Goal: Task Accomplishment & Management: Manage account settings

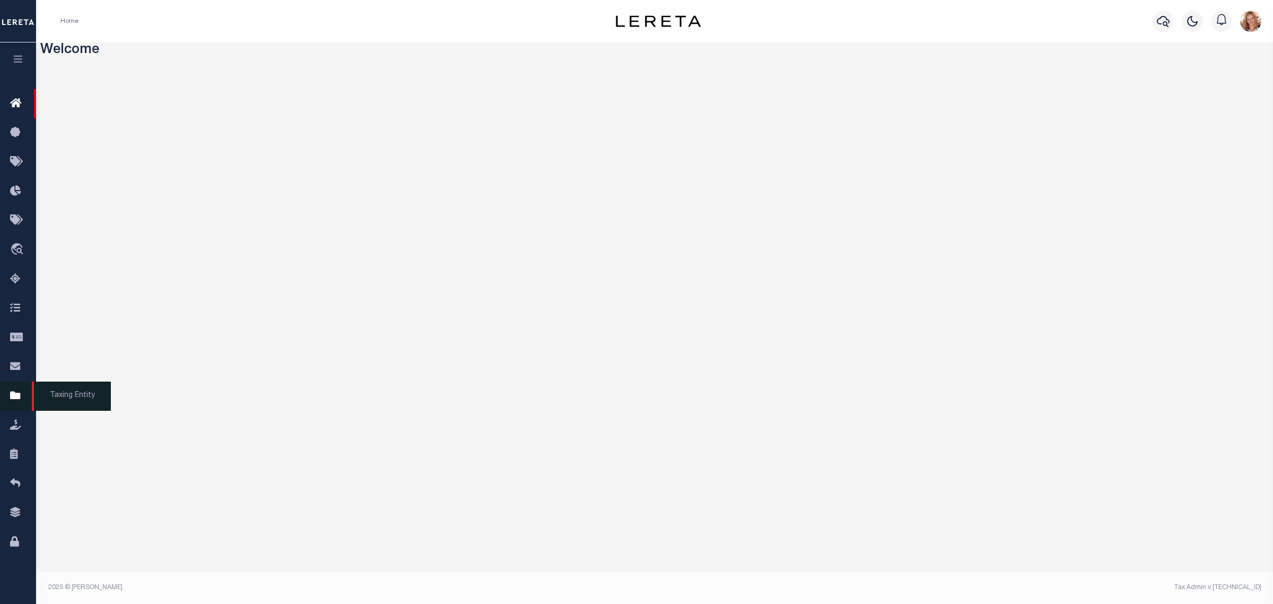
click at [22, 400] on icon at bounding box center [18, 395] width 17 height 13
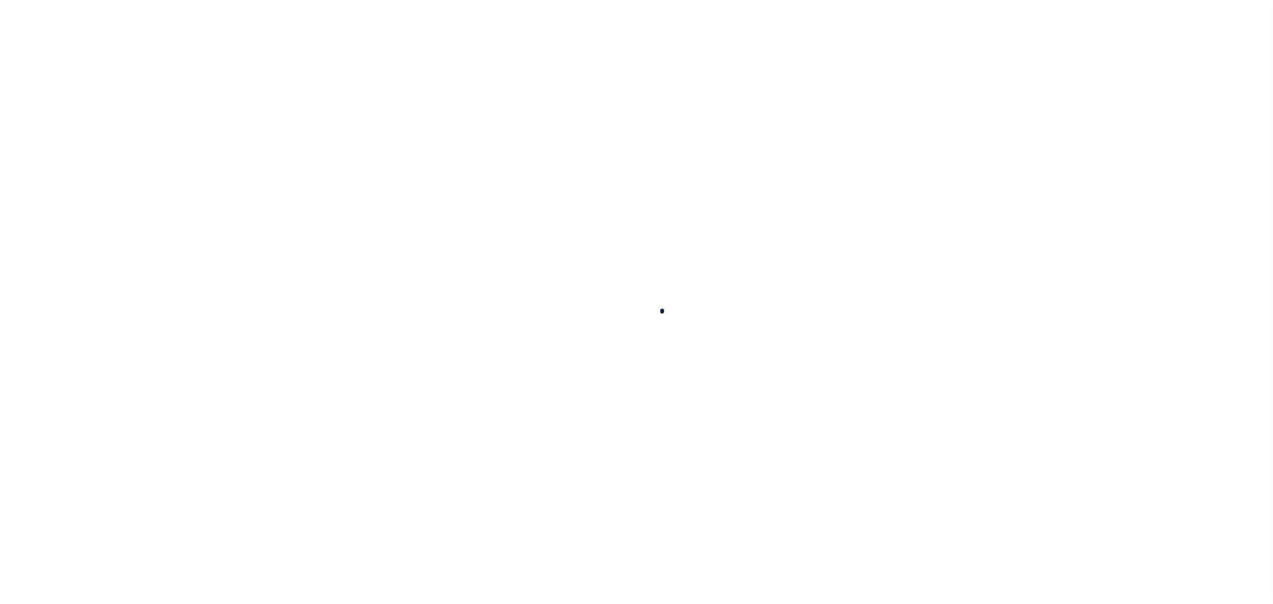
select select "[GEOGRAPHIC_DATA]"
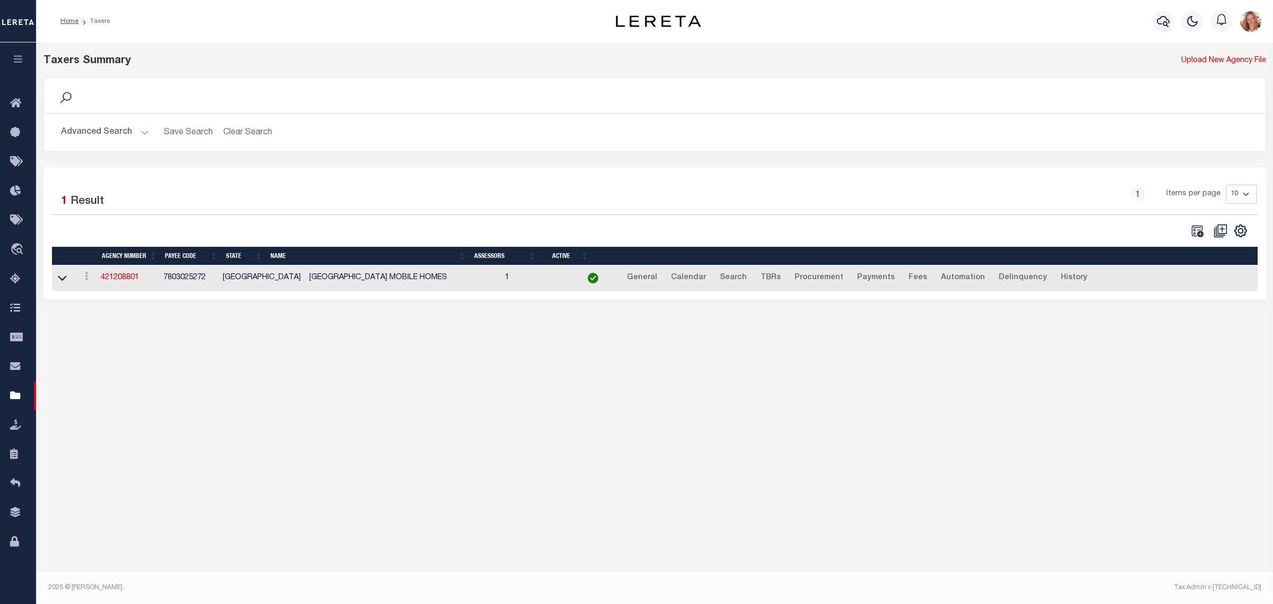
click at [101, 132] on button "Advanced Search" at bounding box center [105, 132] width 88 height 21
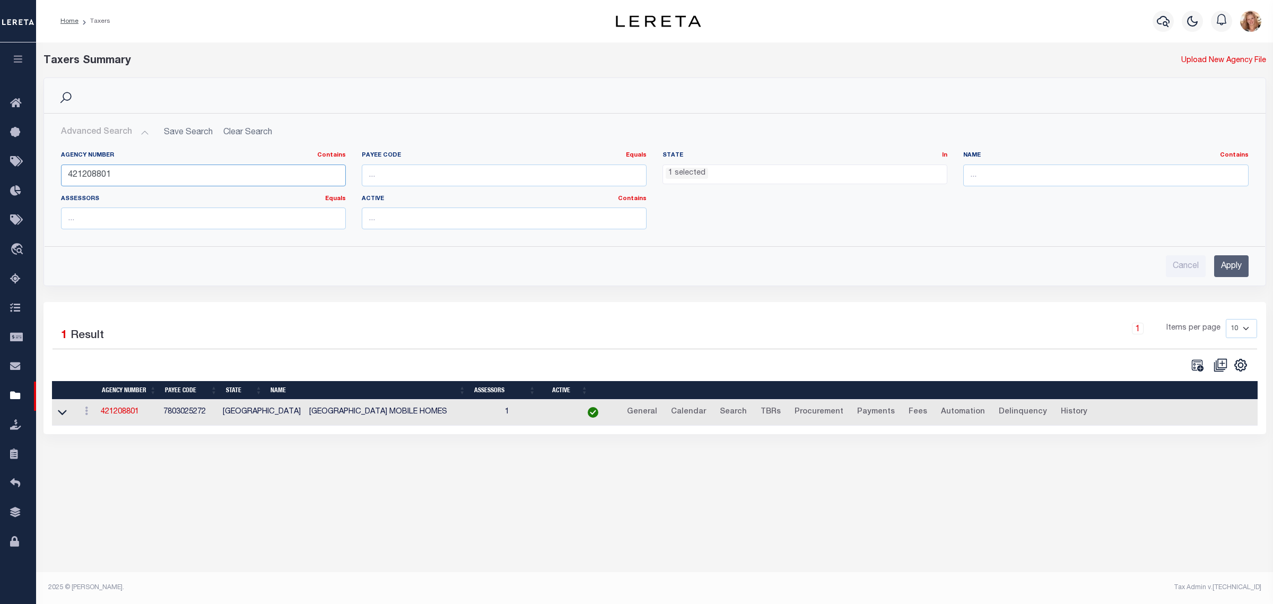
click at [94, 176] on input "421208801" at bounding box center [203, 175] width 285 height 22
drag, startPoint x: 1059, startPoint y: 176, endPoint x: 1136, endPoint y: 143, distance: 83.7
click at [1059, 176] on input "text" at bounding box center [1105, 175] width 285 height 22
type input "leon"
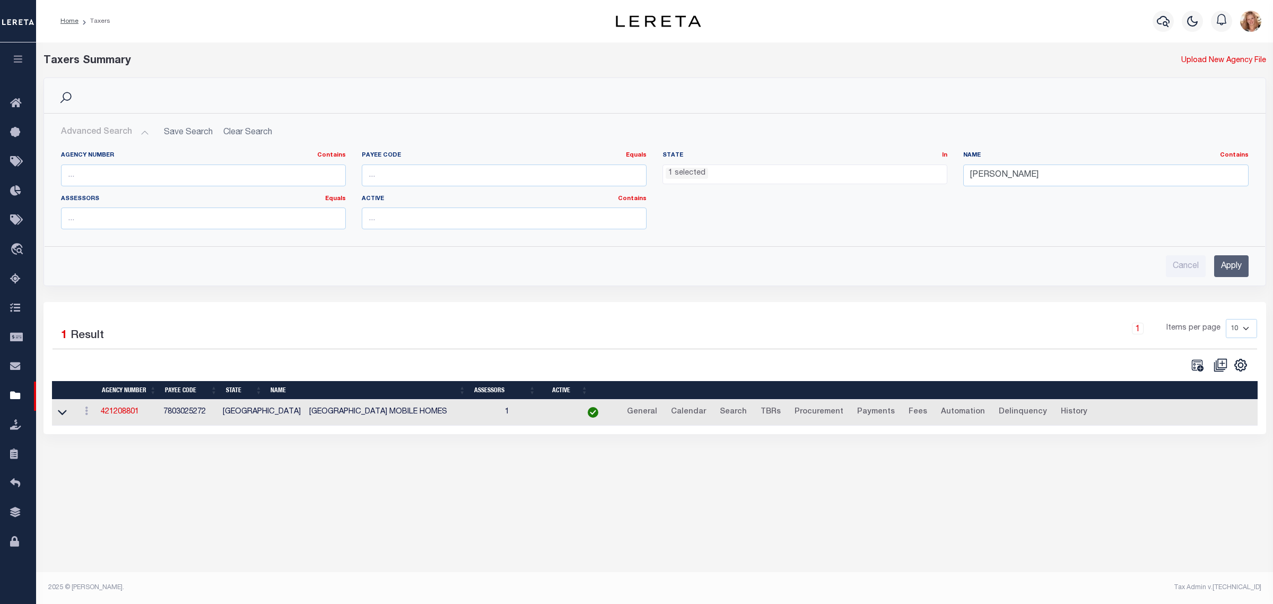
click at [1136, 143] on div "Agency Number Contains Contains Is Payee Code Equals Equals Is Not Equal To Is …" at bounding box center [655, 190] width 1221 height 95
click at [1220, 269] on input "Apply" at bounding box center [1231, 266] width 34 height 22
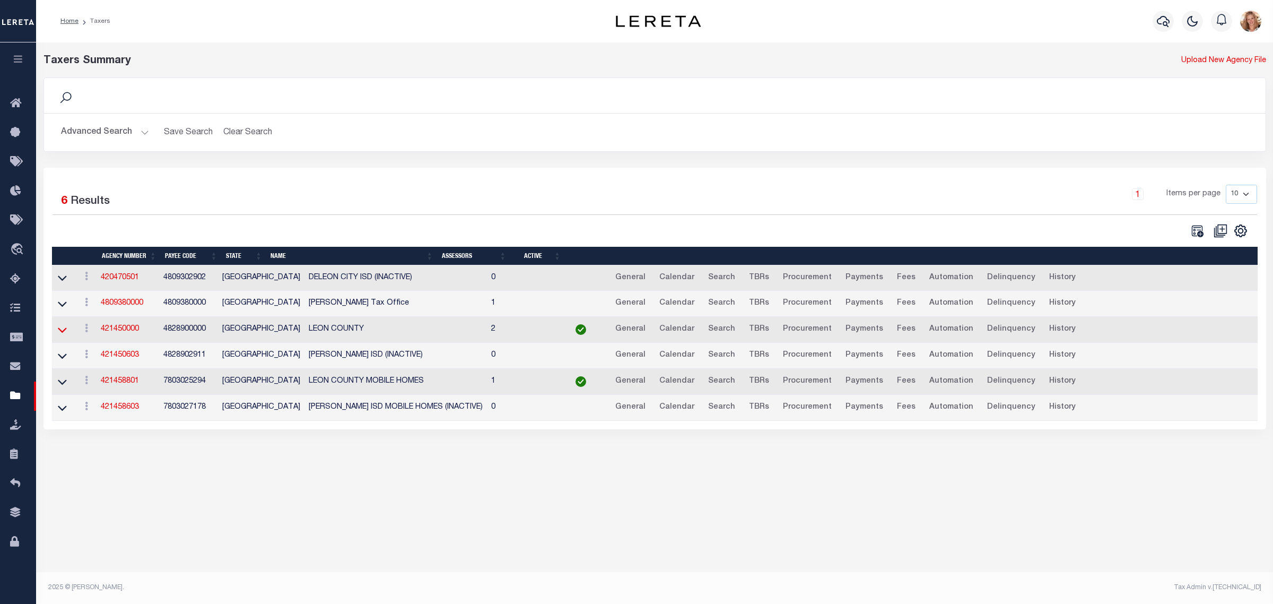
click at [60, 333] on icon at bounding box center [62, 329] width 9 height 11
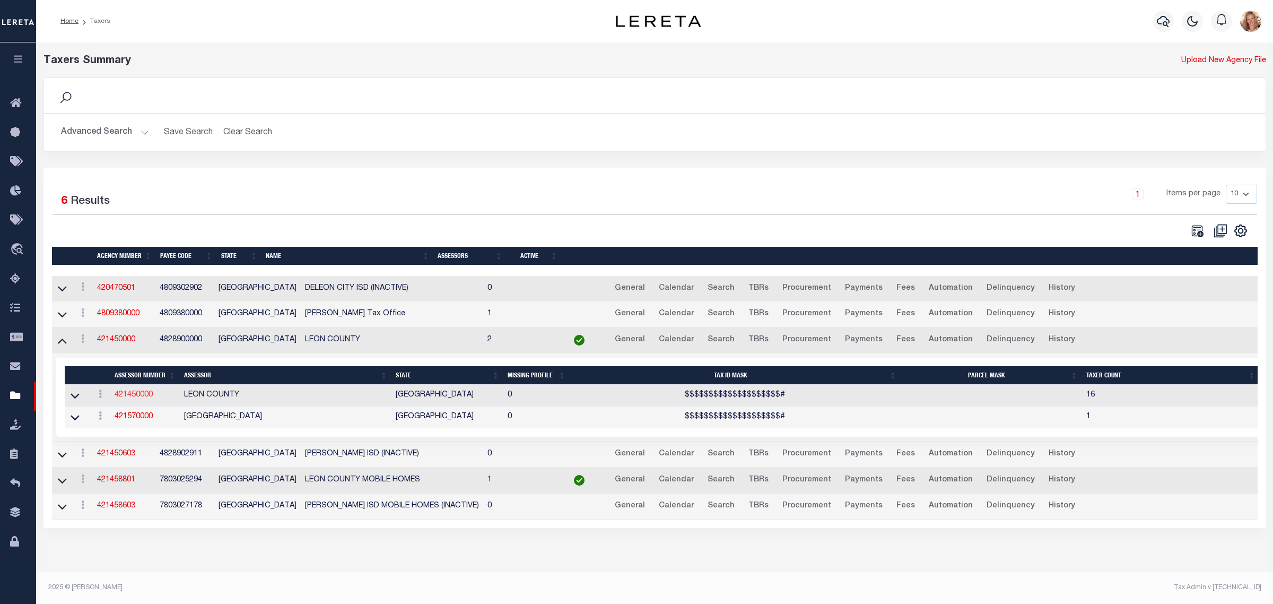
click at [134, 398] on link "421450000" at bounding box center [134, 394] width 38 height 7
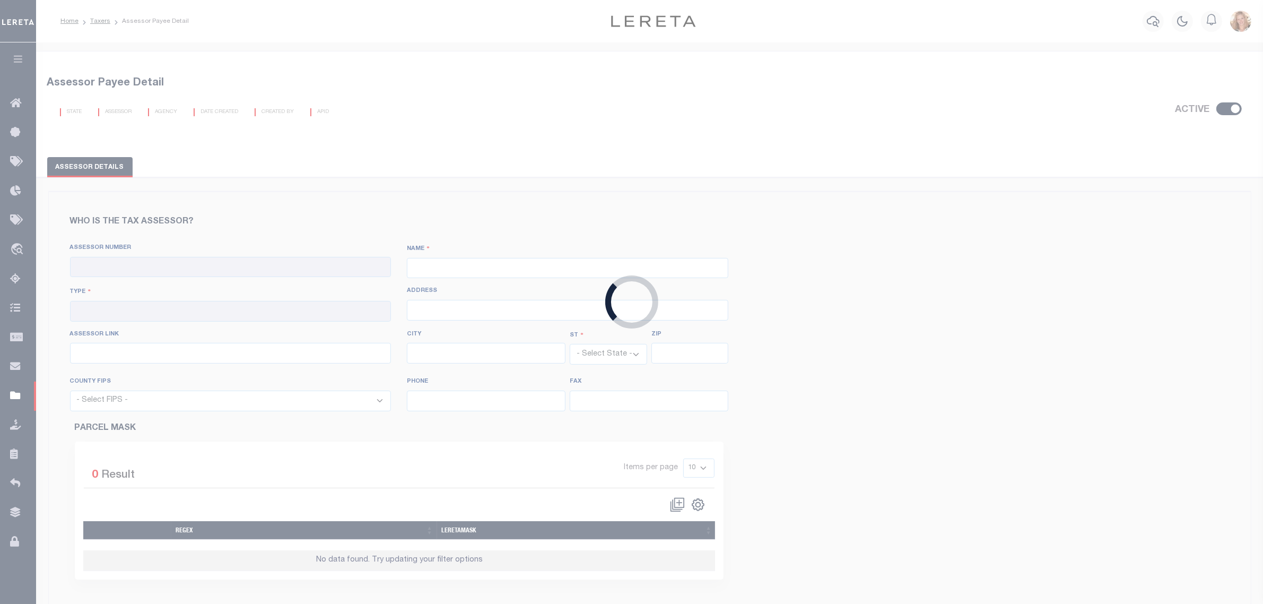
checkbox input "true"
type input "421450000"
type input "LEON COUNTY"
type input "00 - County"
type input "155 N Cass St"
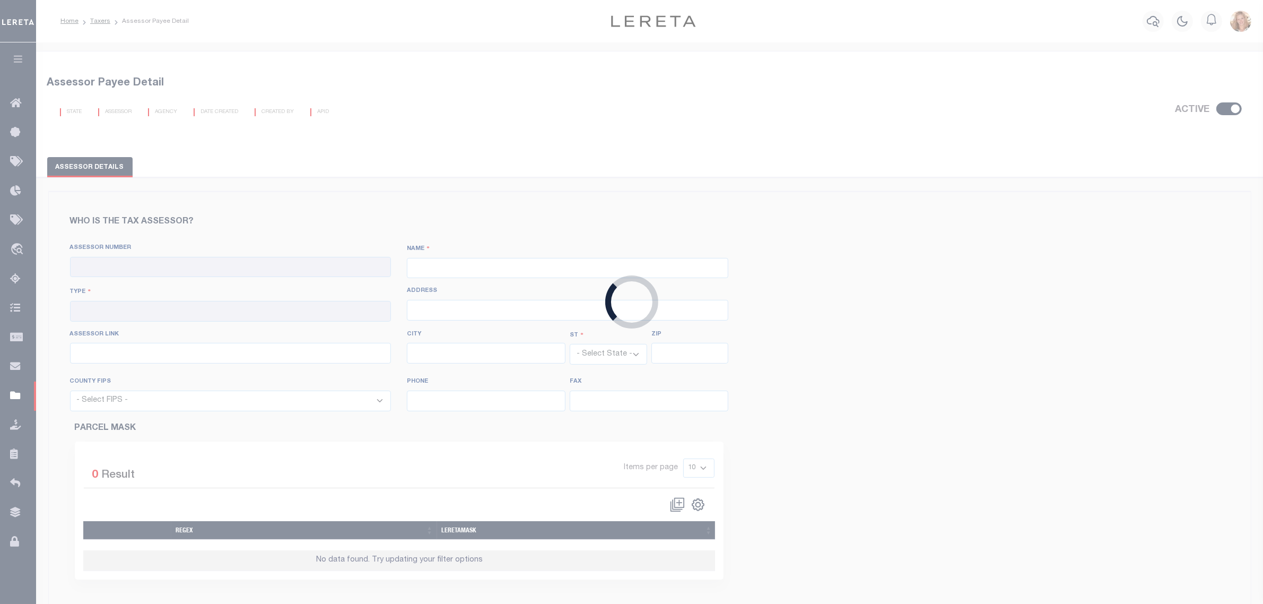
type input "https://leoncad.org/"
type input "Centerville"
select select "[GEOGRAPHIC_DATA]"
type input "75833"
select select "48289"
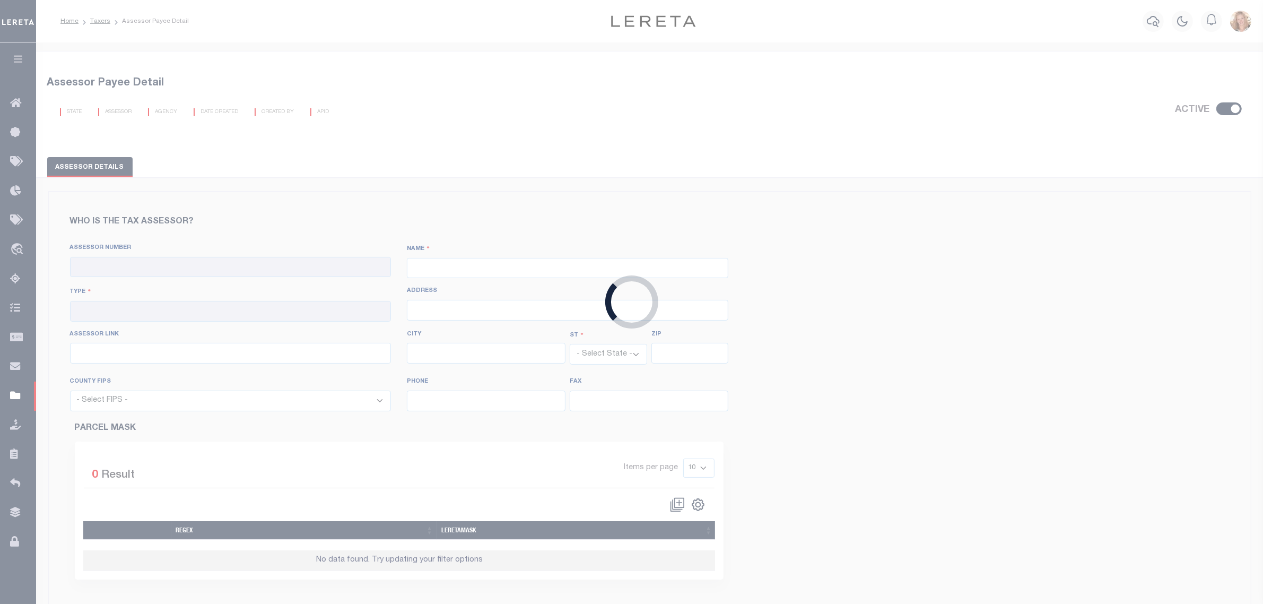
type input "903-536-2543"
type input "903-536-2431"
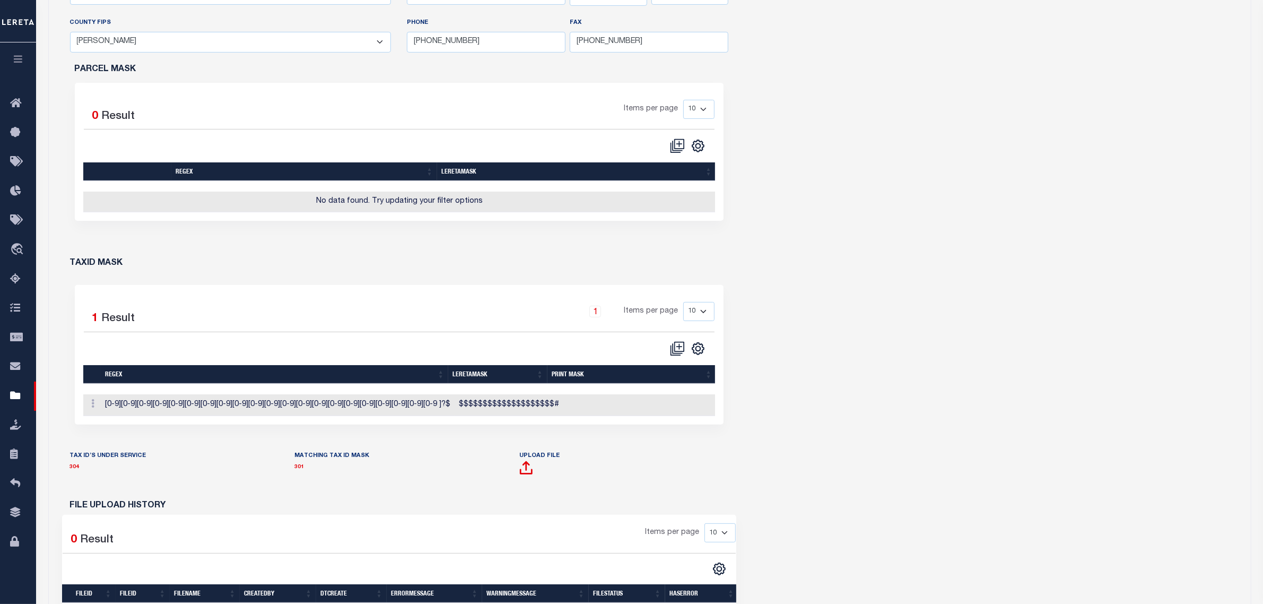
scroll to position [464, 0]
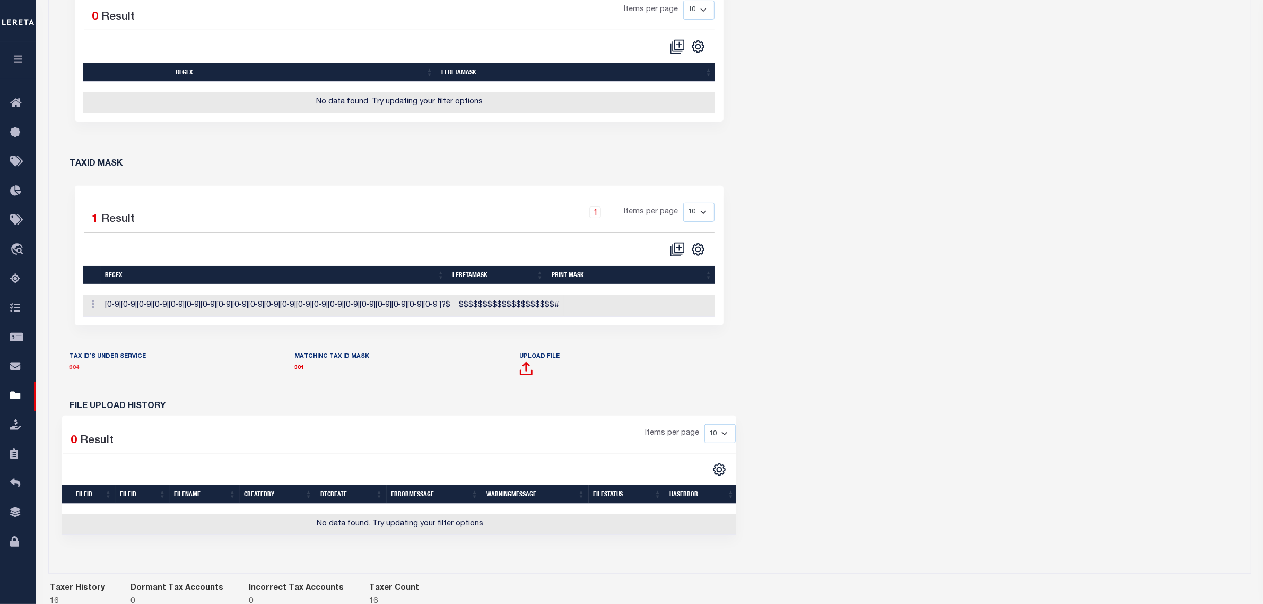
click at [74, 370] on link "304" at bounding box center [75, 367] width 10 height 5
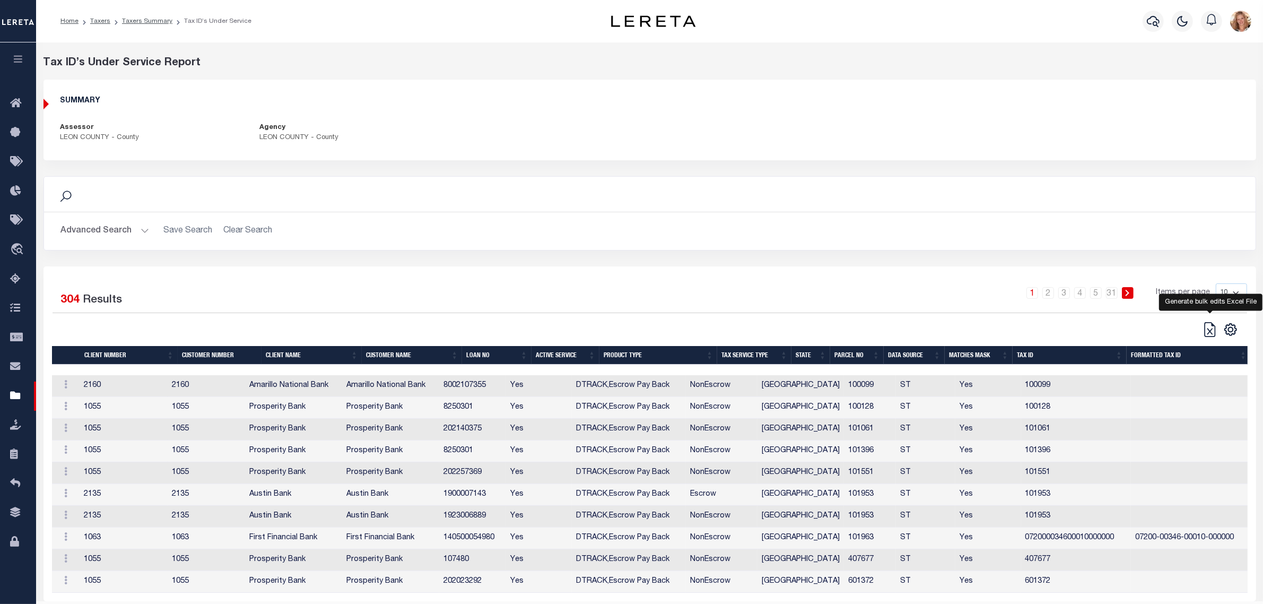
click at [1210, 329] on icon at bounding box center [1210, 329] width 15 height 15
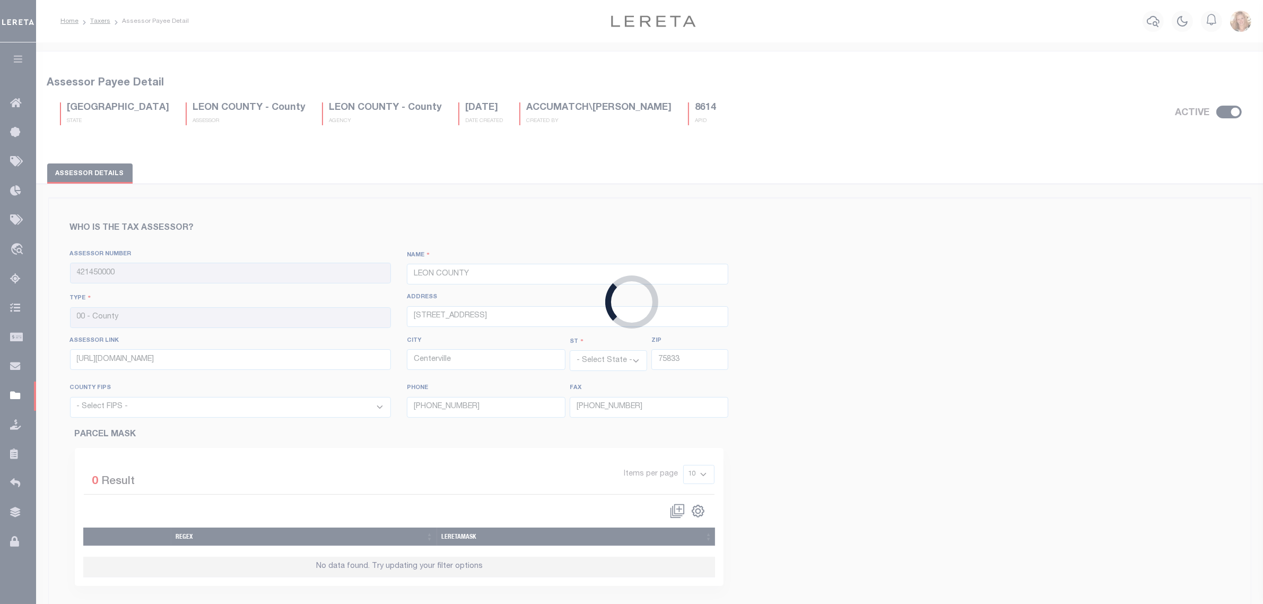
select select "48289"
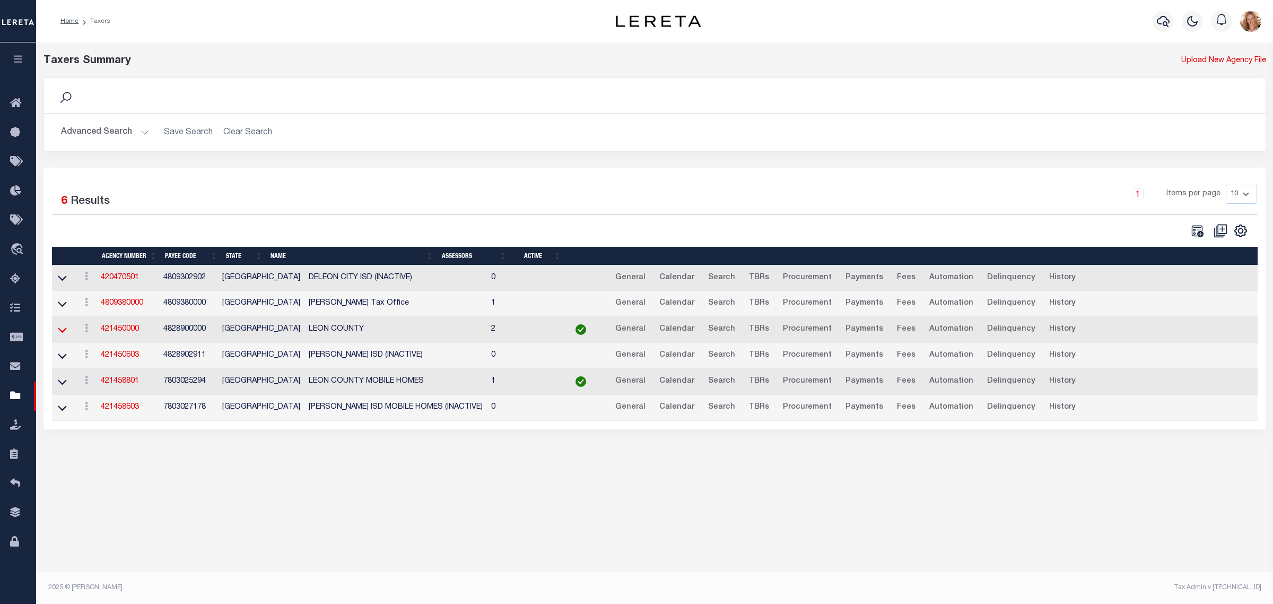
click at [59, 333] on icon at bounding box center [62, 329] width 9 height 5
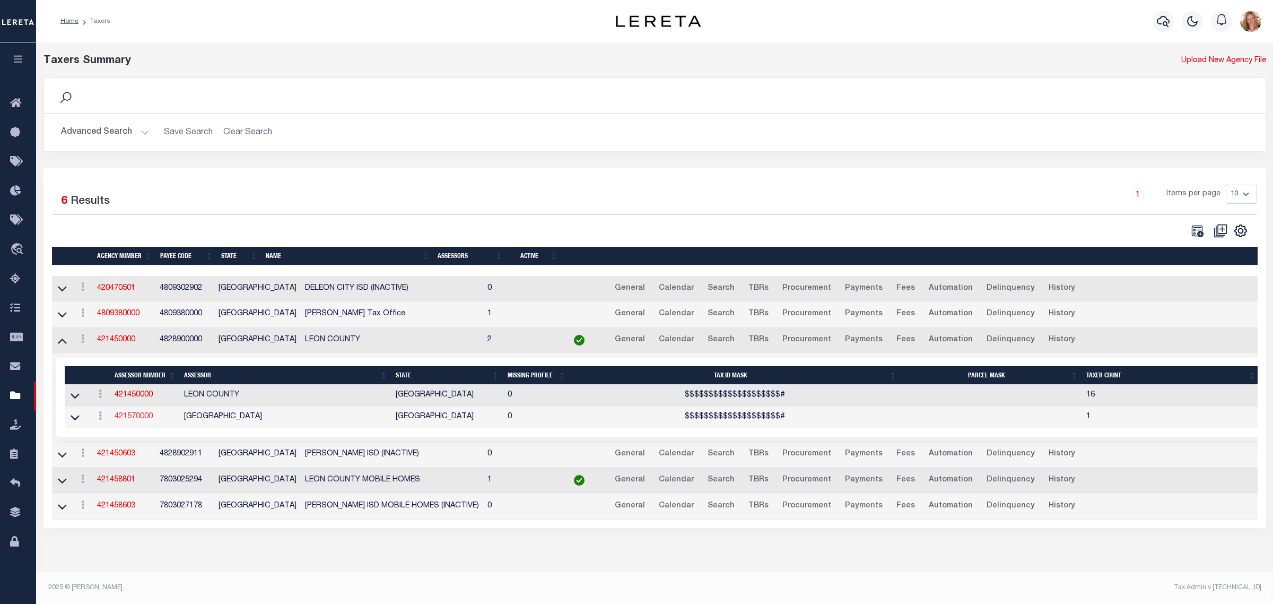
click at [126, 420] on link "421570000" at bounding box center [134, 416] width 38 height 7
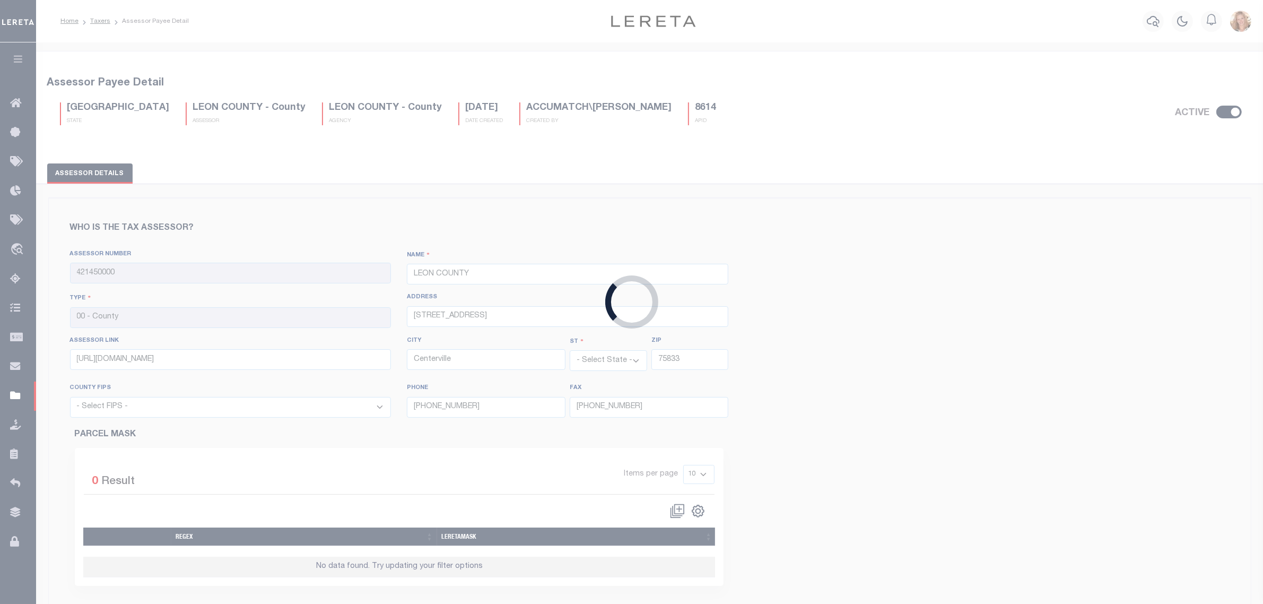
type input "421570000"
type input "MADISON COUNTY"
type input "101 W. Main St, Ste 102"
type input "http://esearch.madisoncad.org/"
type input "Madisonville"
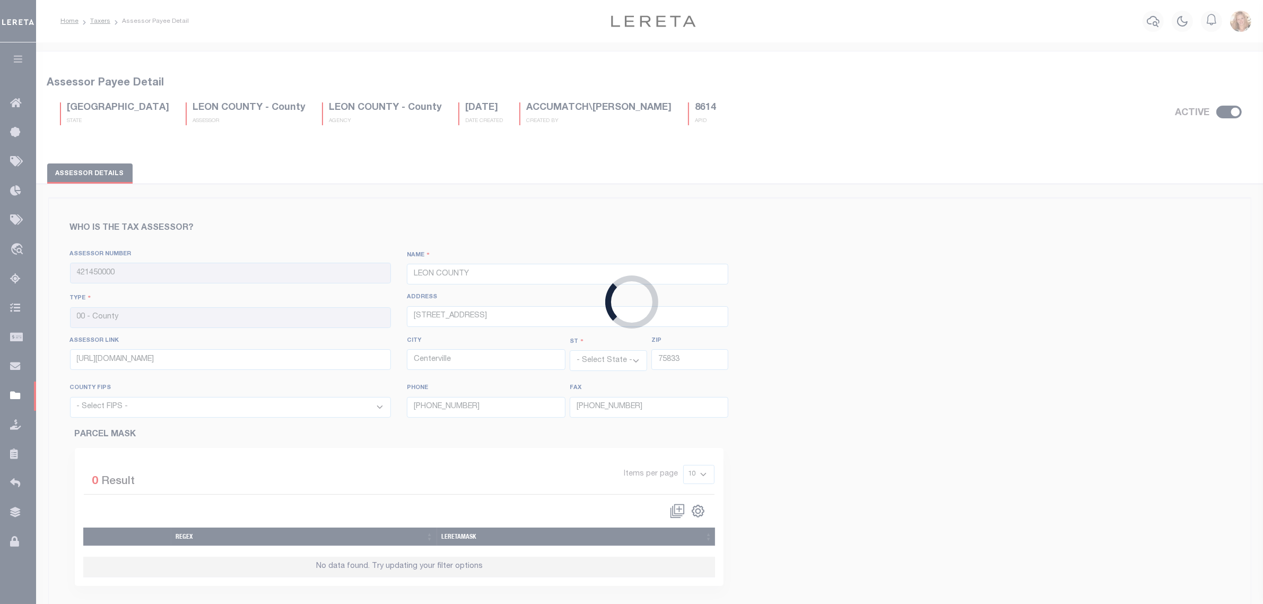
type input "77864"
select select "48313"
type input "936-348-2654"
type input "936-348-2655"
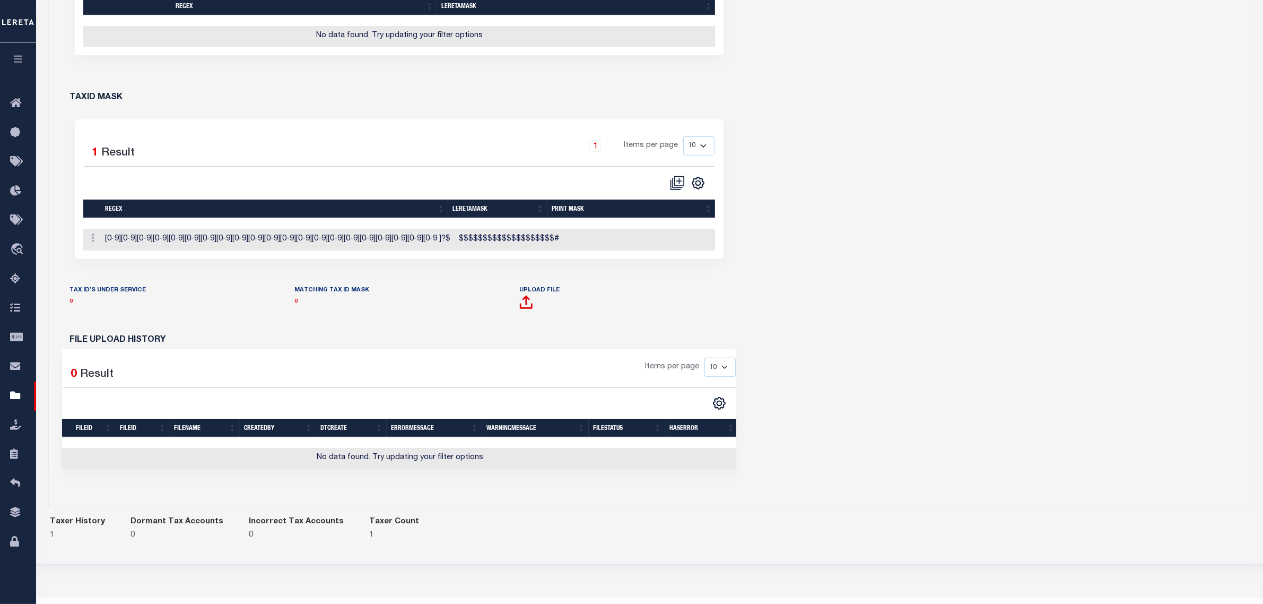
scroll to position [66, 0]
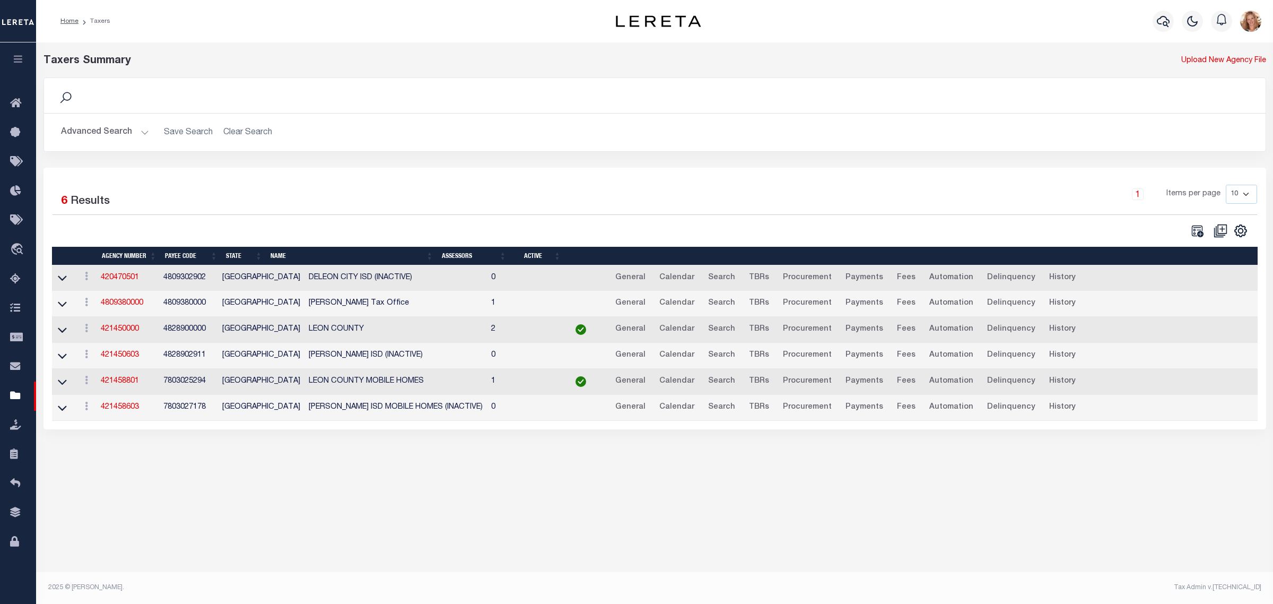
click at [97, 130] on button "Advanced Search" at bounding box center [105, 132] width 88 height 21
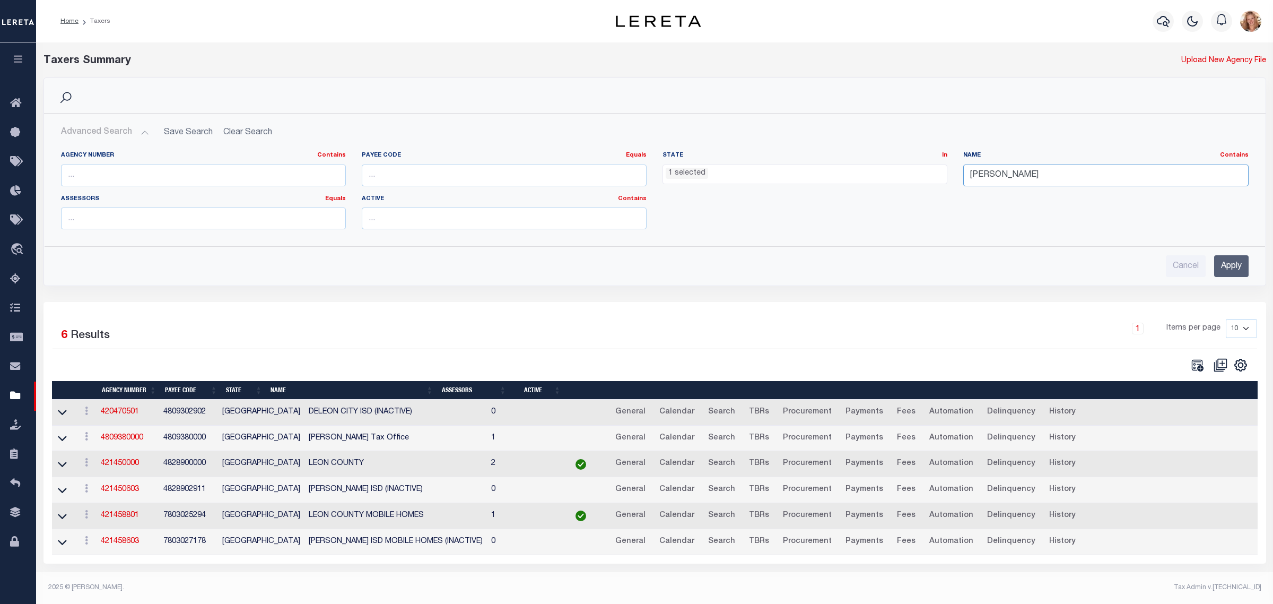
click at [1082, 179] on input "leon" at bounding box center [1105, 175] width 285 height 22
type input "grayson"
click at [1237, 260] on input "Apply" at bounding box center [1231, 266] width 34 height 22
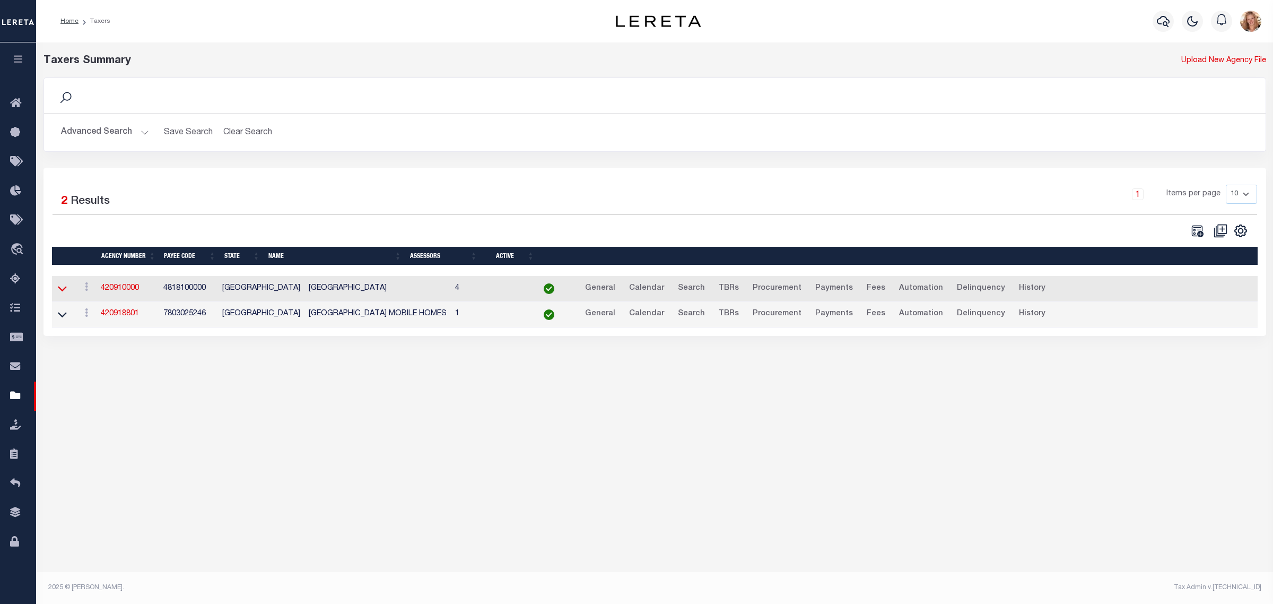
click at [64, 290] on icon at bounding box center [62, 288] width 9 height 11
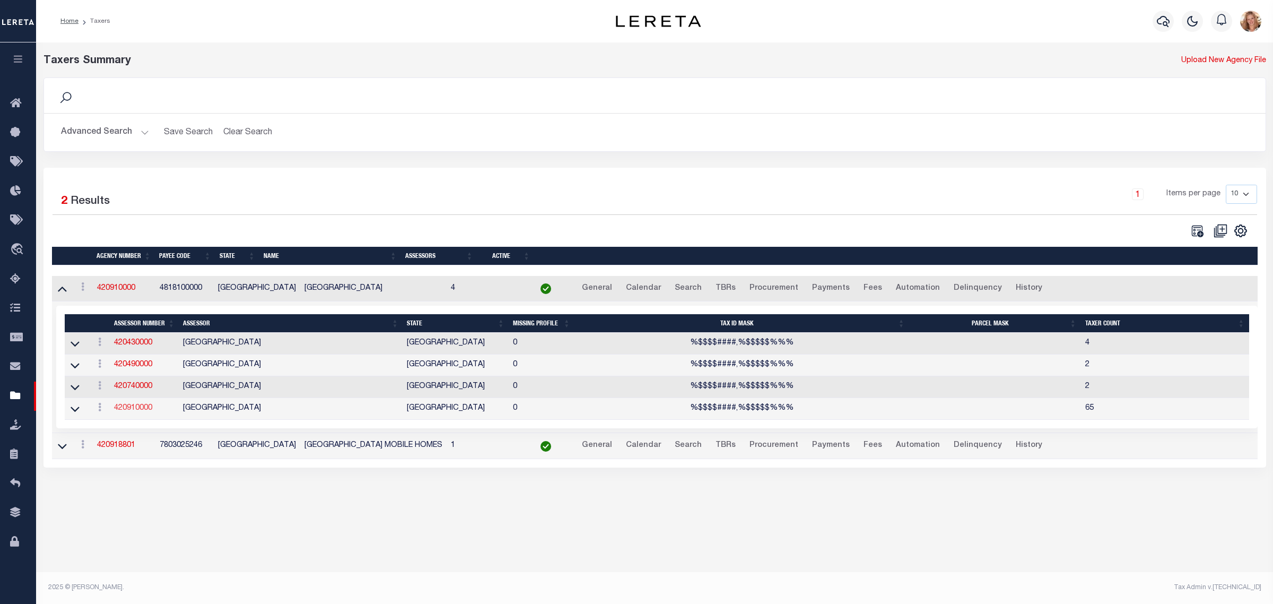
click at [128, 412] on link "420910000" at bounding box center [133, 407] width 38 height 7
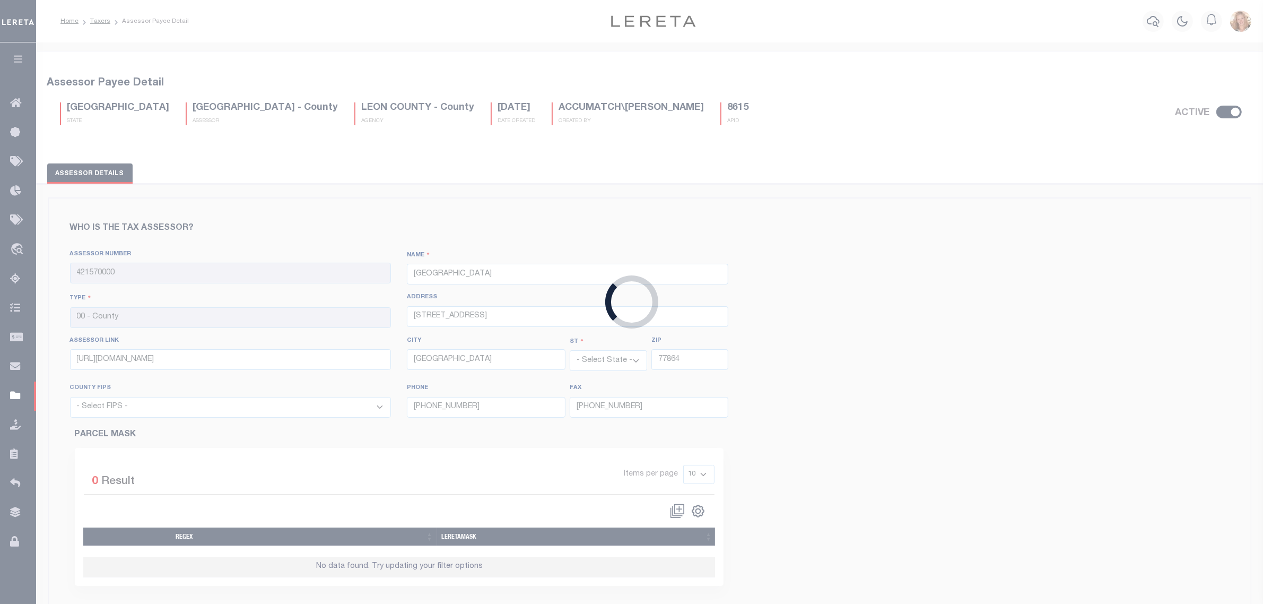
type input "420910000"
type input "GRAYSON COUNTY"
type input "100 West Houston, Room 11"
type input "http://www.graysonappraisal.org/property-search/"
type input "Sherman"
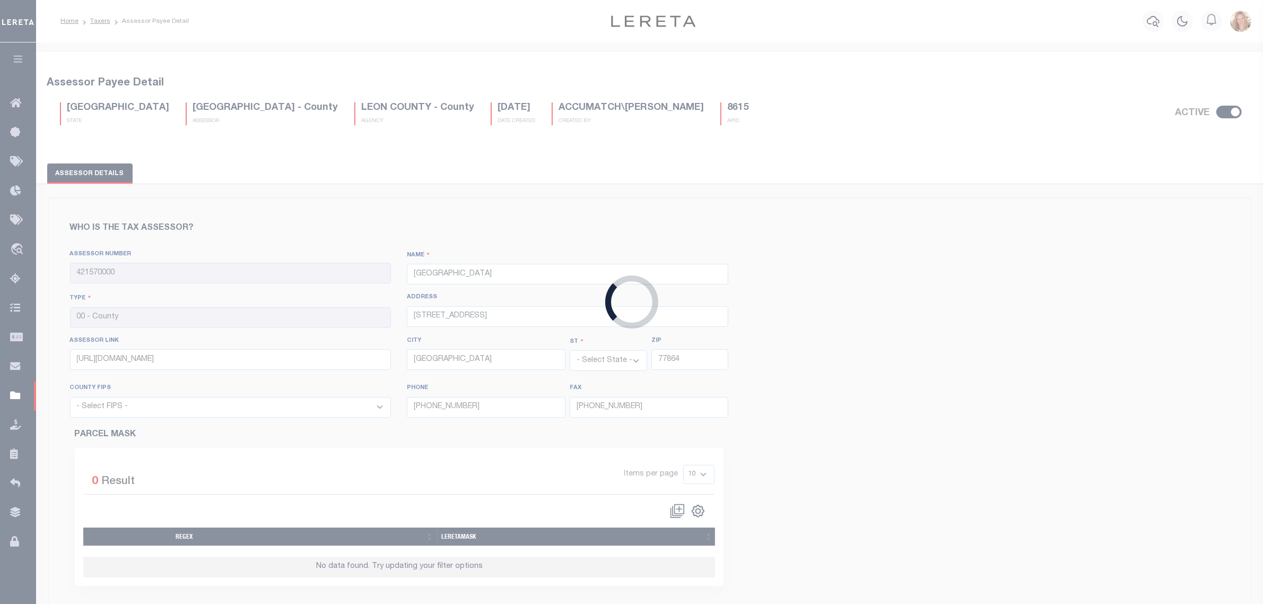
type input "75091"
select select "48181"
type input "903-813-4223"
type input "903-893-4973"
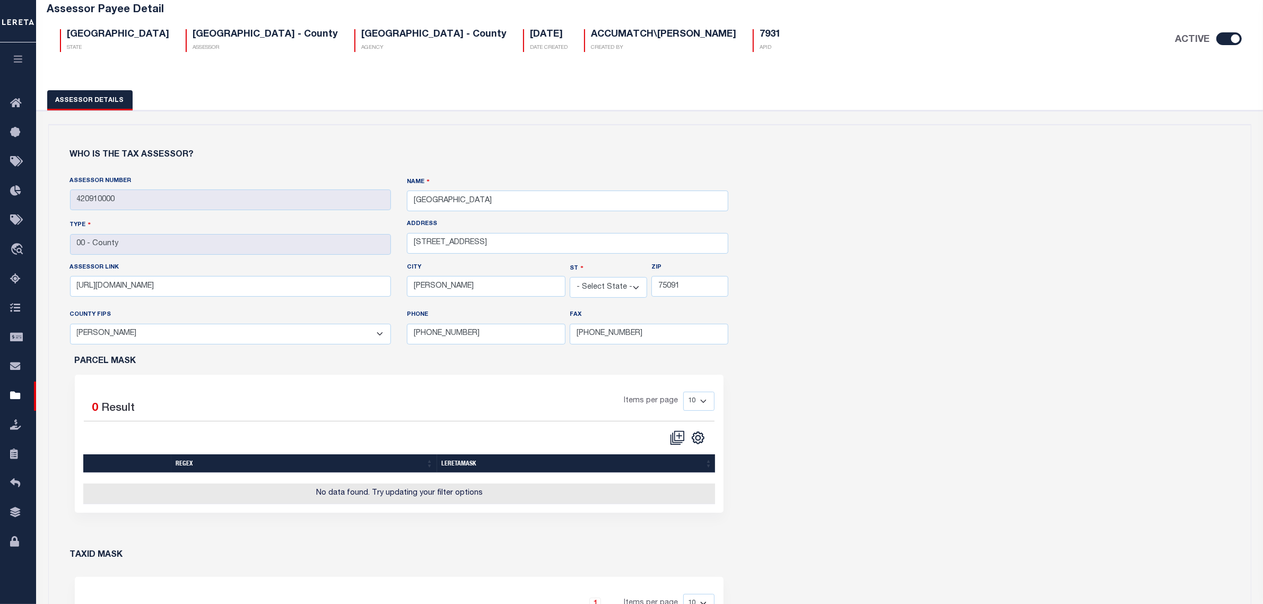
scroll to position [464, 0]
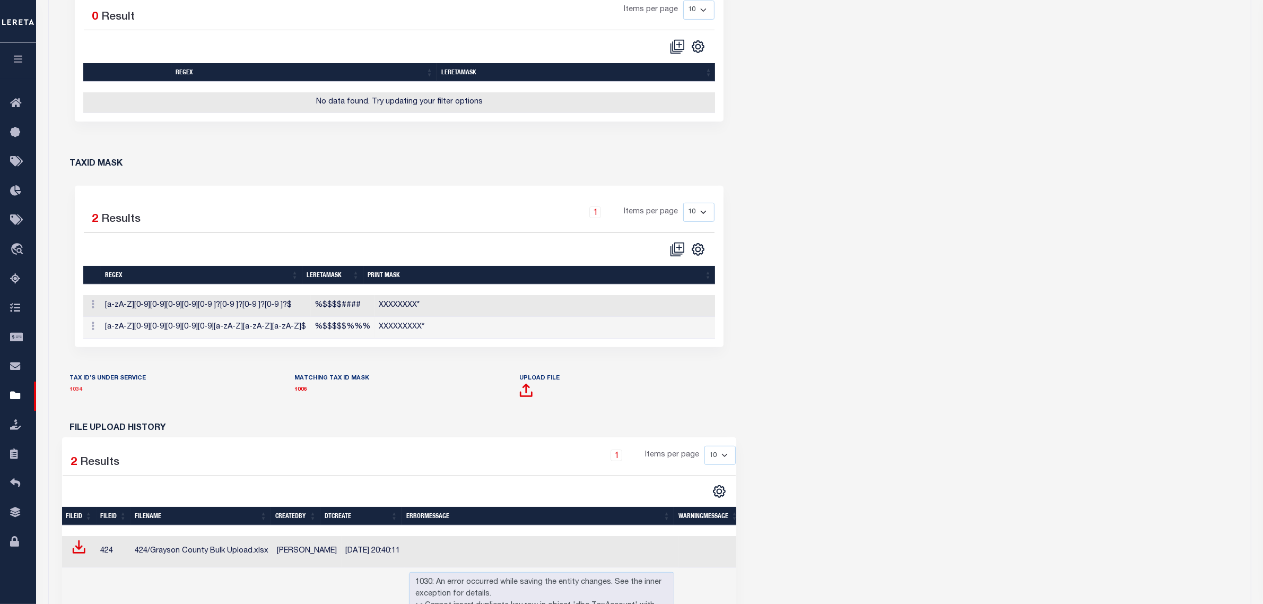
click at [74, 392] on link "1034" at bounding box center [76, 389] width 13 height 5
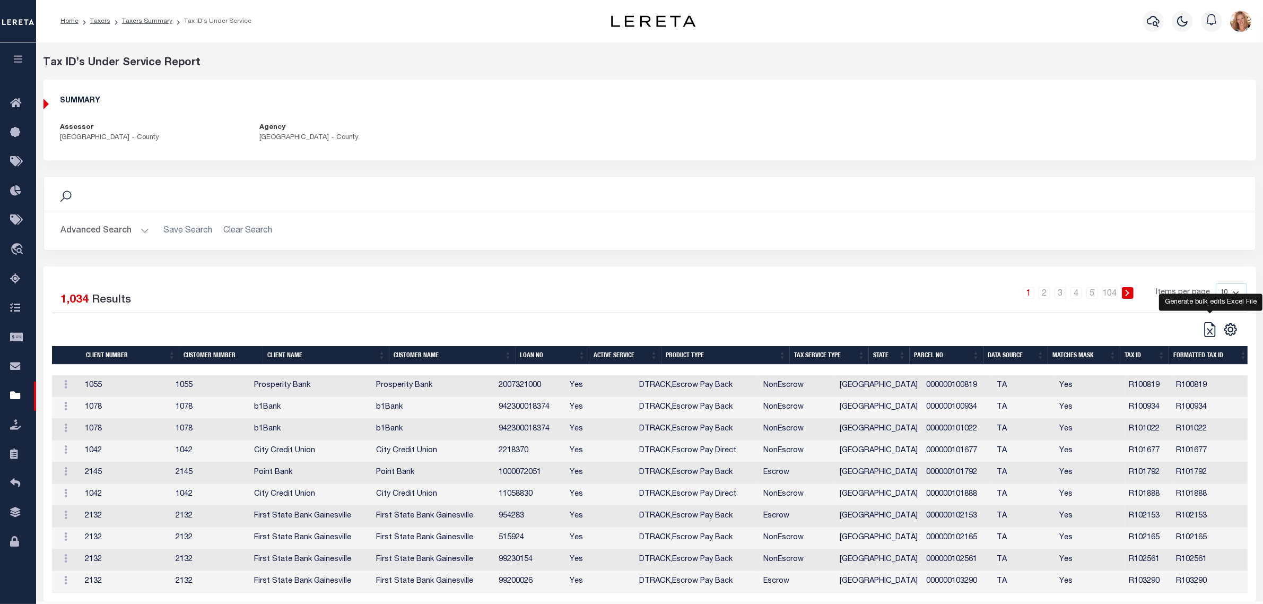
click at [1211, 336] on icon at bounding box center [1210, 329] width 15 height 15
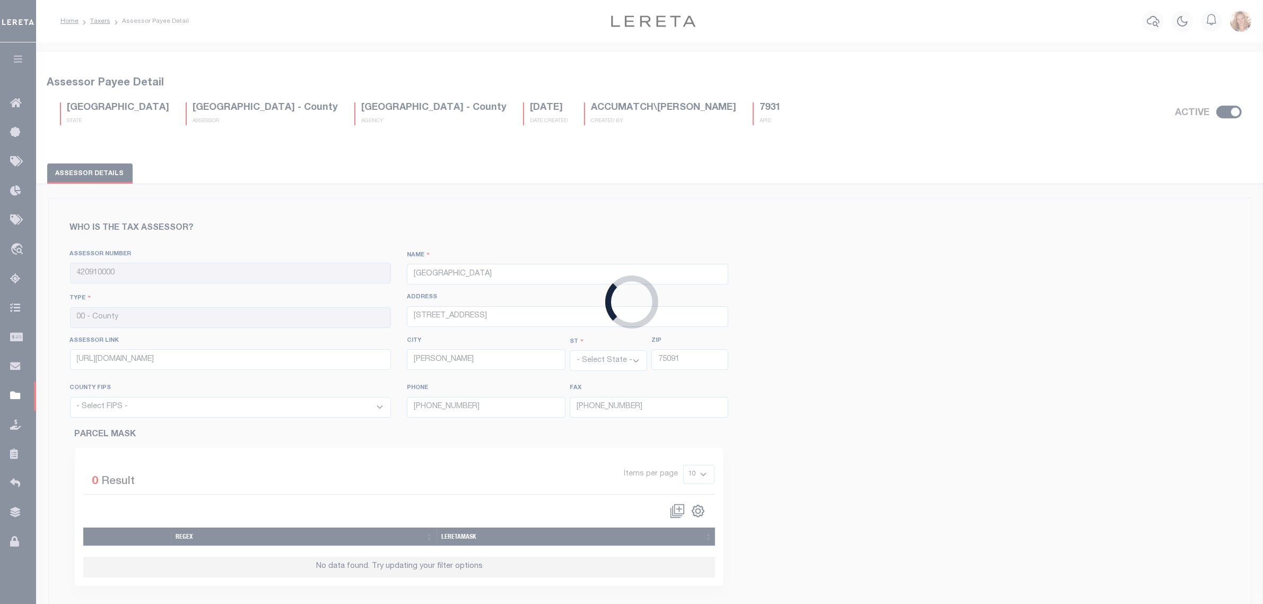
select select "48181"
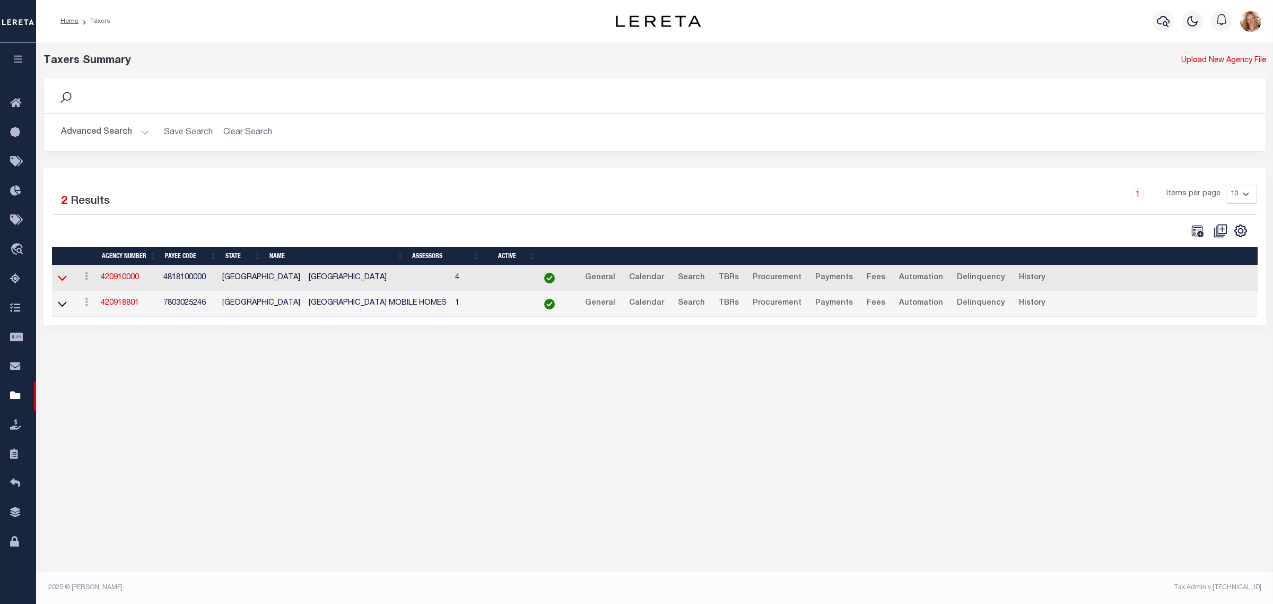
click at [59, 283] on icon at bounding box center [62, 277] width 9 height 11
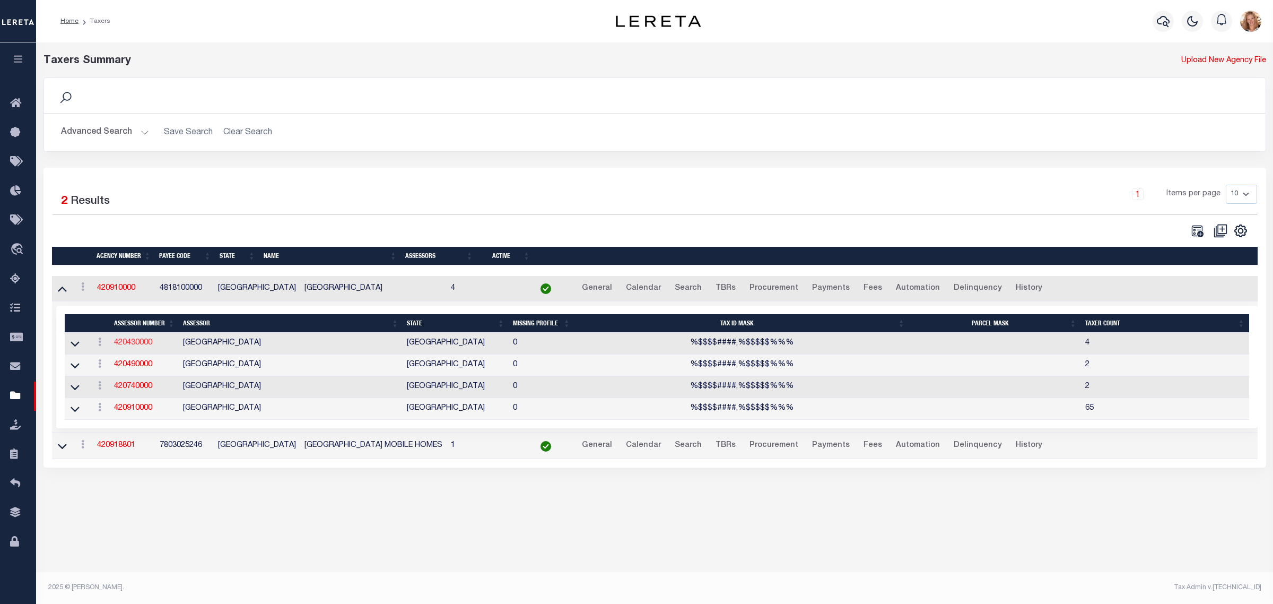
click at [129, 345] on link "420430000" at bounding box center [133, 342] width 38 height 7
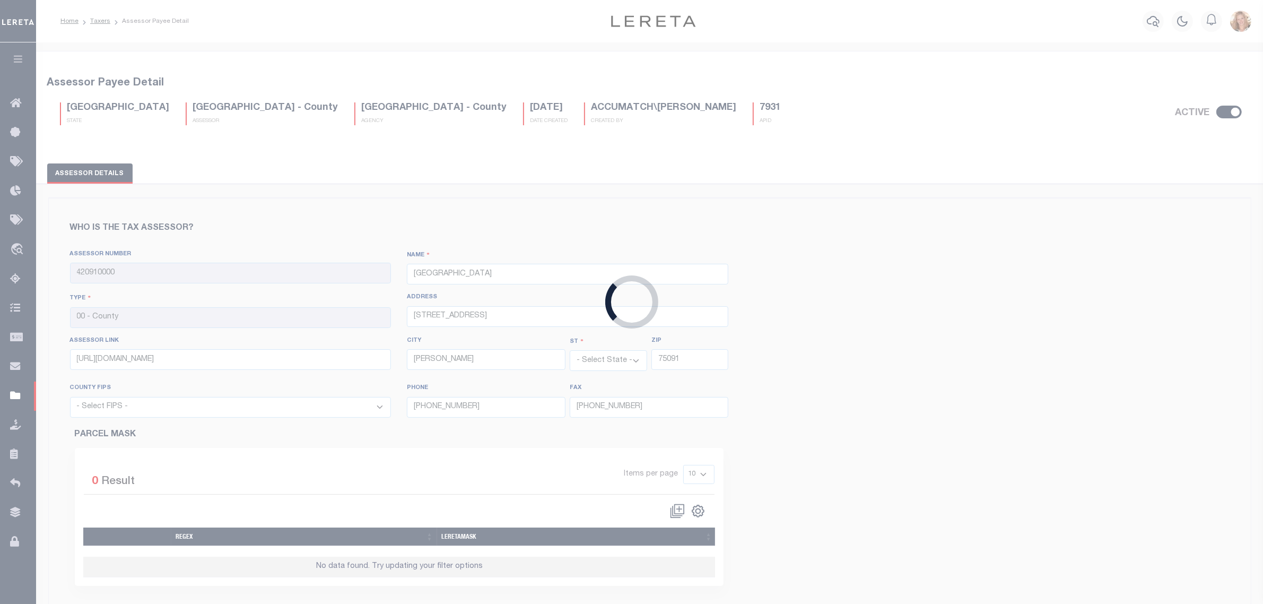
type input "420430000"
type input "COLLIN COUNTY"
type input "2300 Bloomdale Road, Room 2324"
type input "https://esearch.collincad.org/"
type input "McKinney"
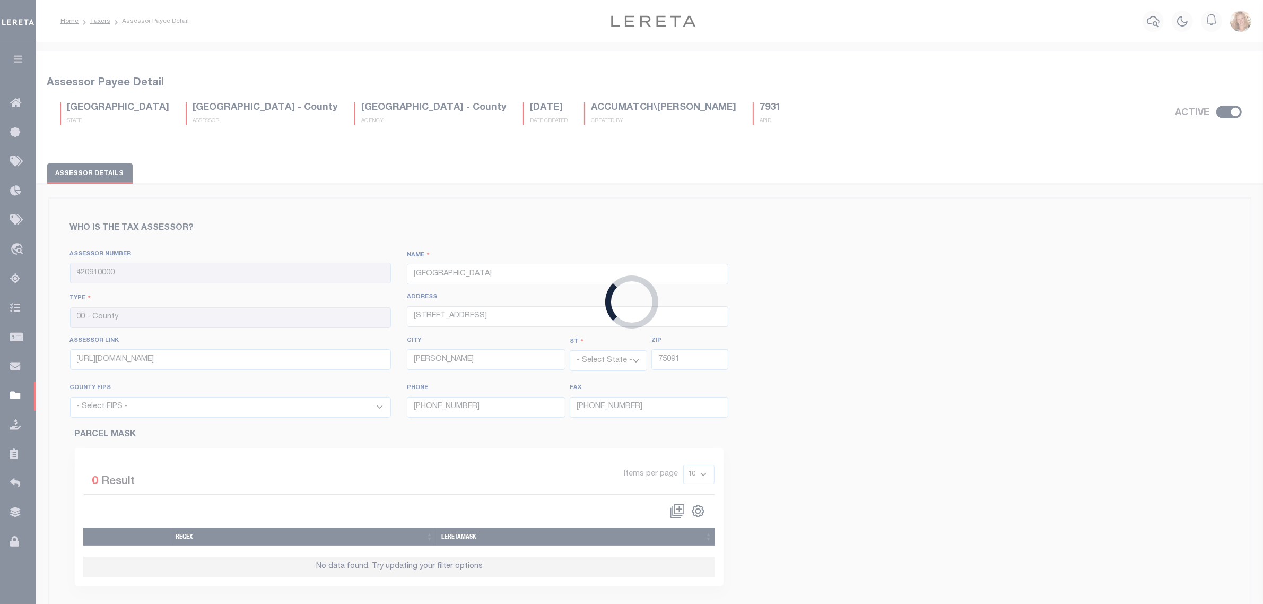
type input "75071"
select select "48085"
type input "972-547-5020"
type input "972-547-5053"
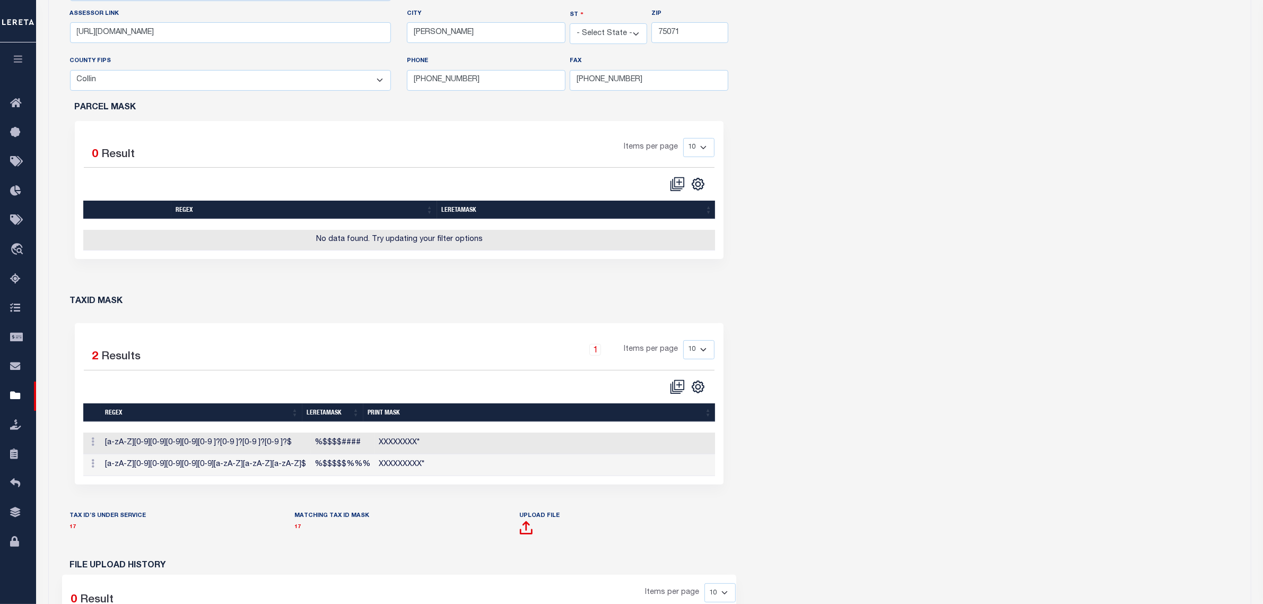
scroll to position [398, 0]
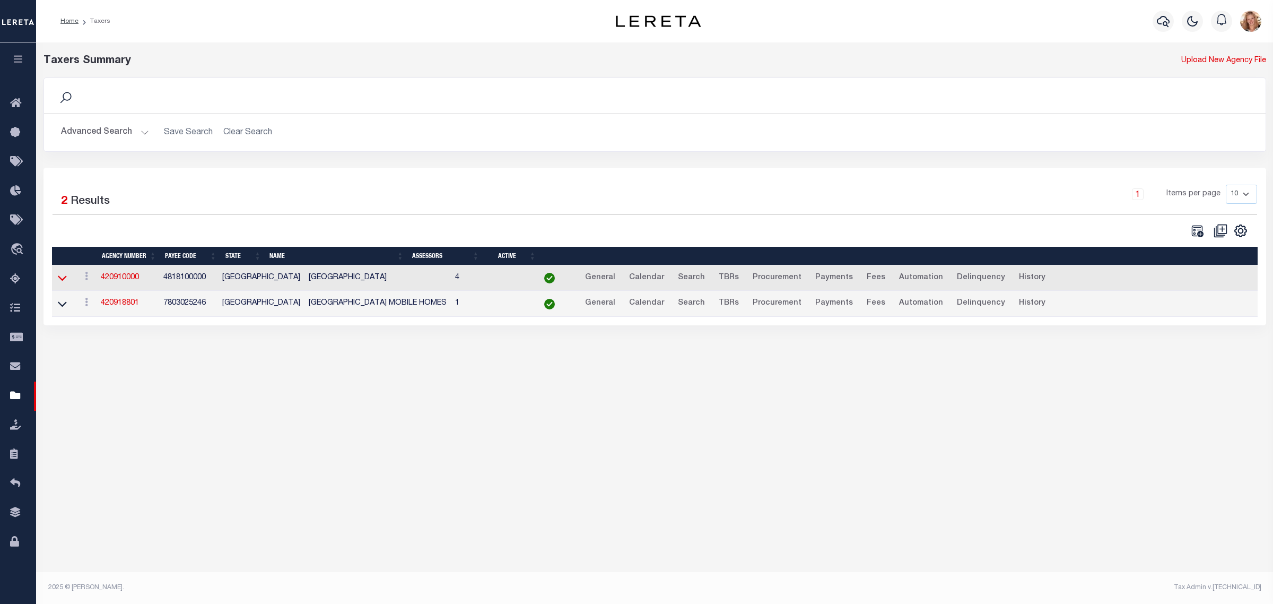
click at [64, 280] on icon at bounding box center [62, 278] width 9 height 5
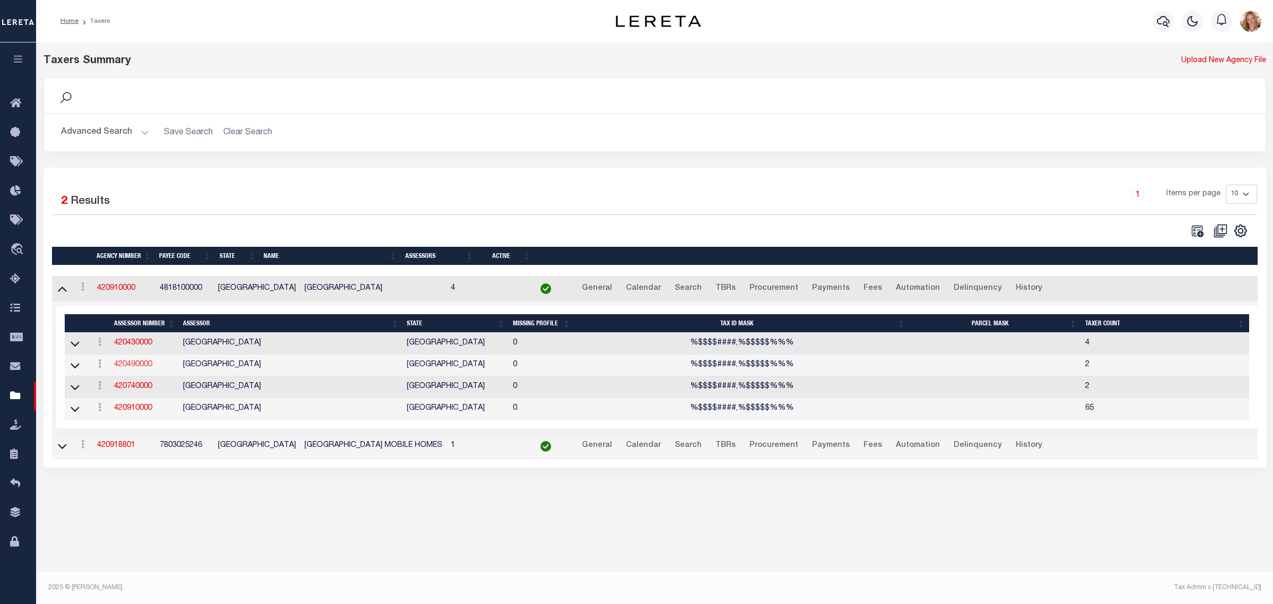
click at [126, 366] on link "420490000" at bounding box center [133, 364] width 38 height 7
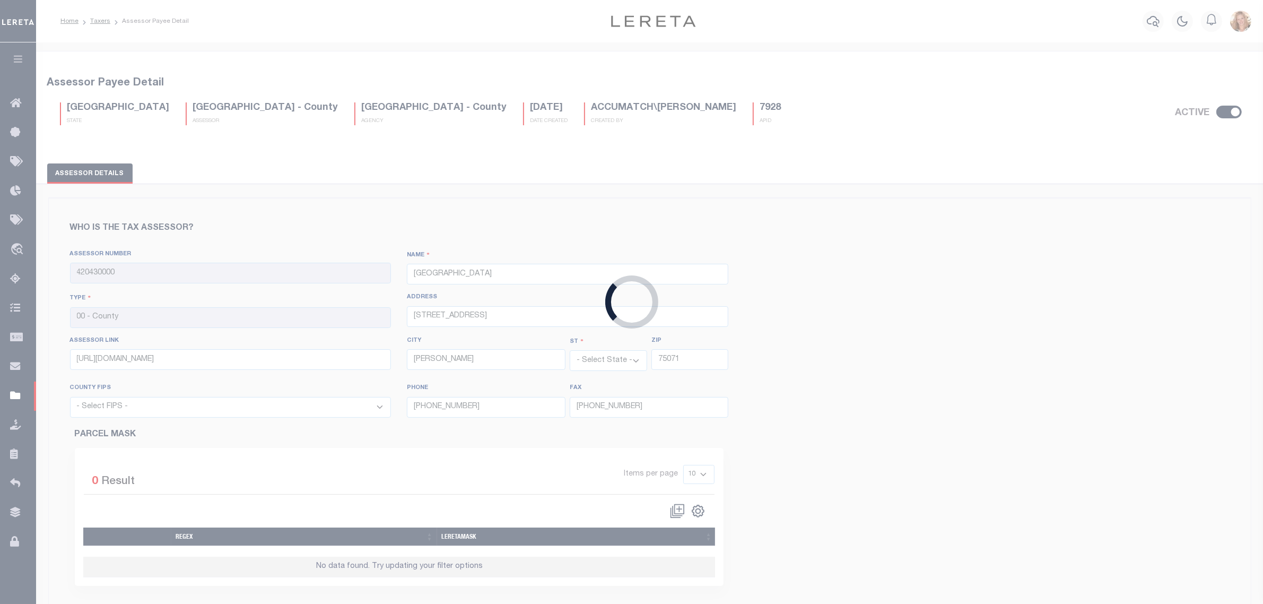
type input "420490000"
type input "COOKE COUNTY"
type input "https://propaccess.trueautomation.com/clientdb/?cid=107"
select select "48097"
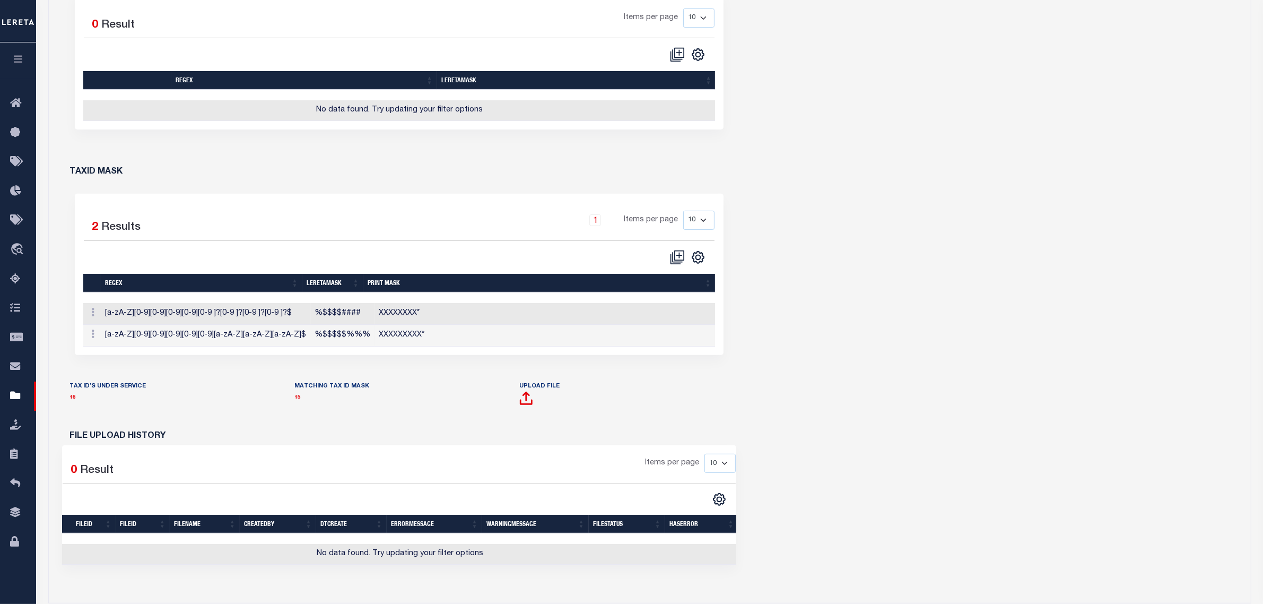
scroll to position [464, 0]
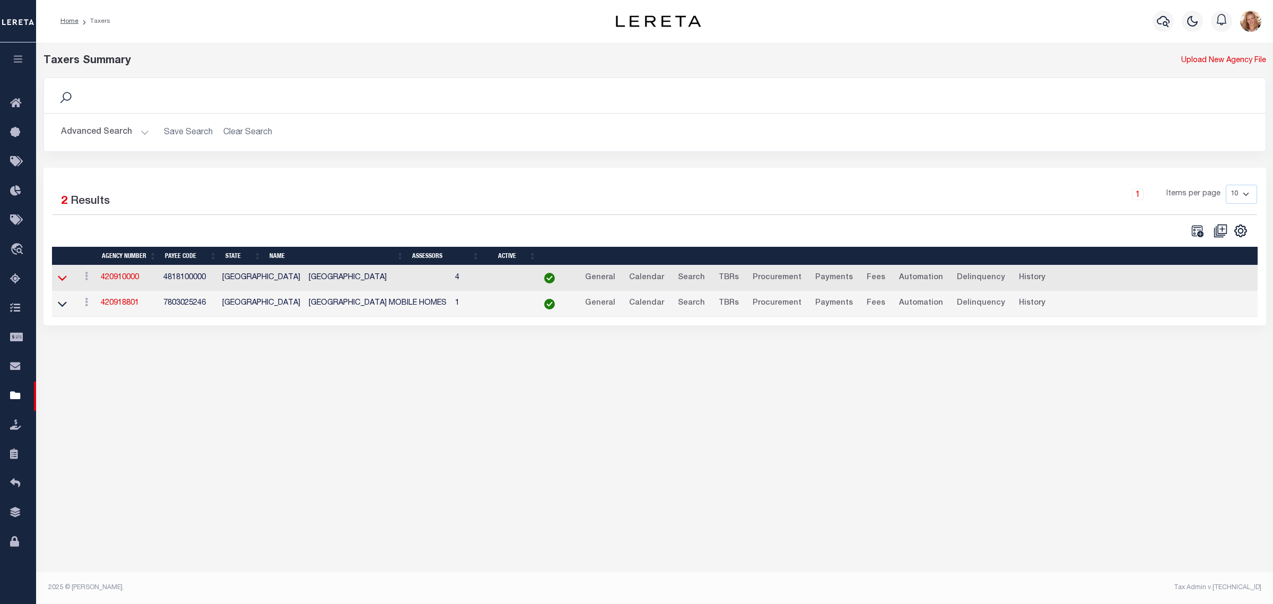
click at [59, 277] on icon at bounding box center [62, 277] width 9 height 11
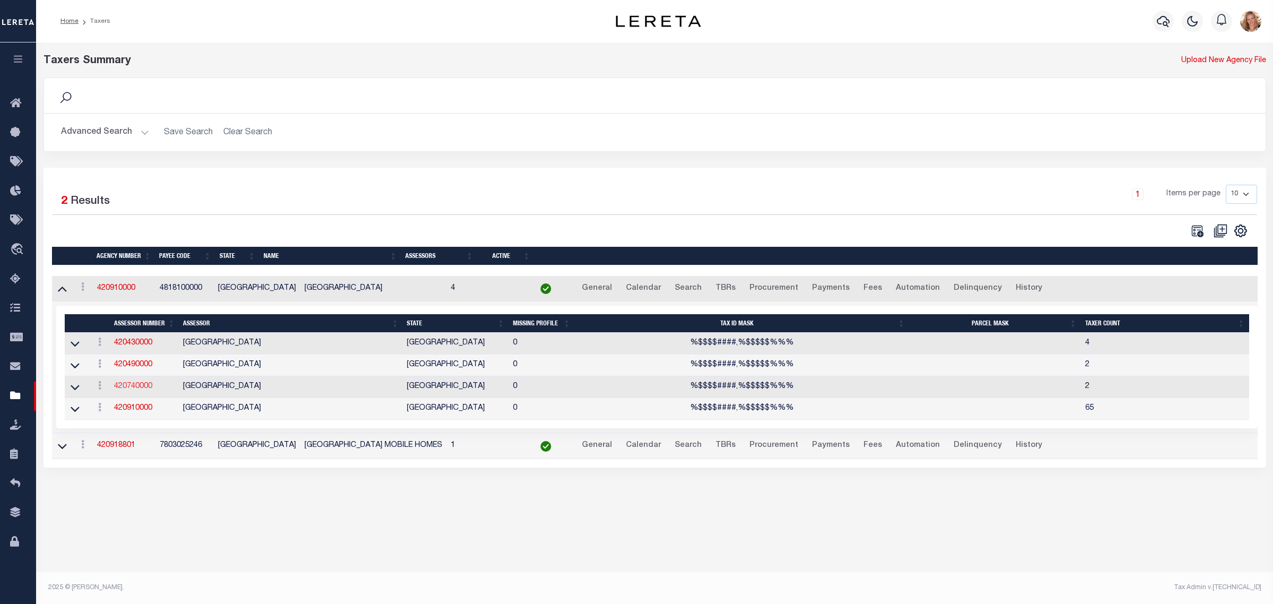
click at [130, 390] on link "420740000" at bounding box center [133, 386] width 38 height 7
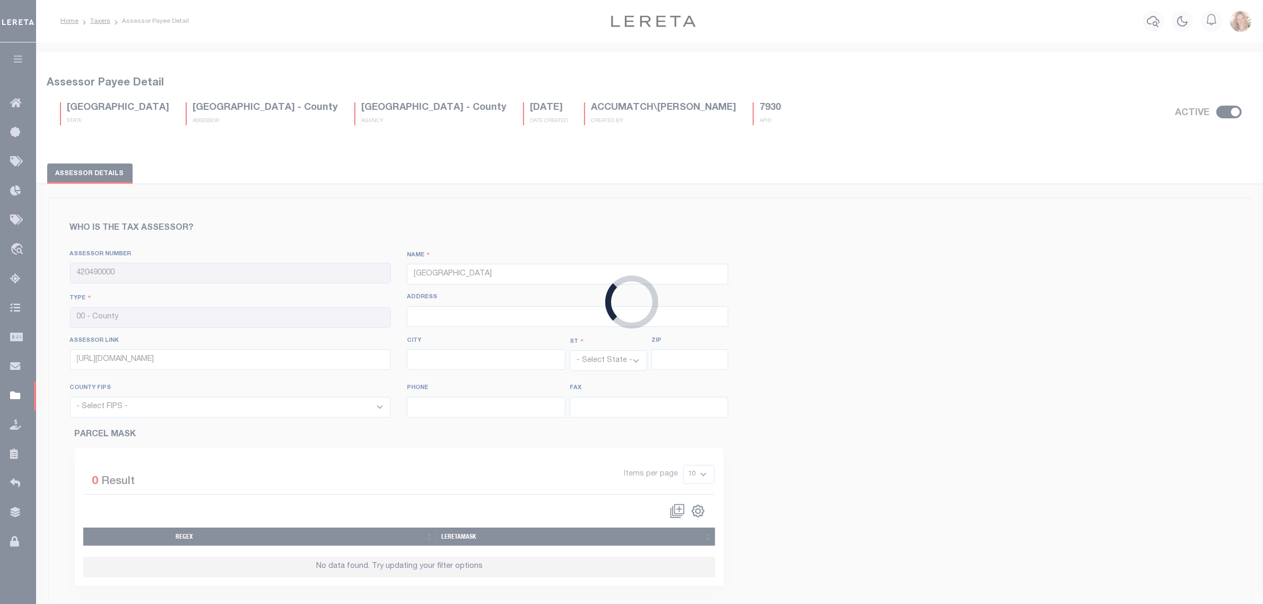
type input "420740000"
type input "FANNIN COUNTY"
type input "http://esearch.fannincad.org/"
select select "48147"
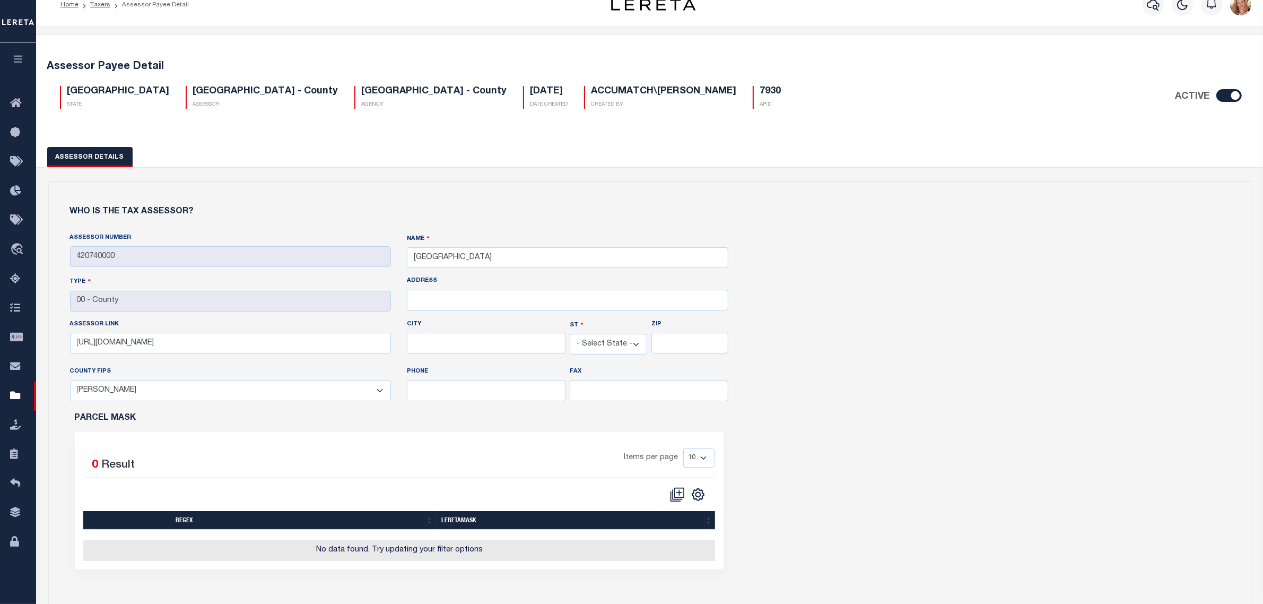
scroll to position [398, 0]
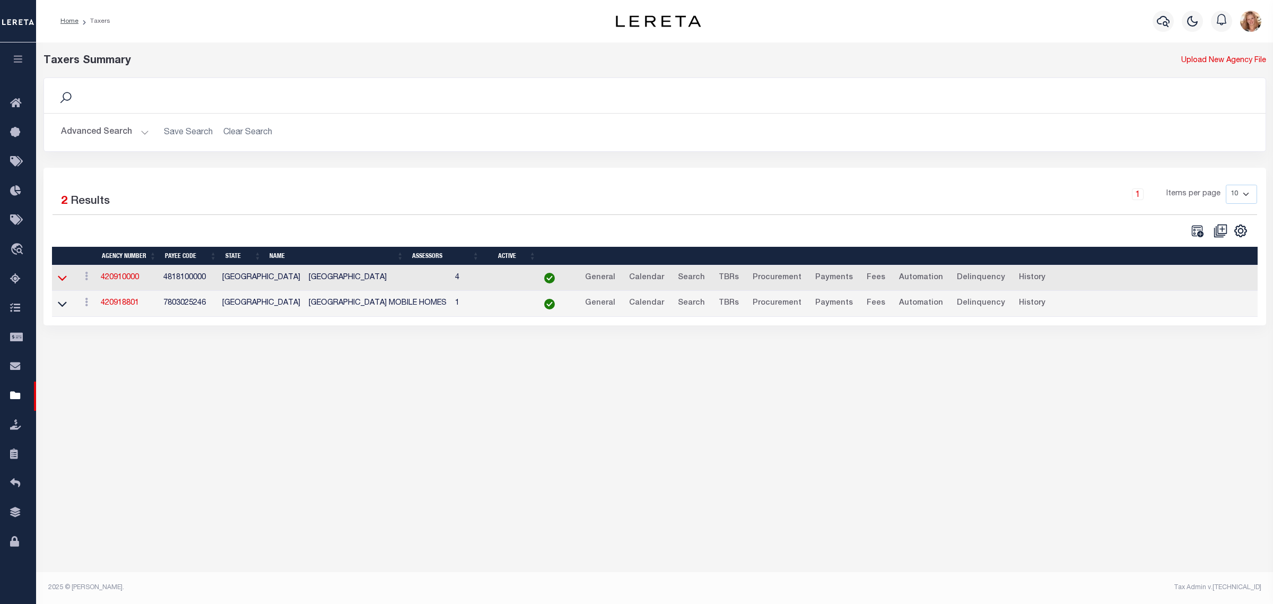
click at [59, 280] on icon at bounding box center [62, 278] width 9 height 5
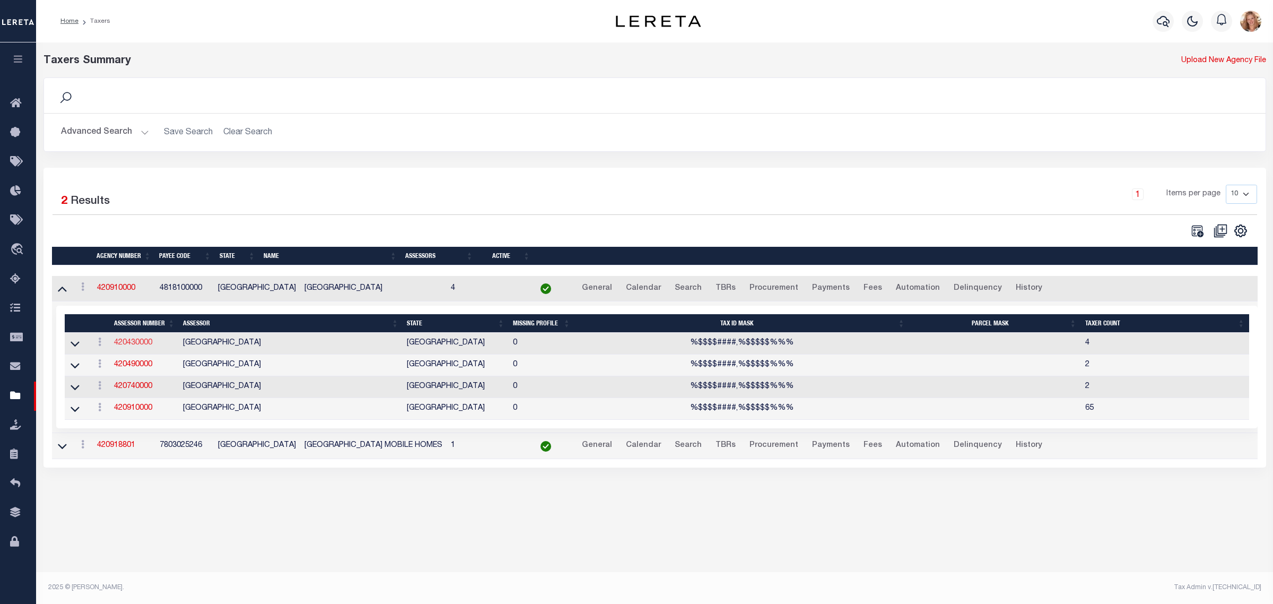
click at [125, 345] on link "420430000" at bounding box center [133, 342] width 38 height 7
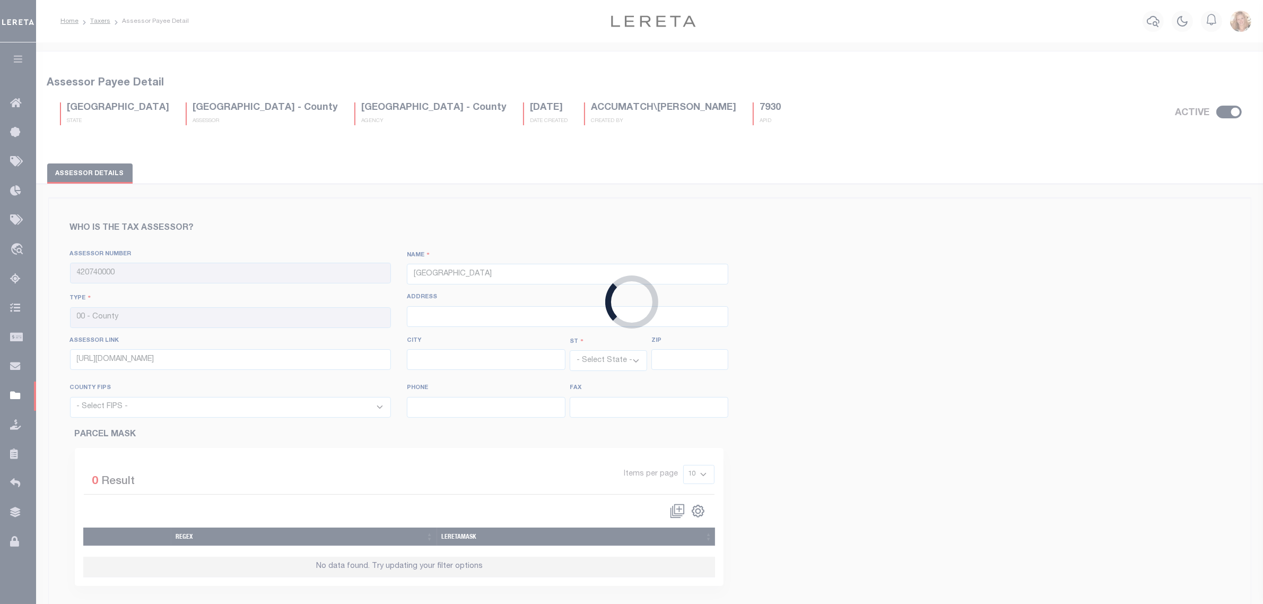
type input "420430000"
type input "COLLIN COUNTY"
type input "2300 Bloomdale Road, Room 2324"
type input "https://esearch.collincad.org/"
type input "McKinney"
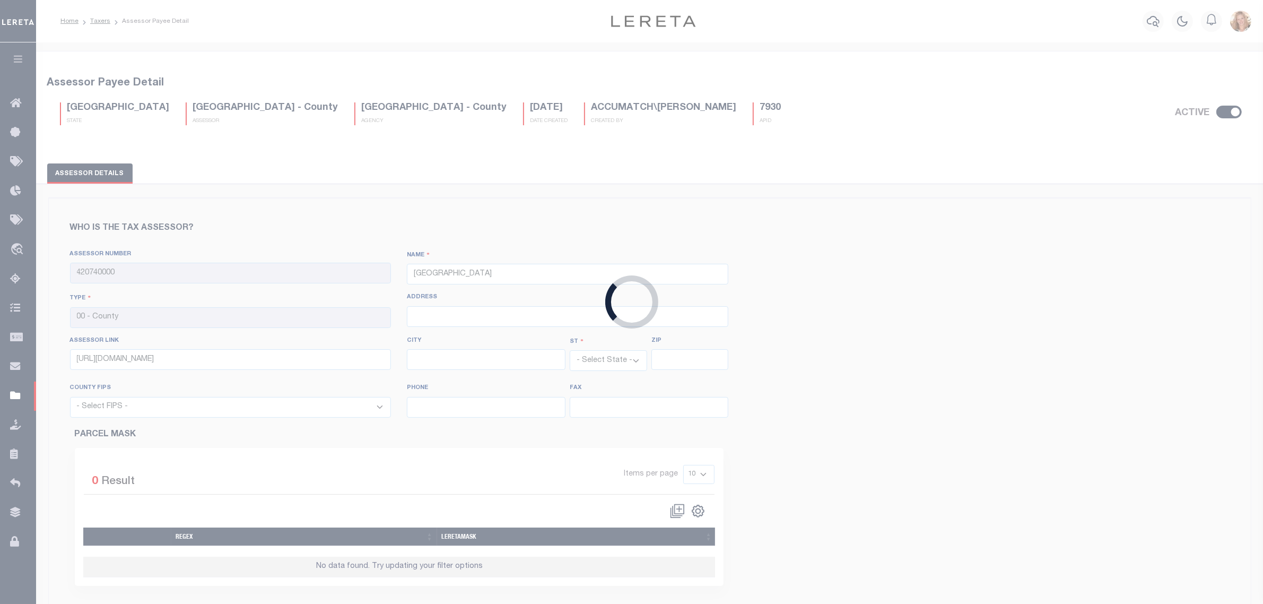
type input "75071"
select select "48085"
type input "972-547-5020"
type input "972-547-5053"
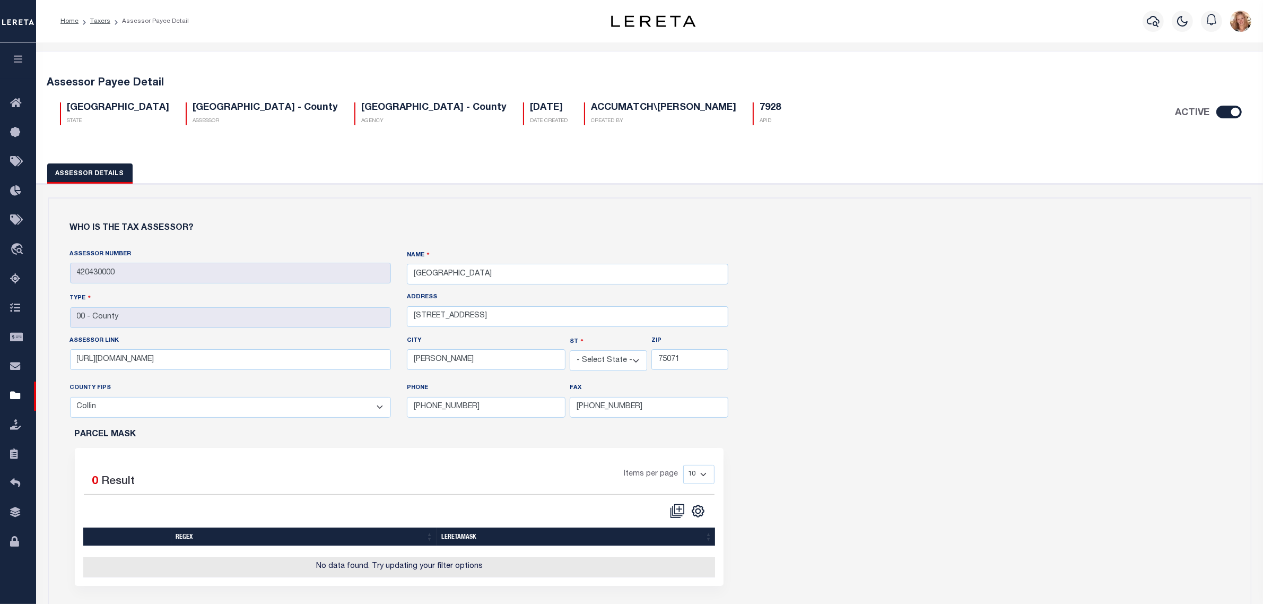
scroll to position [464, 0]
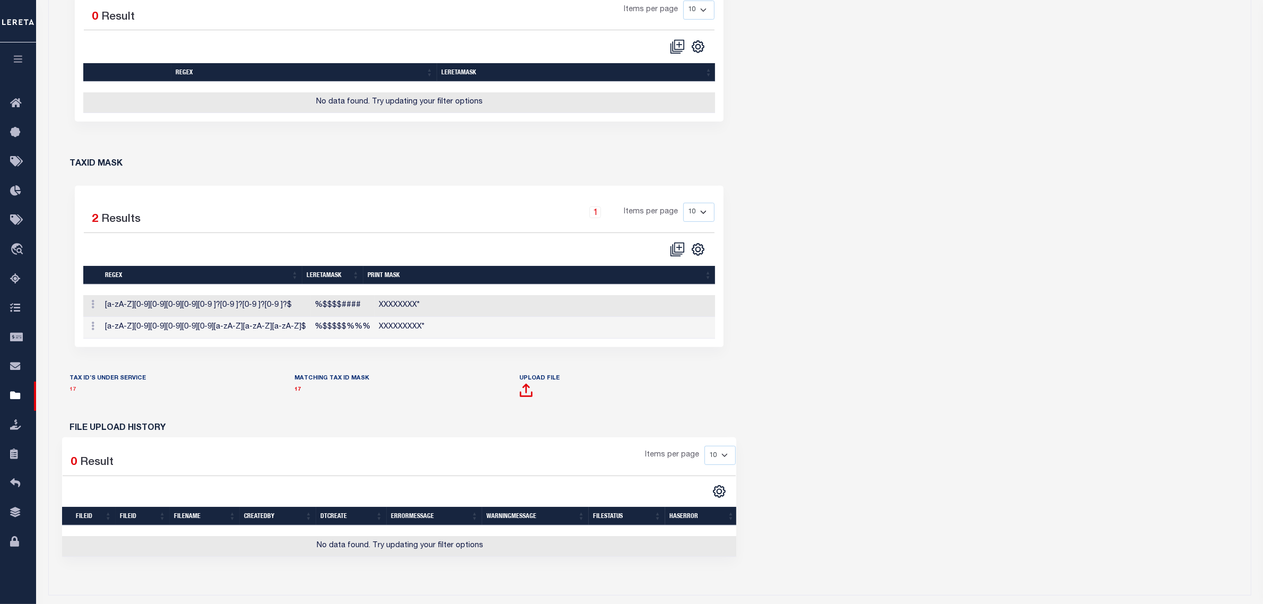
click at [73, 392] on link "17" at bounding box center [73, 389] width 6 height 5
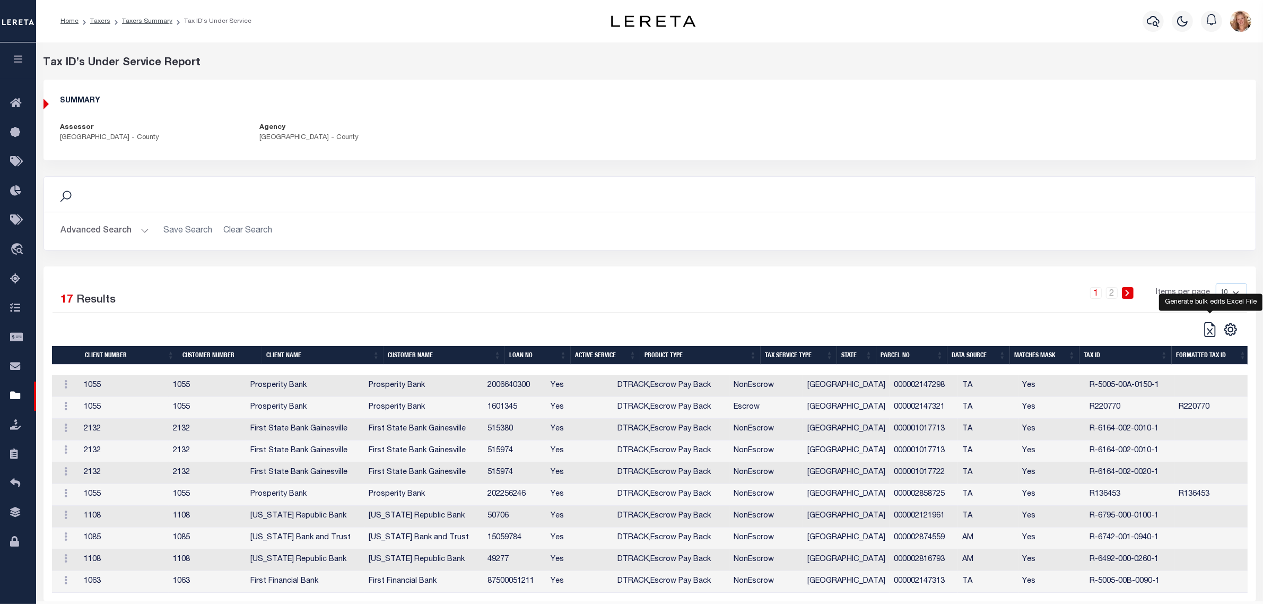
click at [1210, 332] on icon at bounding box center [1210, 331] width 6 height 6
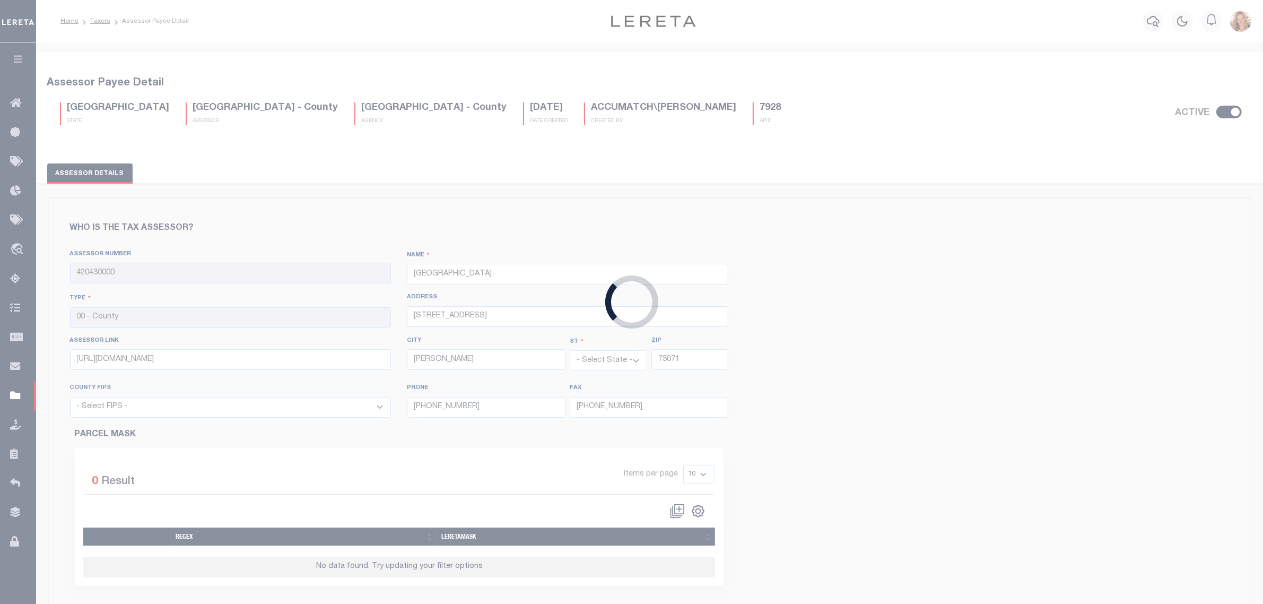
select select "48085"
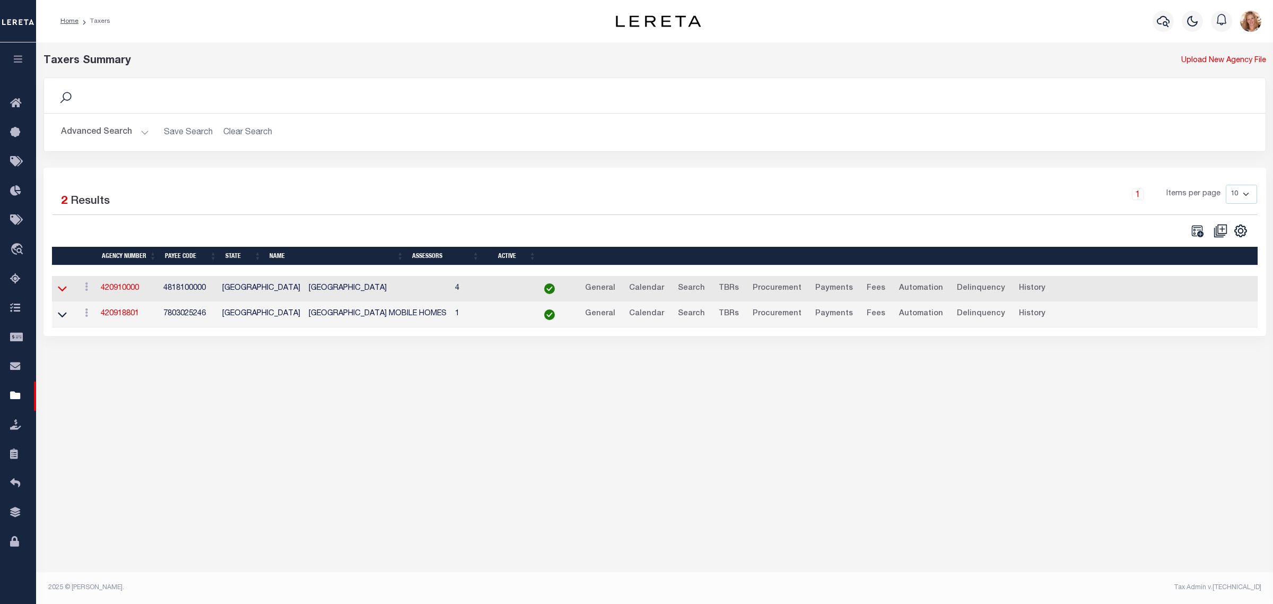
click at [59, 287] on icon at bounding box center [62, 288] width 9 height 11
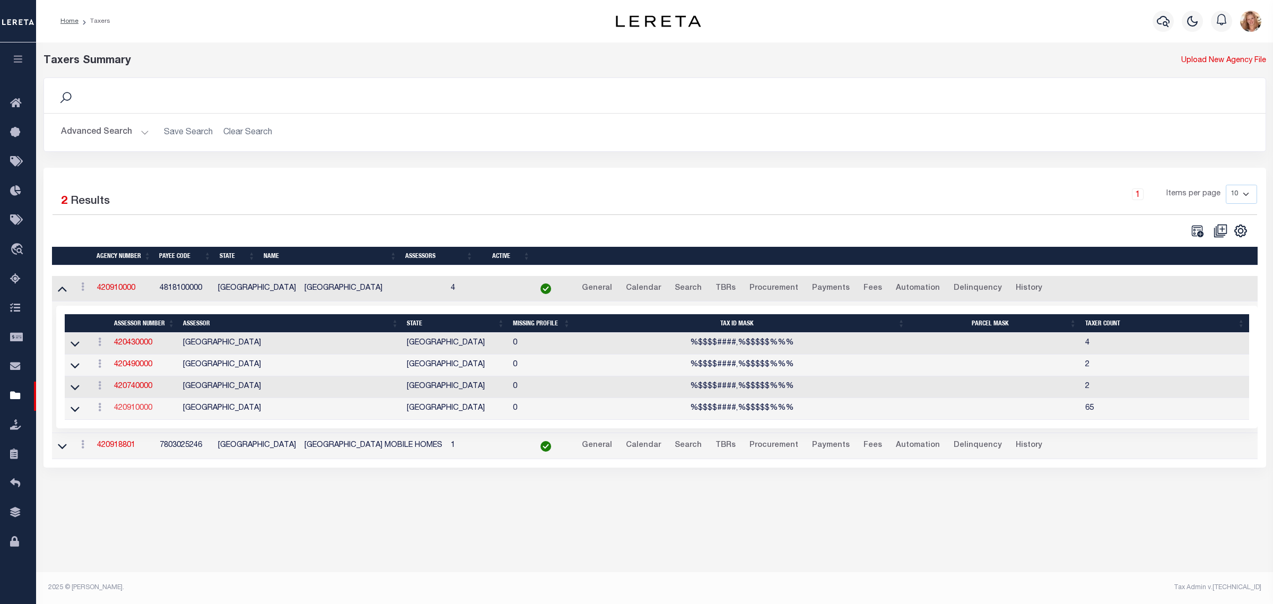
click at [141, 412] on link "420910000" at bounding box center [133, 407] width 38 height 7
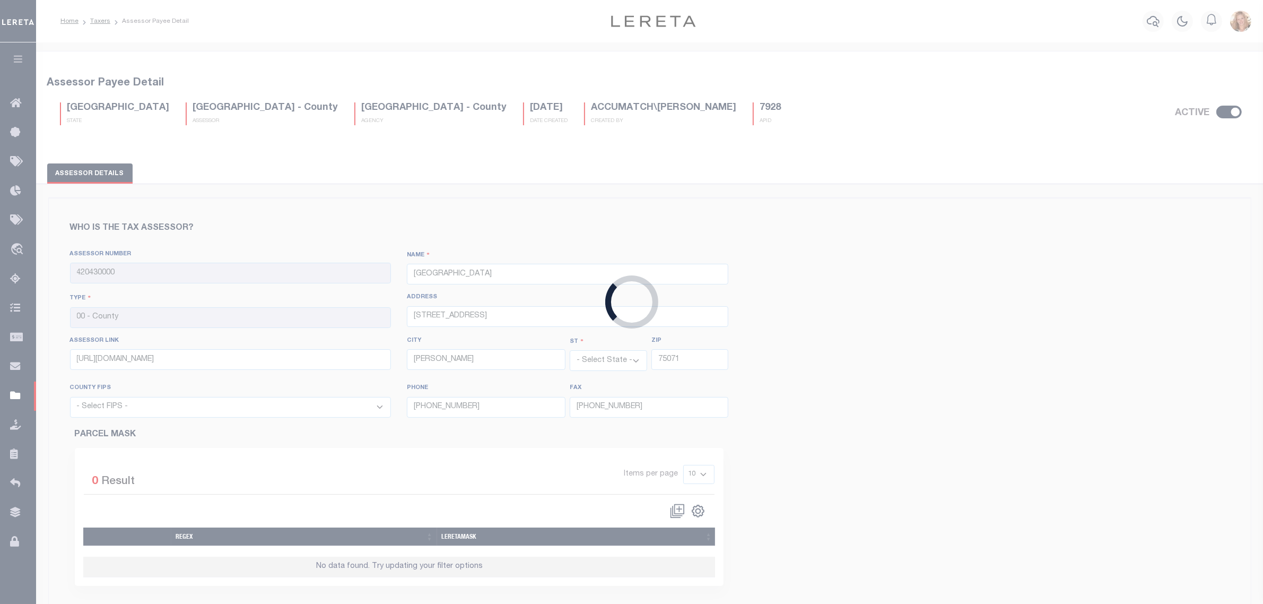
type input "420910000"
type input "GRAYSON COUNTY"
type input "100 West Houston, Room 11"
type input "http://www.graysonappraisal.org/property-search/"
type input "Sherman"
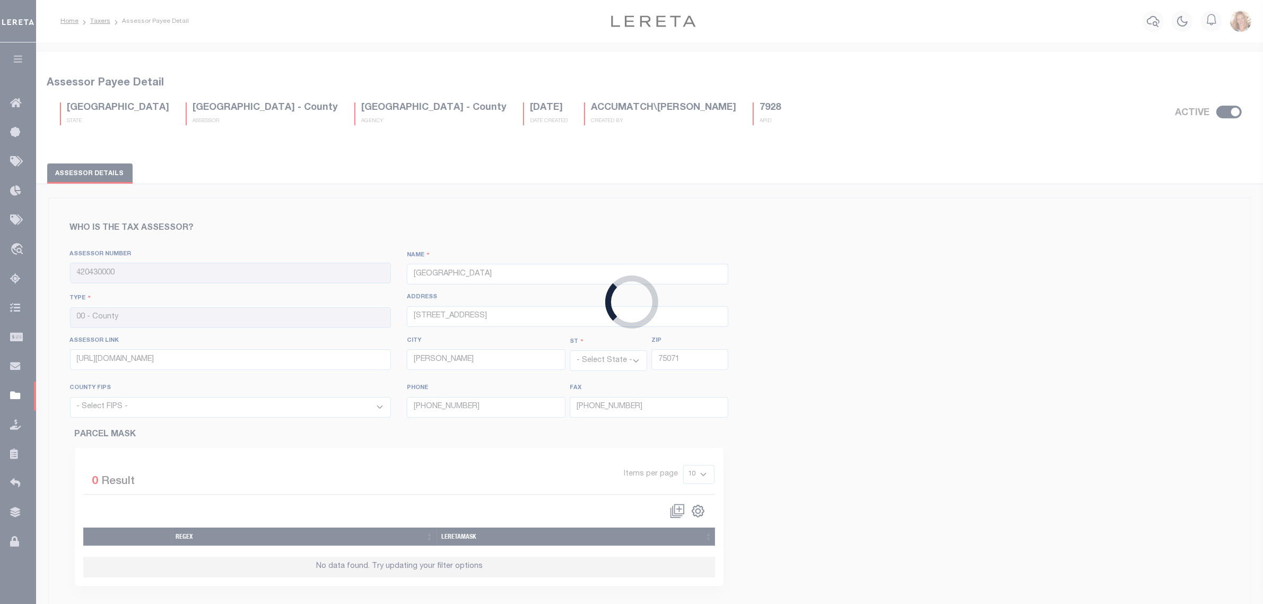
type input "75091"
select select "48181"
type input "903-813-4223"
type input "903-893-4973"
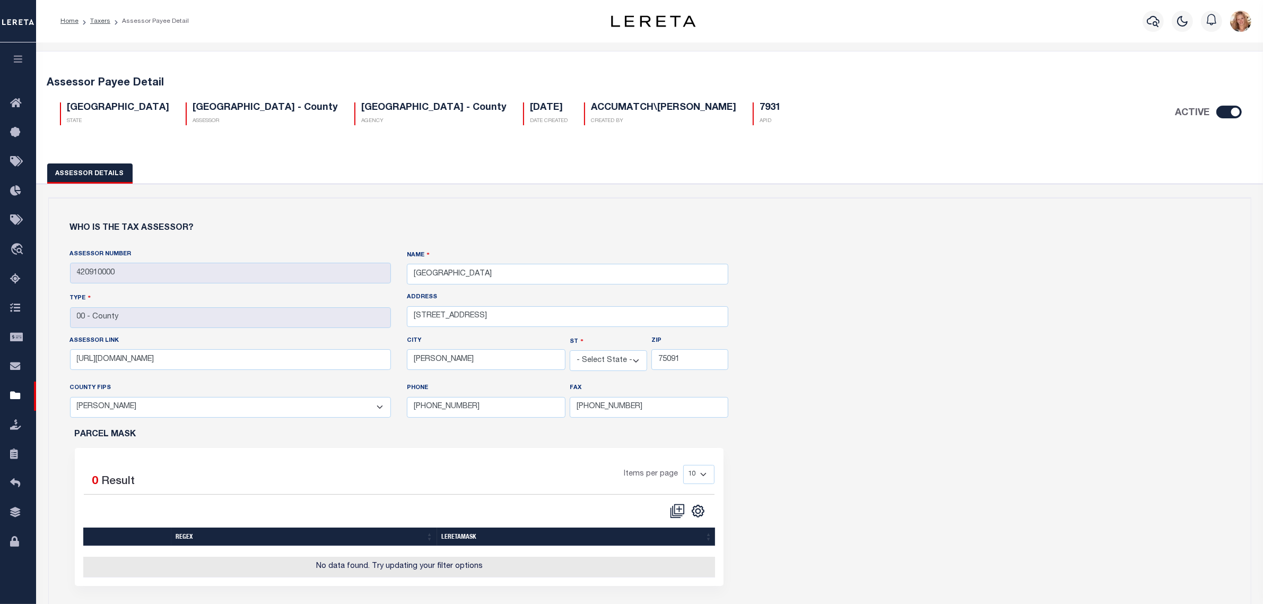
scroll to position [464, 0]
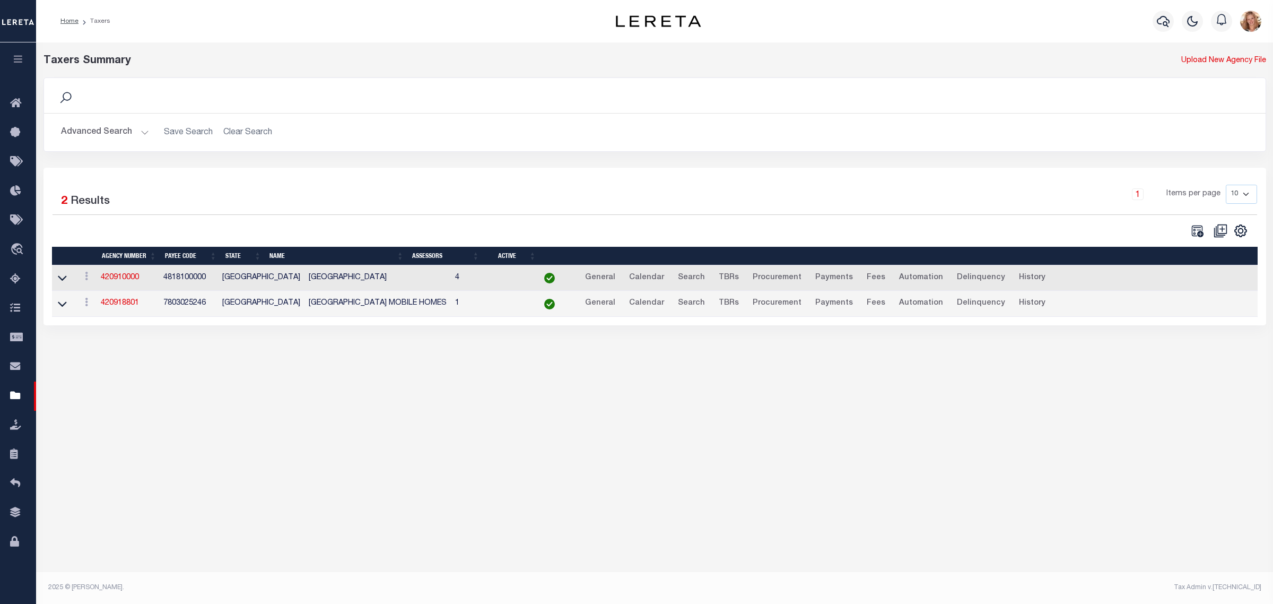
click at [123, 129] on button "Advanced Search" at bounding box center [105, 132] width 88 height 21
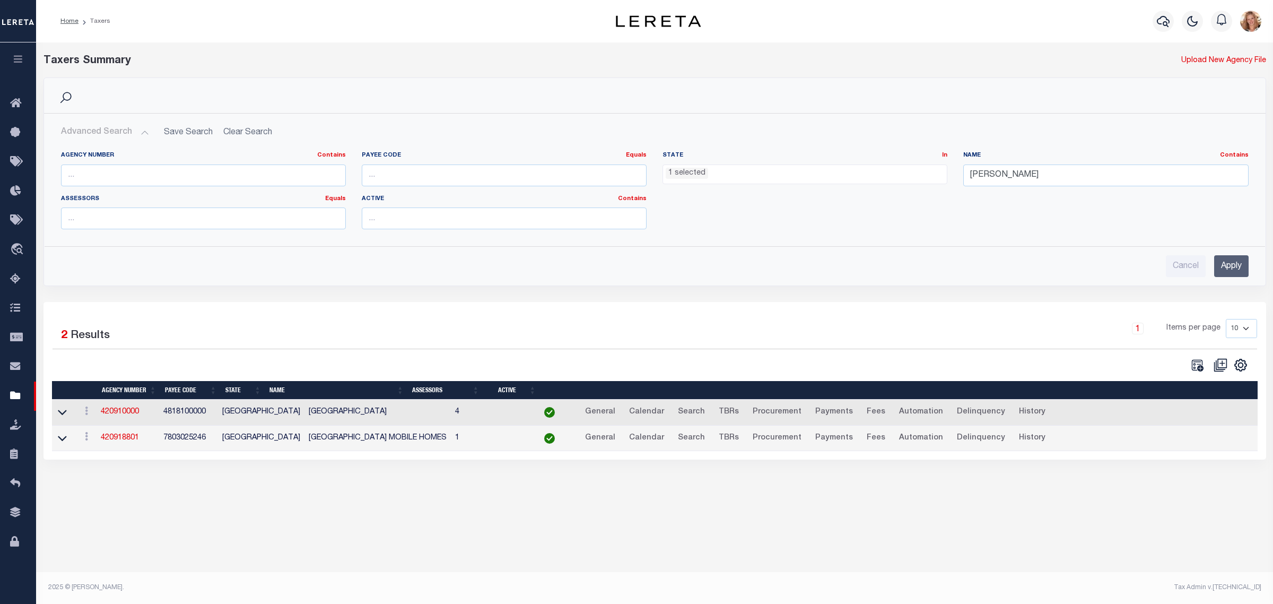
click at [804, 179] on ul "1 selected" at bounding box center [805, 172] width 284 height 14
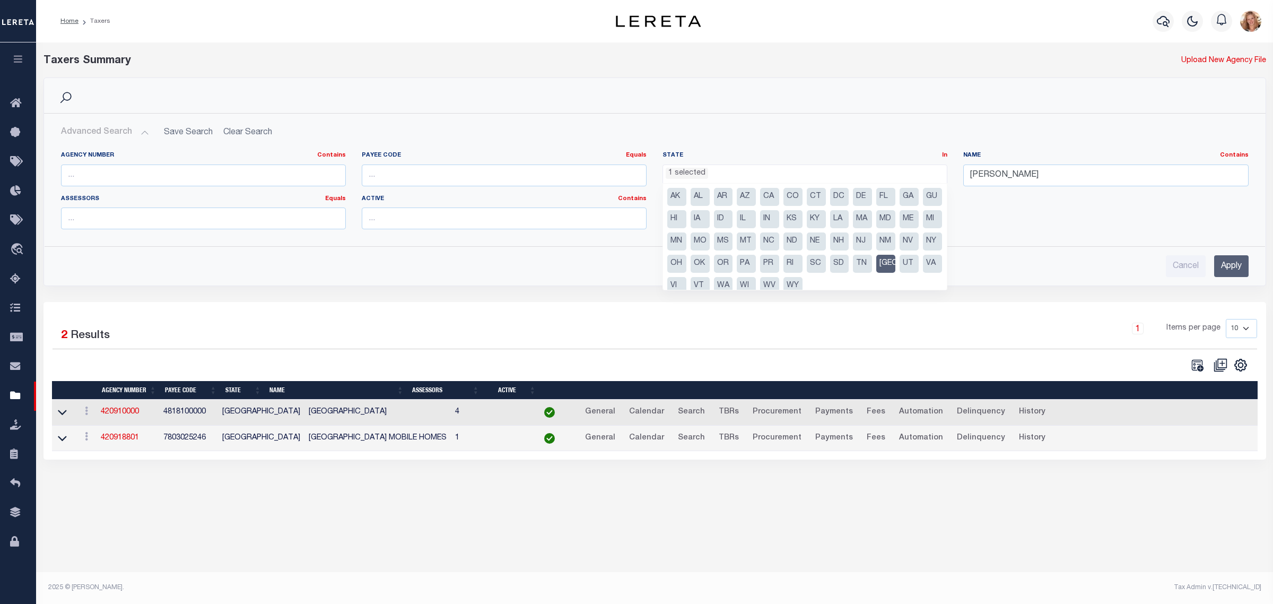
click at [876, 273] on li "[GEOGRAPHIC_DATA]" at bounding box center [885, 264] width 19 height 18
select select
click at [993, 170] on input "grayson" at bounding box center [1105, 175] width 285 height 22
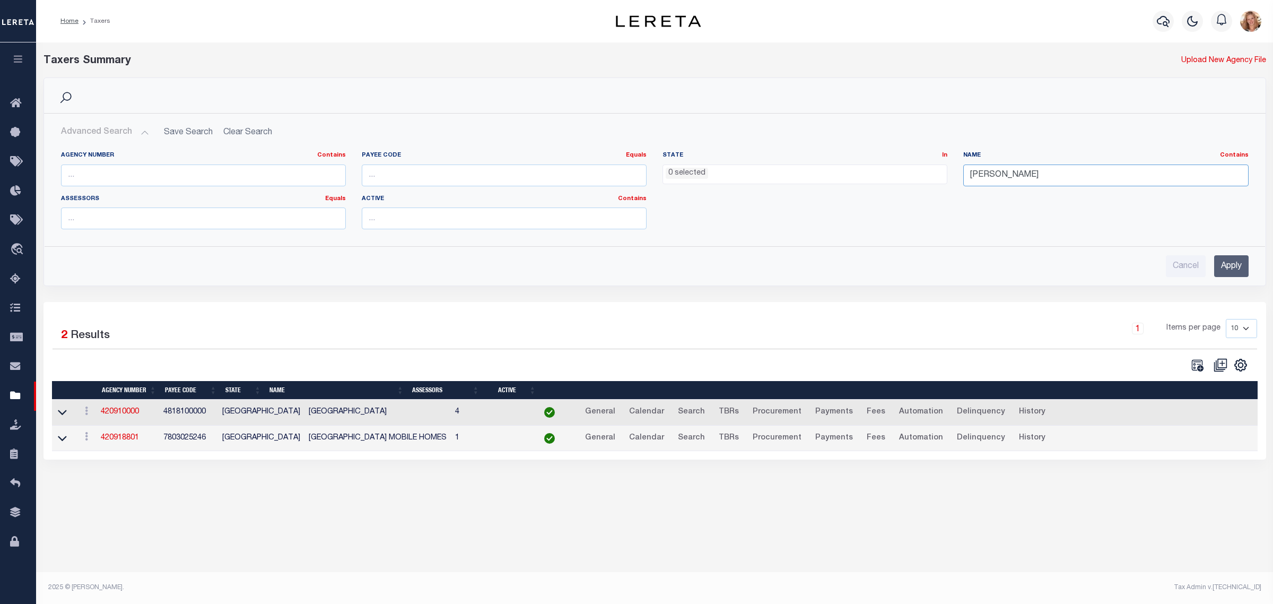
click at [993, 170] on input "grayson" at bounding box center [1105, 175] width 285 height 22
click at [1214, 255] on input "Apply" at bounding box center [1231, 266] width 34 height 22
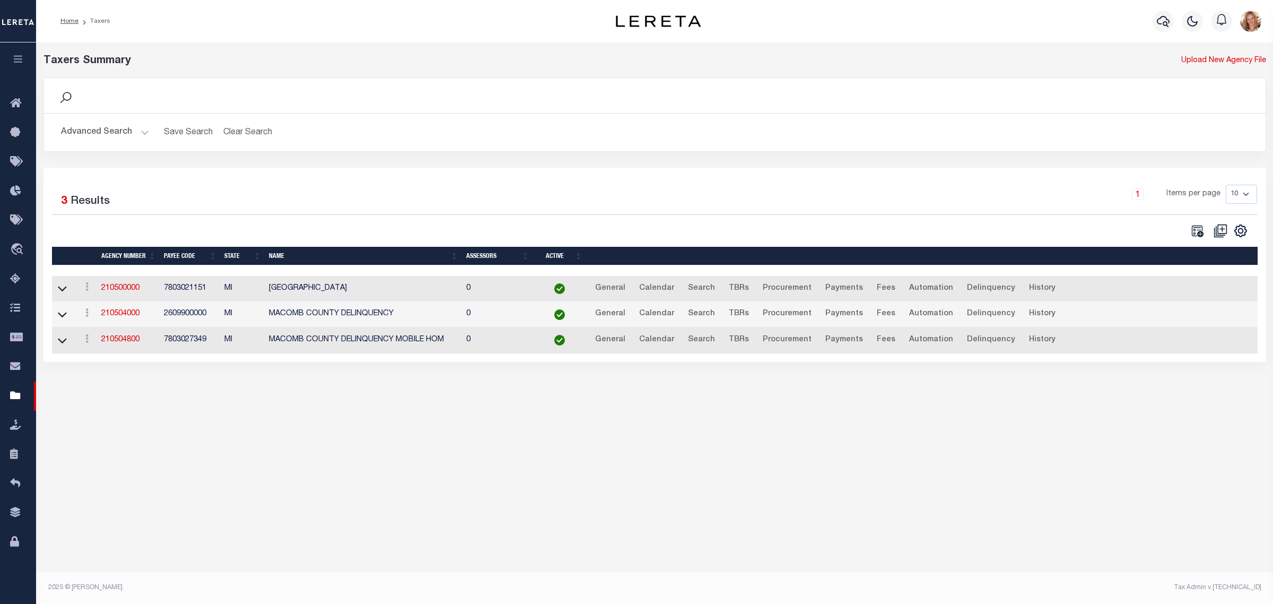
click at [115, 134] on button "Advanced Search" at bounding box center [105, 132] width 88 height 21
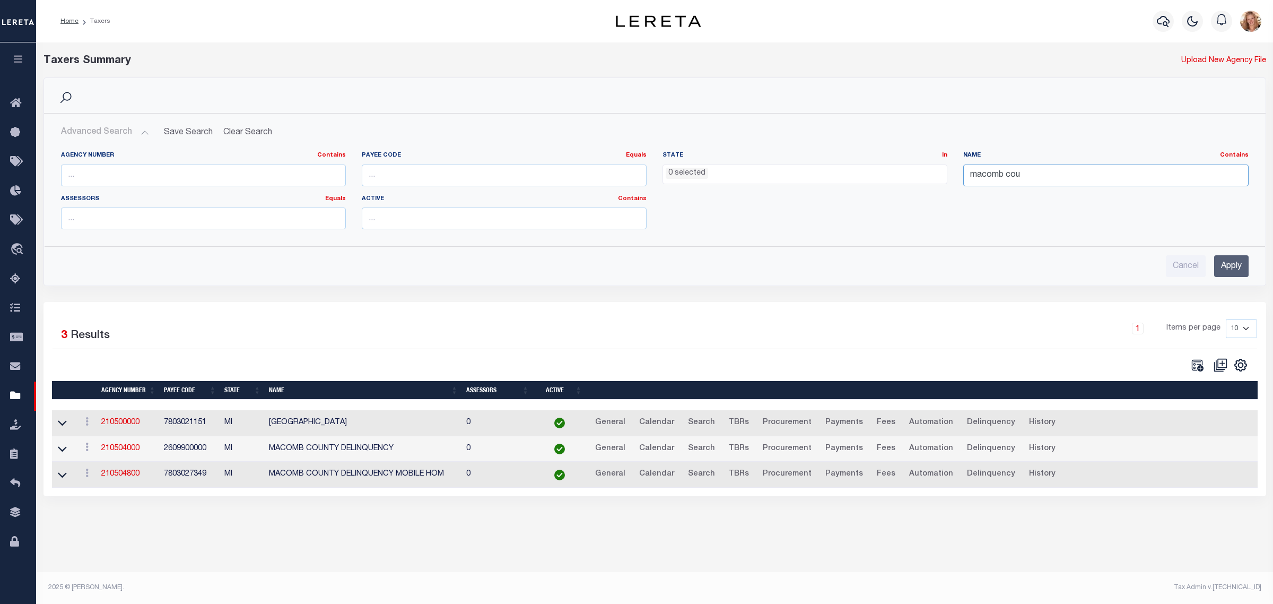
drag, startPoint x: 1040, startPoint y: 174, endPoint x: 952, endPoint y: 173, distance: 88.1
click at [952, 173] on div "Agency Number Contains Contains Is Payee Code Equals Equals Is Not Equal To Is …" at bounding box center [655, 194] width 1204 height 86
type input "eastpointe"
click at [1234, 266] on input "Apply" at bounding box center [1231, 266] width 34 height 22
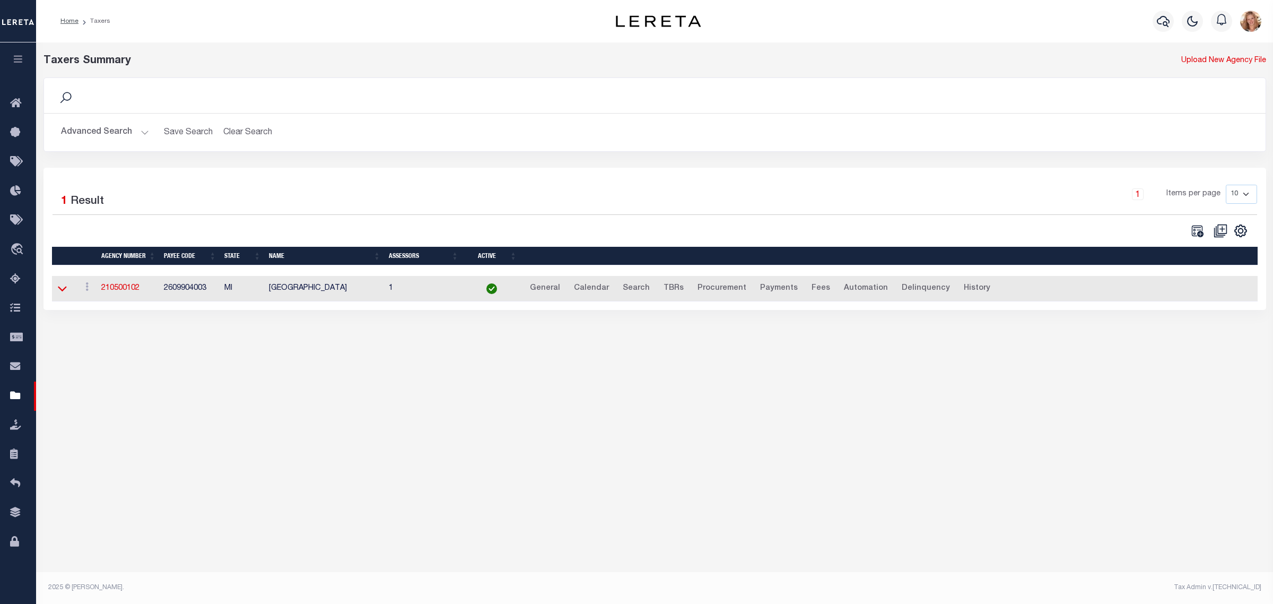
click at [65, 290] on icon at bounding box center [62, 288] width 9 height 11
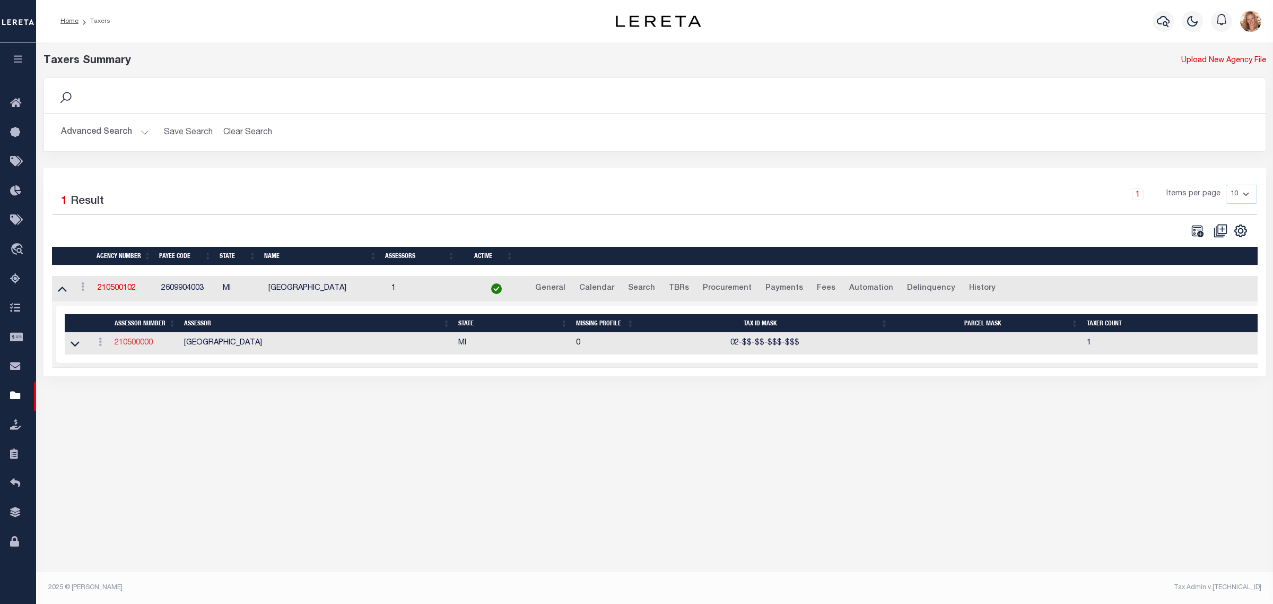
click at [128, 346] on link "210500000" at bounding box center [134, 342] width 38 height 7
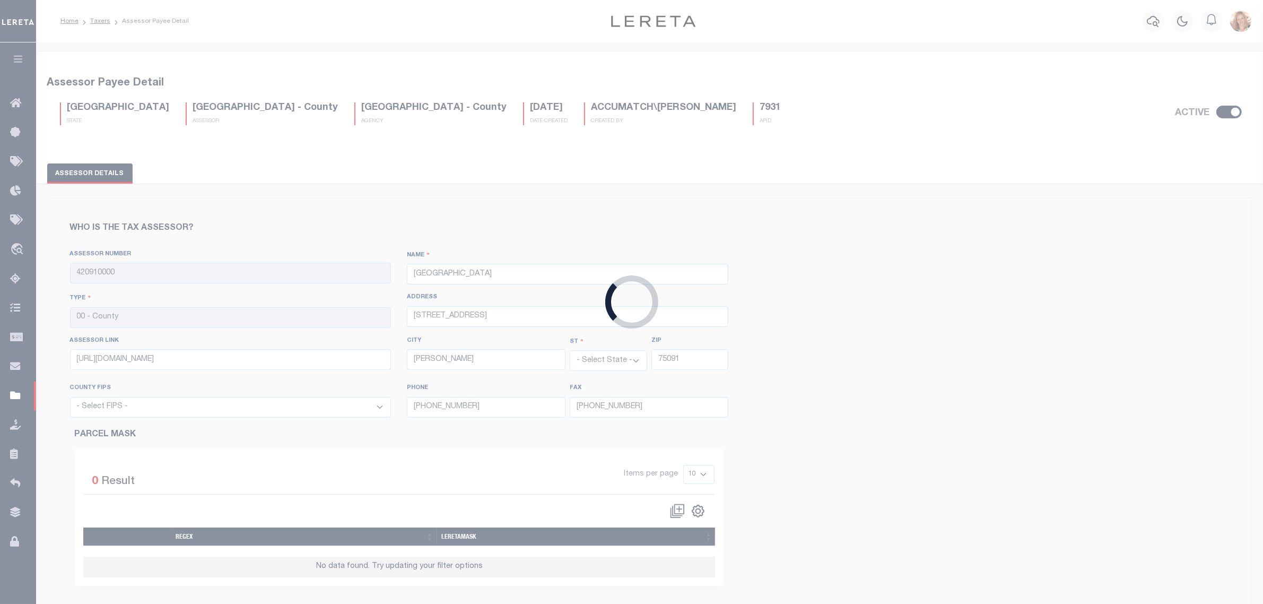
scroll to position [398, 0]
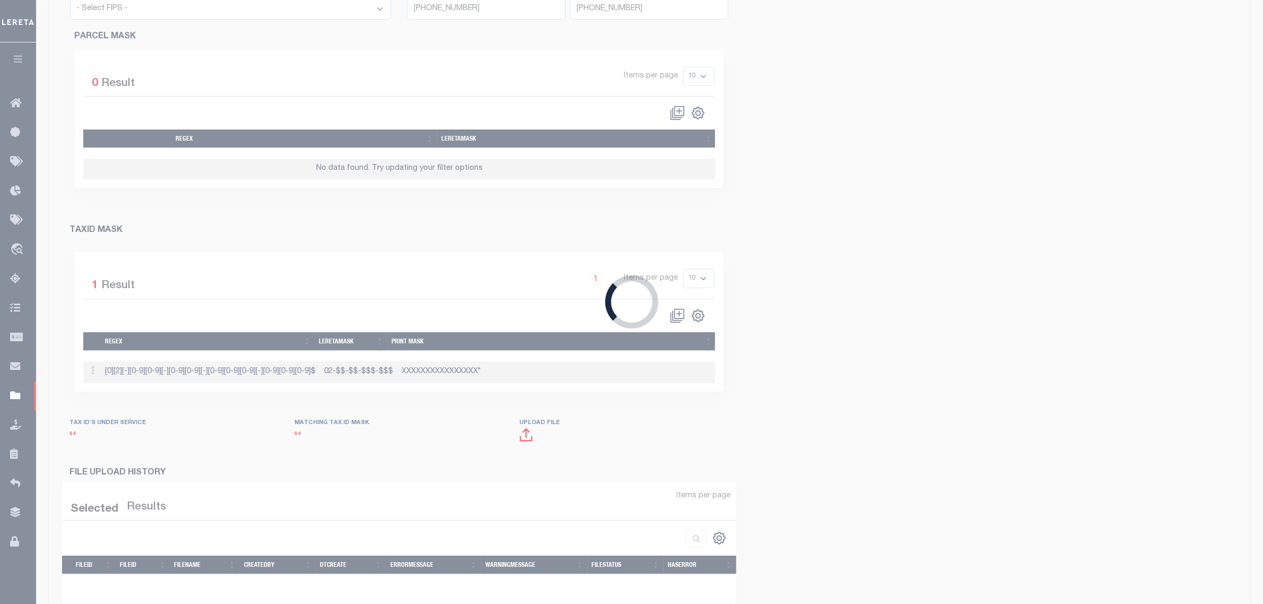
type input "210500000"
type input "MACOMB COUNTY"
type input "1 S MAIN ST / 2ND FL"
type input "MOUNT CLEMENS"
select select "MI"
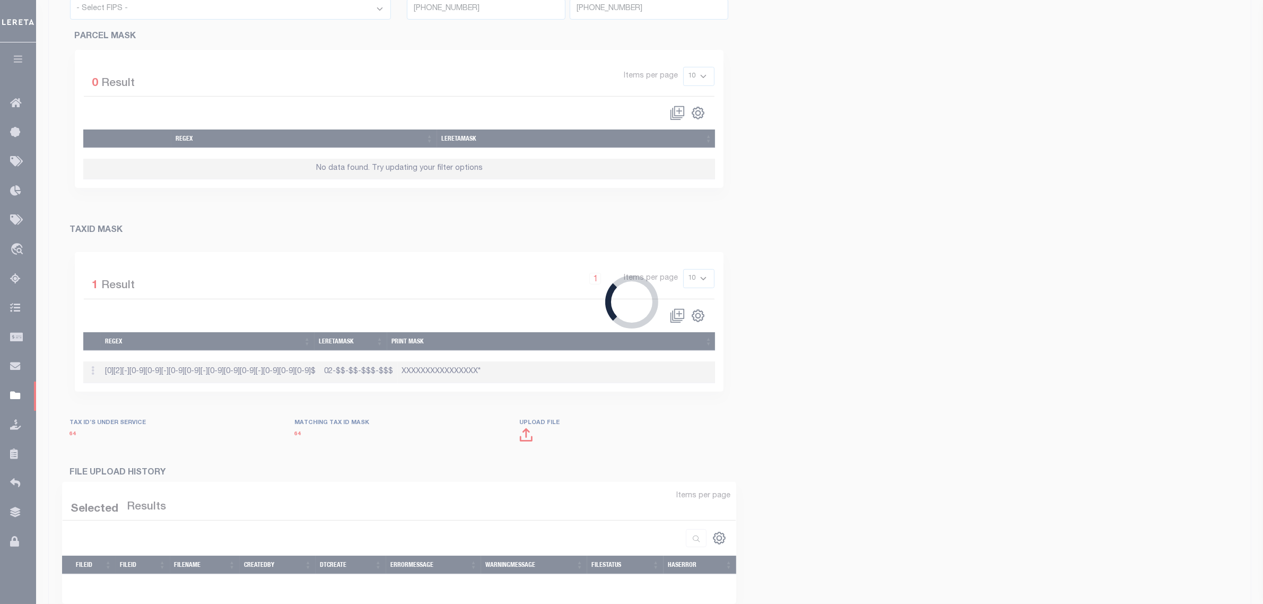
type input "48043"
select select "26099"
type input "5864695190"
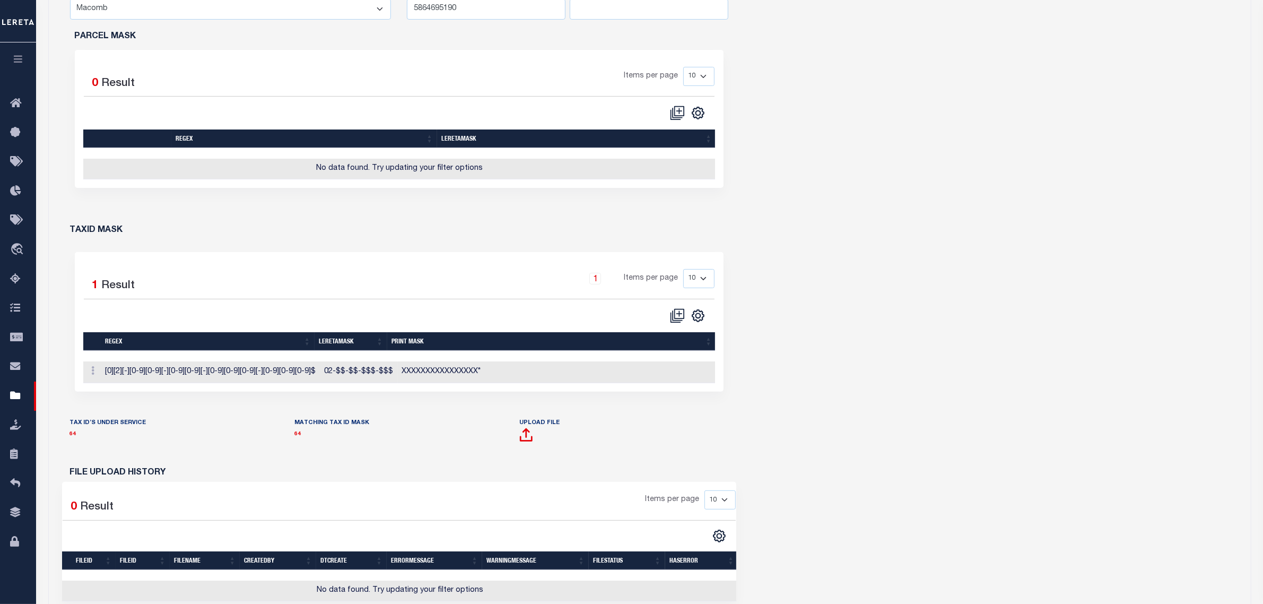
click at [71, 437] on link "64" at bounding box center [73, 433] width 6 height 5
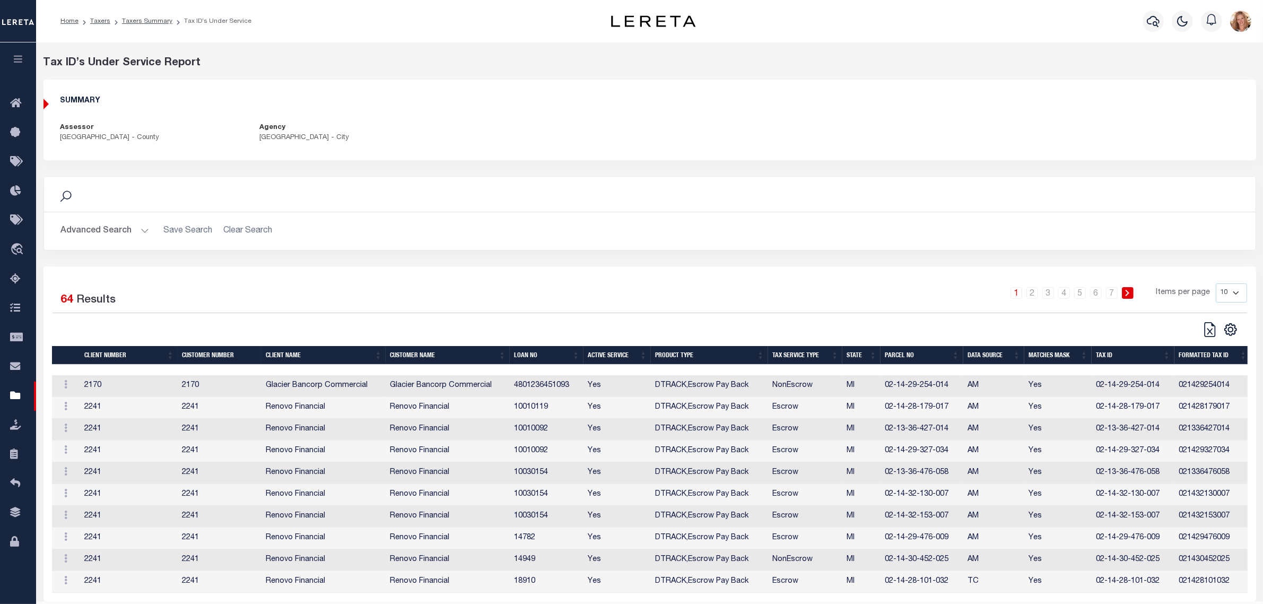
click at [1229, 295] on select "10 25 50 100" at bounding box center [1231, 292] width 31 height 19
select select "100"
click at [1216, 283] on select "10 25 50 100" at bounding box center [1231, 292] width 31 height 19
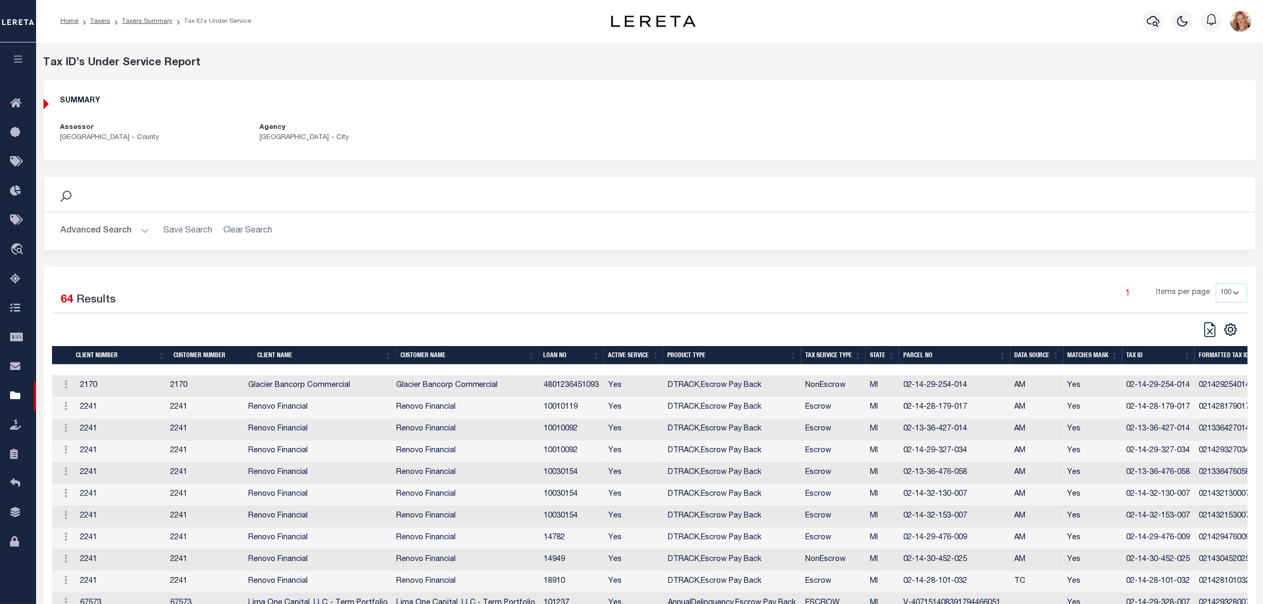
click at [1082, 166] on div "Tax ID’s Under Service Report SUMMARY Assessor MACOMB COUNTY - County Agency EA…" at bounding box center [650, 115] width 1229 height 121
click at [563, 388] on td "4801236451093" at bounding box center [572, 386] width 65 height 22
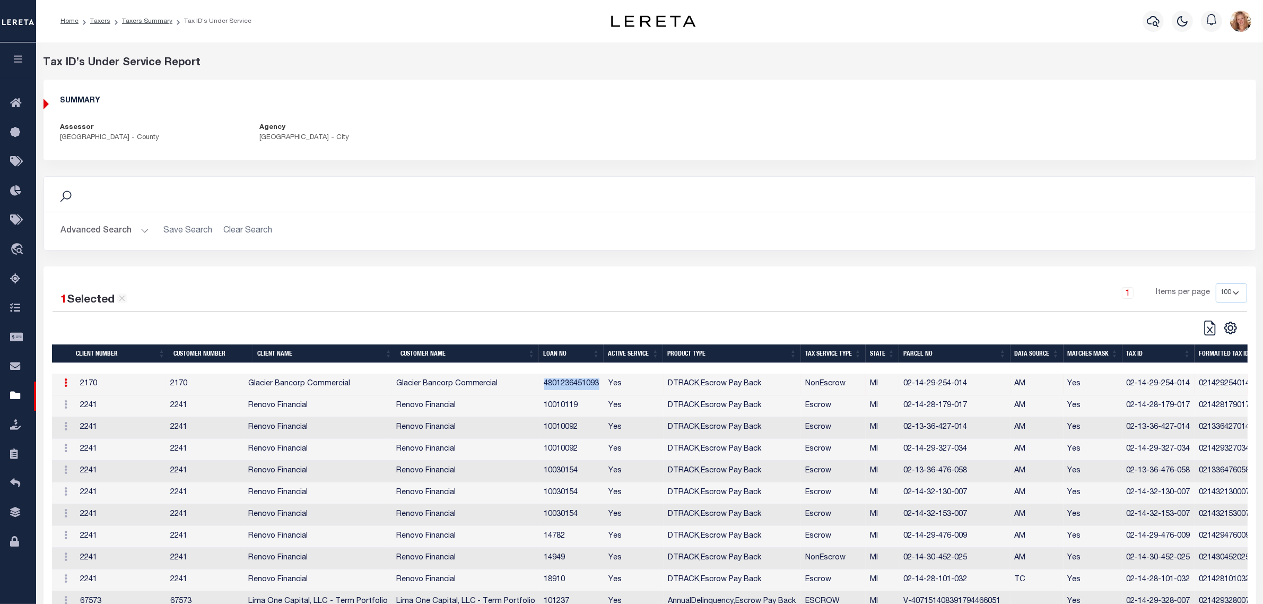
click at [563, 388] on td "4801236451093" at bounding box center [572, 385] width 65 height 22
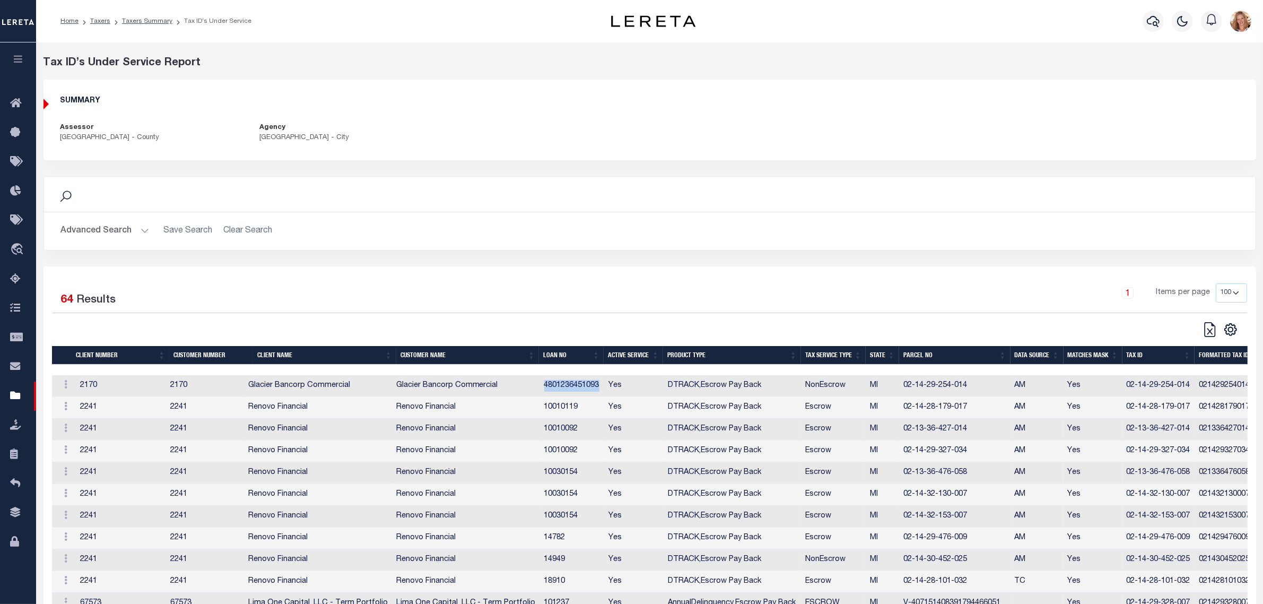
copy td "4801236451093"
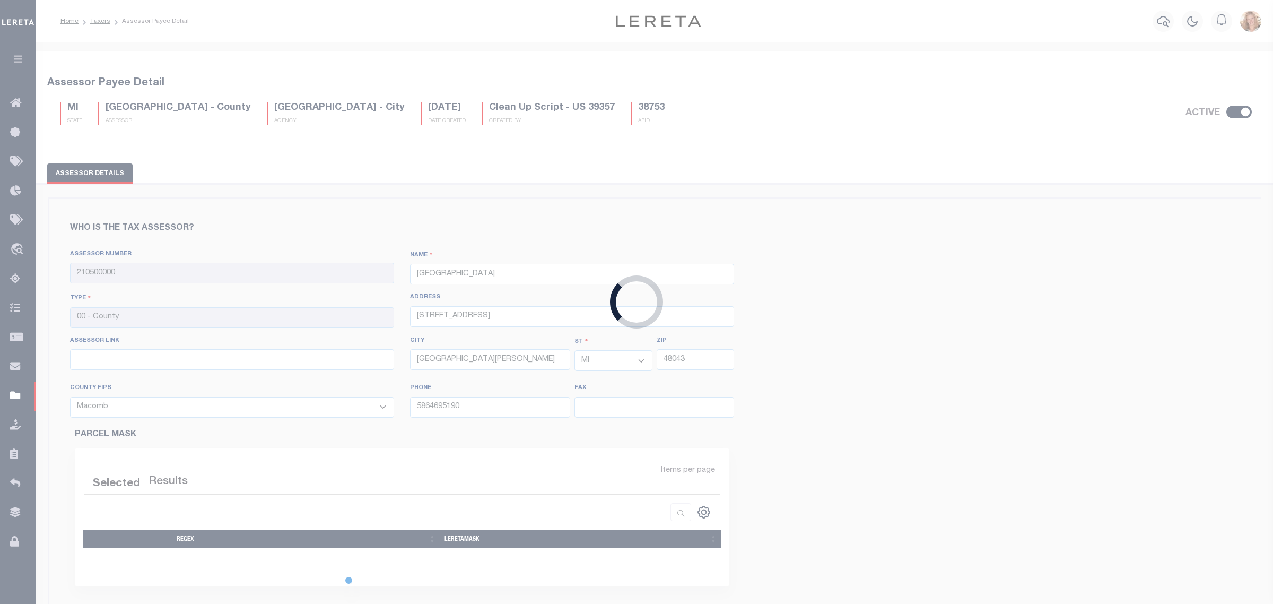
select select
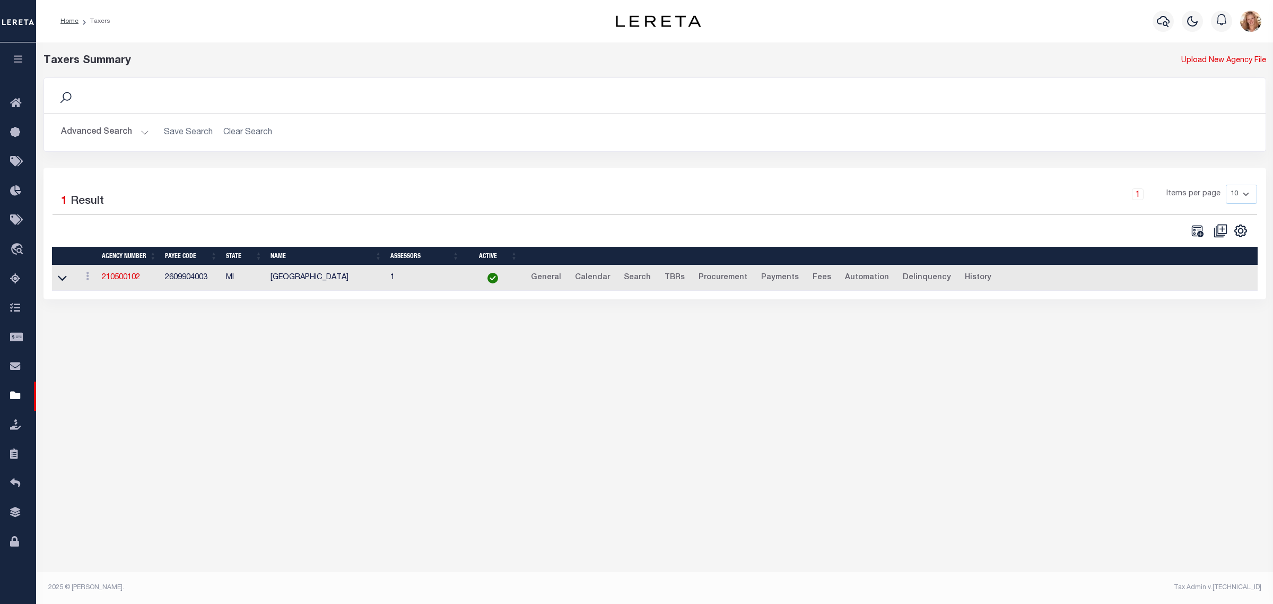
click at [122, 126] on button "Advanced Search" at bounding box center [105, 132] width 88 height 21
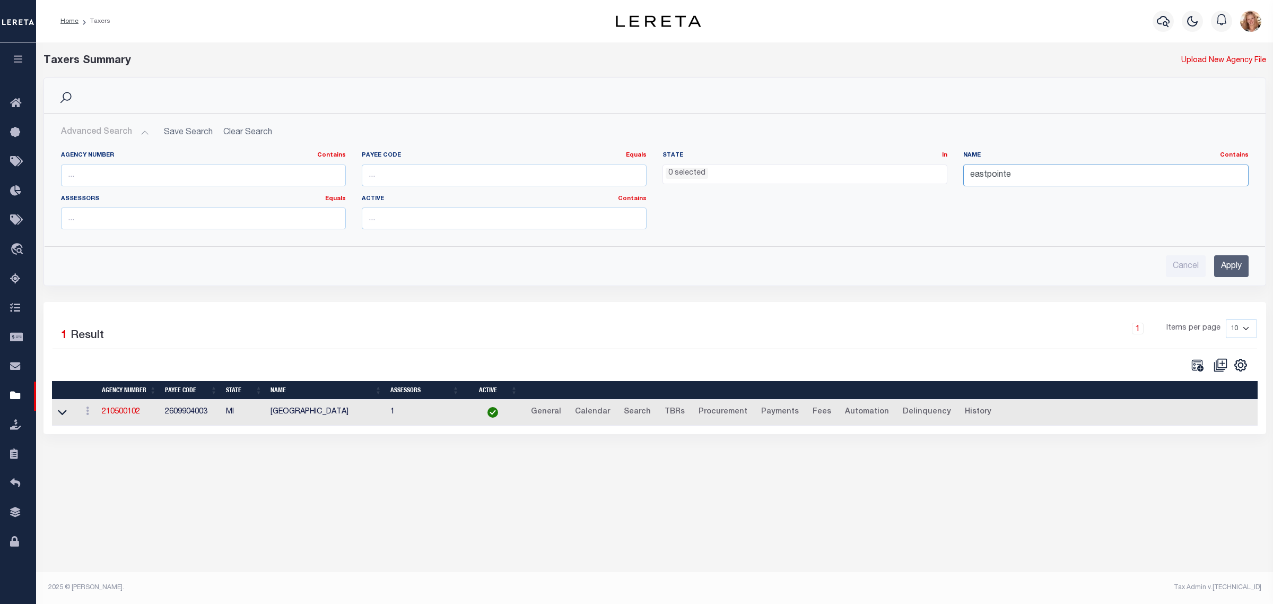
click at [1024, 171] on input "eastpointe" at bounding box center [1105, 175] width 285 height 22
click at [1222, 268] on input "Apply" at bounding box center [1231, 266] width 34 height 22
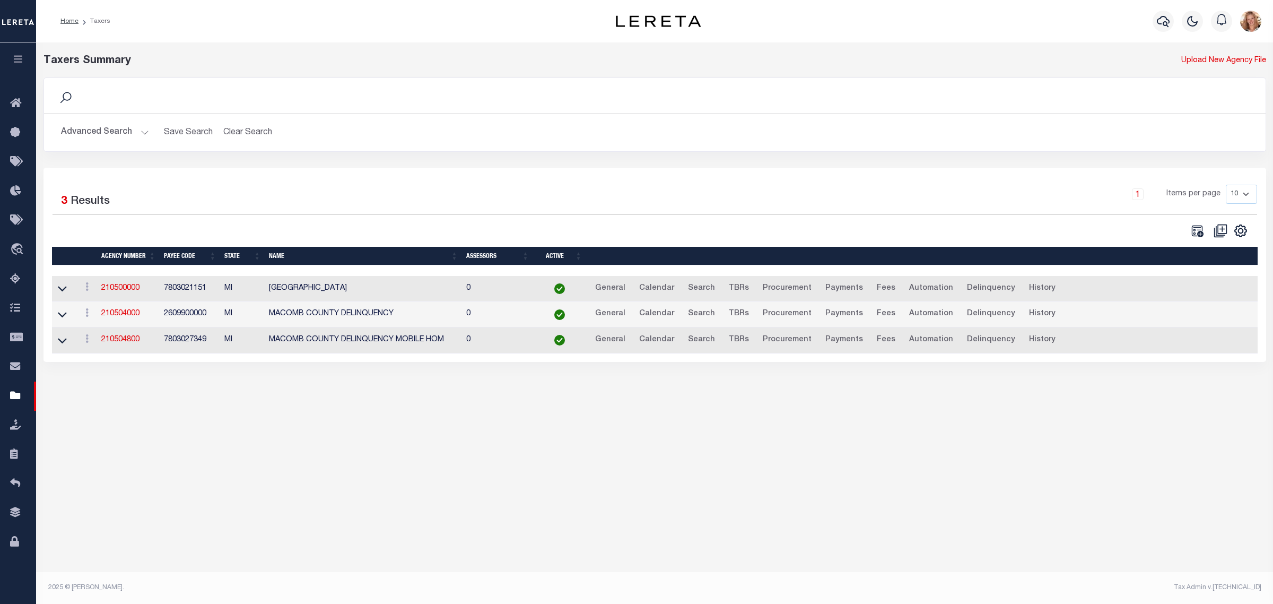
click at [85, 136] on button "Advanced Search" at bounding box center [105, 132] width 88 height 21
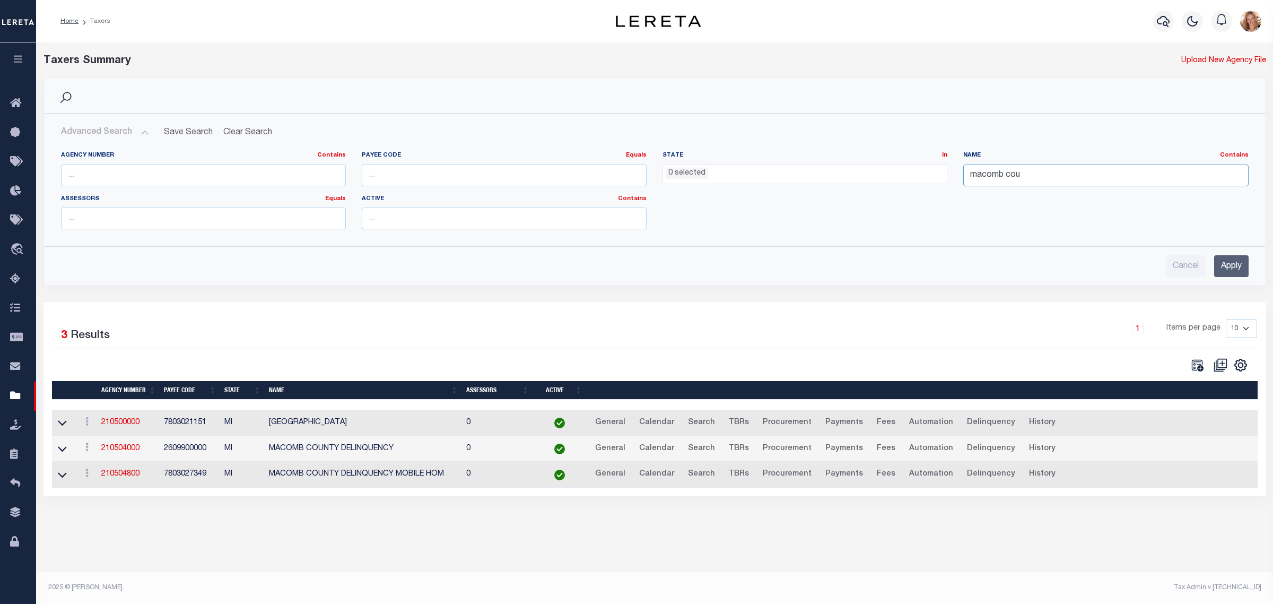
click at [1098, 184] on input "macomb cou" at bounding box center [1105, 175] width 285 height 22
type input "macomb county d"
click at [146, 172] on input "text" at bounding box center [203, 175] width 285 height 22
type input "210504000"
click at [1229, 255] on div "Cancel Apply" at bounding box center [655, 262] width 1205 height 30
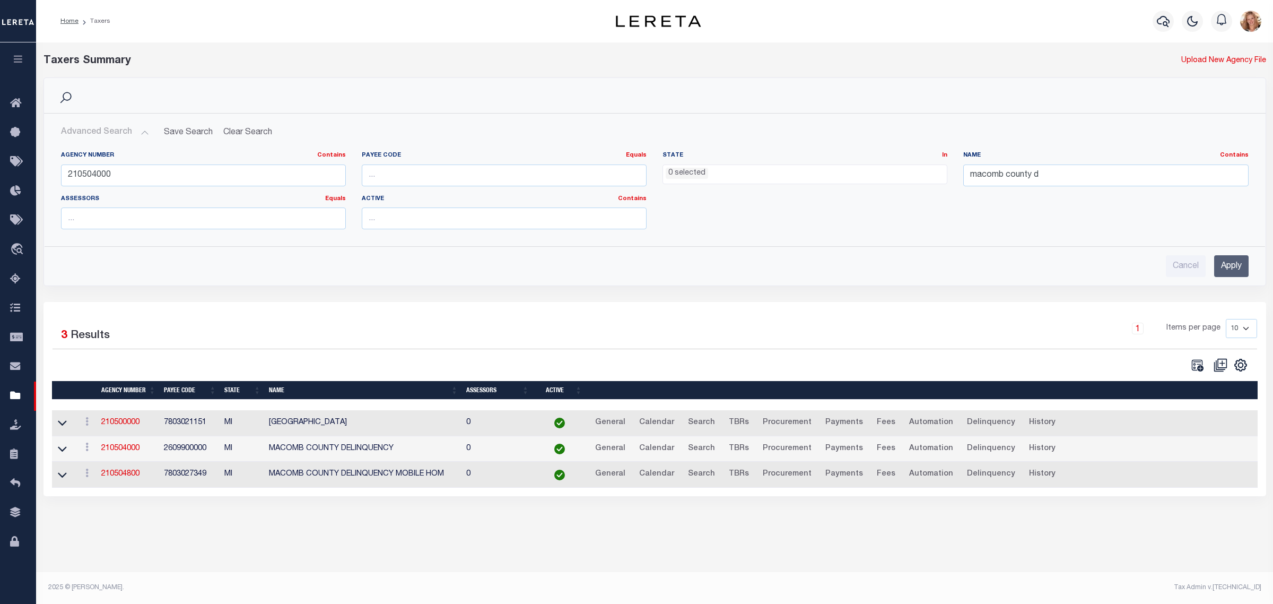
click at [1231, 263] on input "Apply" at bounding box center [1231, 266] width 34 height 22
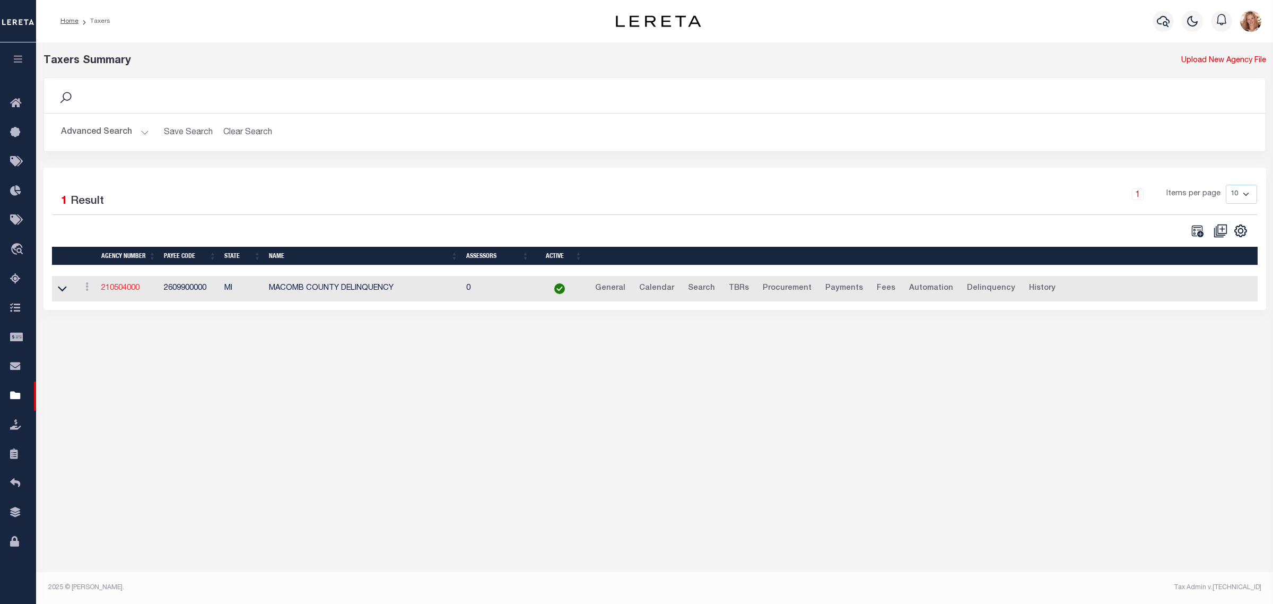
click at [132, 290] on link "210504000" at bounding box center [120, 287] width 38 height 7
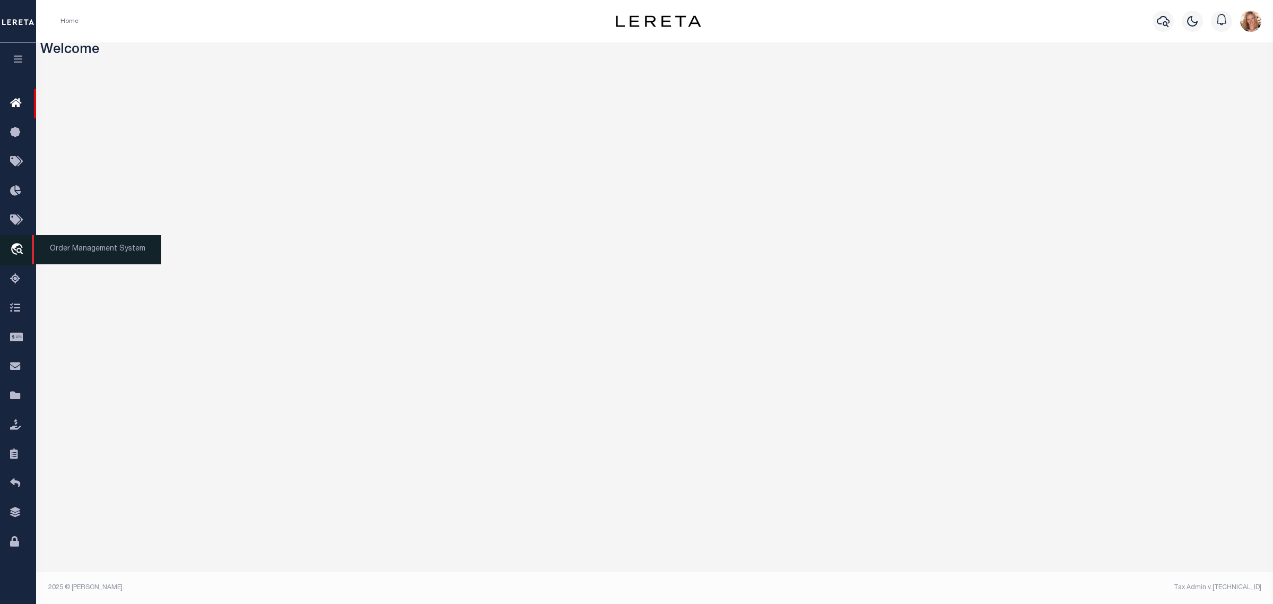
click at [14, 247] on icon "travel_explore" at bounding box center [18, 250] width 17 height 14
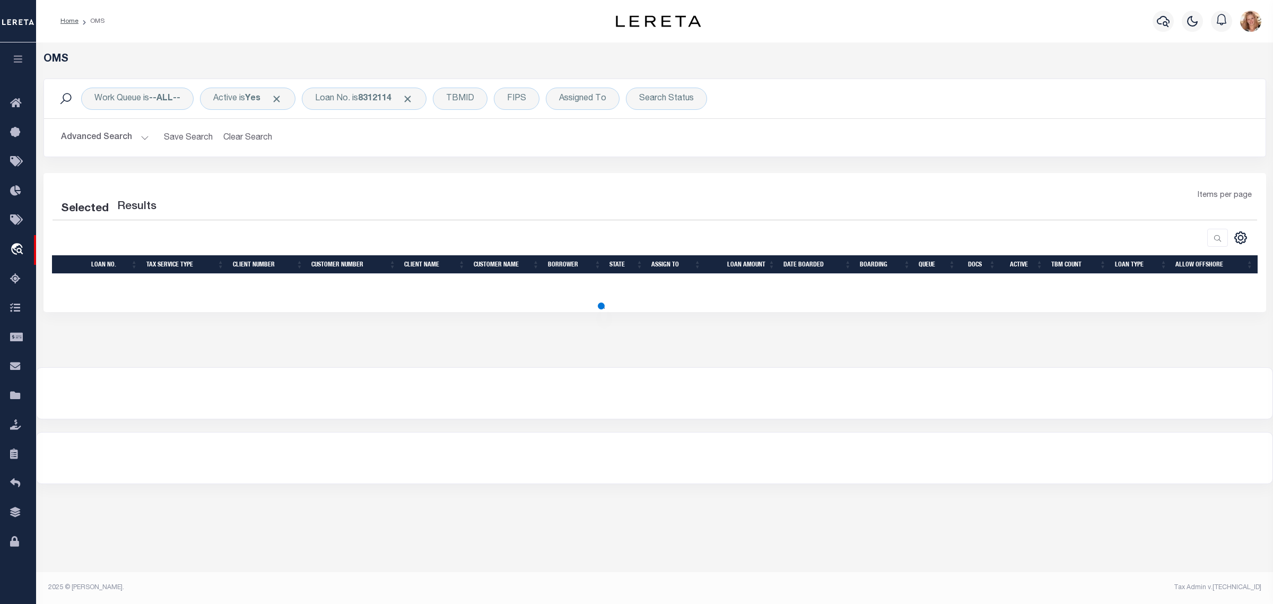
select select "200"
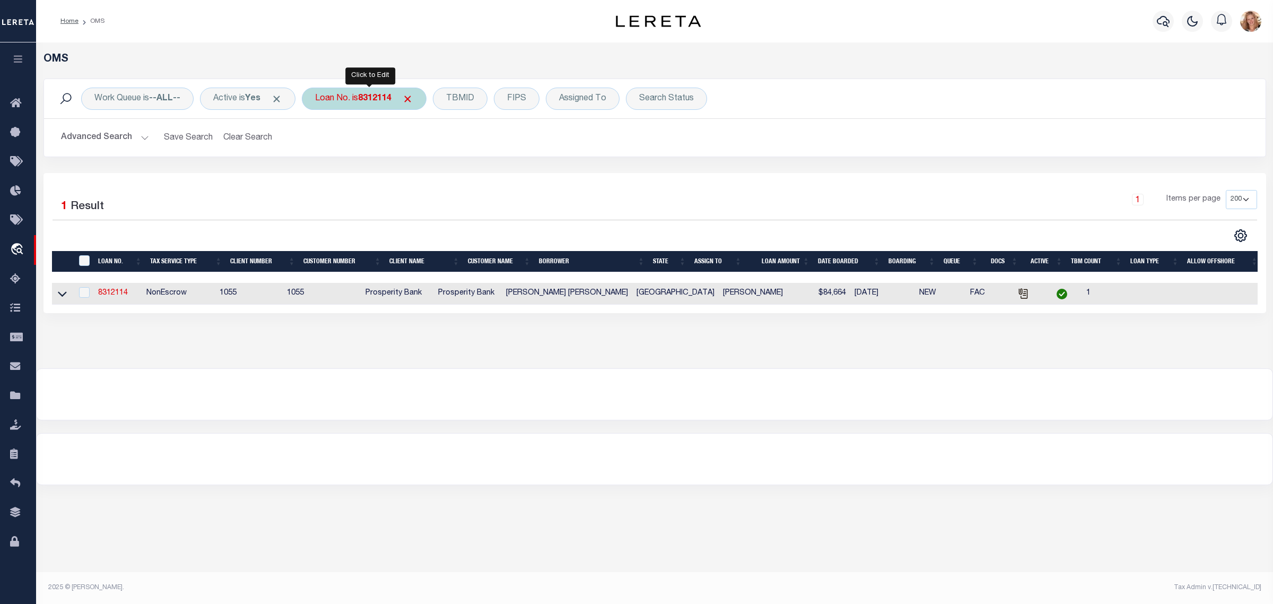
click at [380, 97] on b "8312114" at bounding box center [374, 98] width 33 height 8
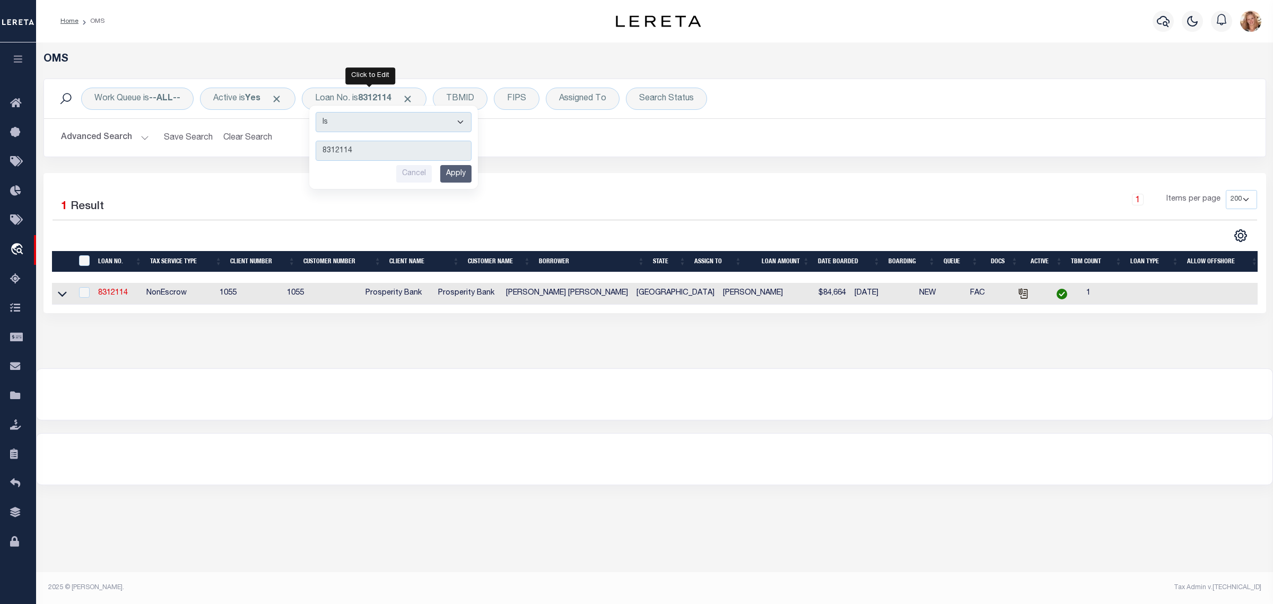
type input "4801236451093"
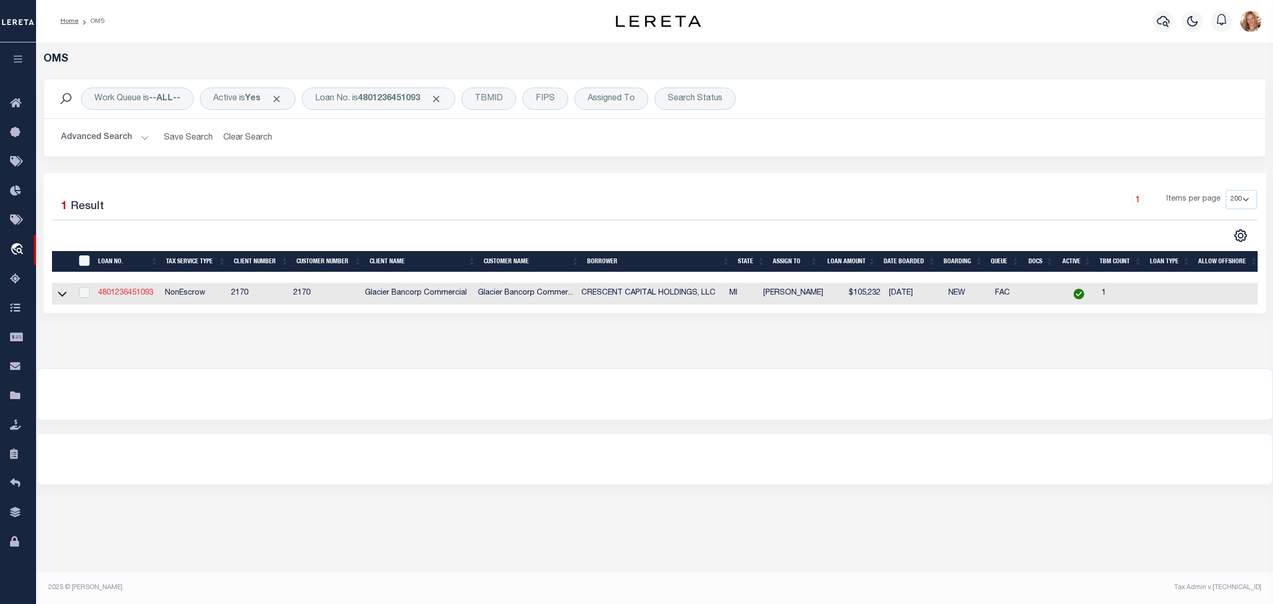
click at [123, 294] on link "4801236451093" at bounding box center [125, 292] width 55 height 7
type input "4801236451093"
type input "CRESCENT CAPITAL HOLDINGS, LLC"
select select
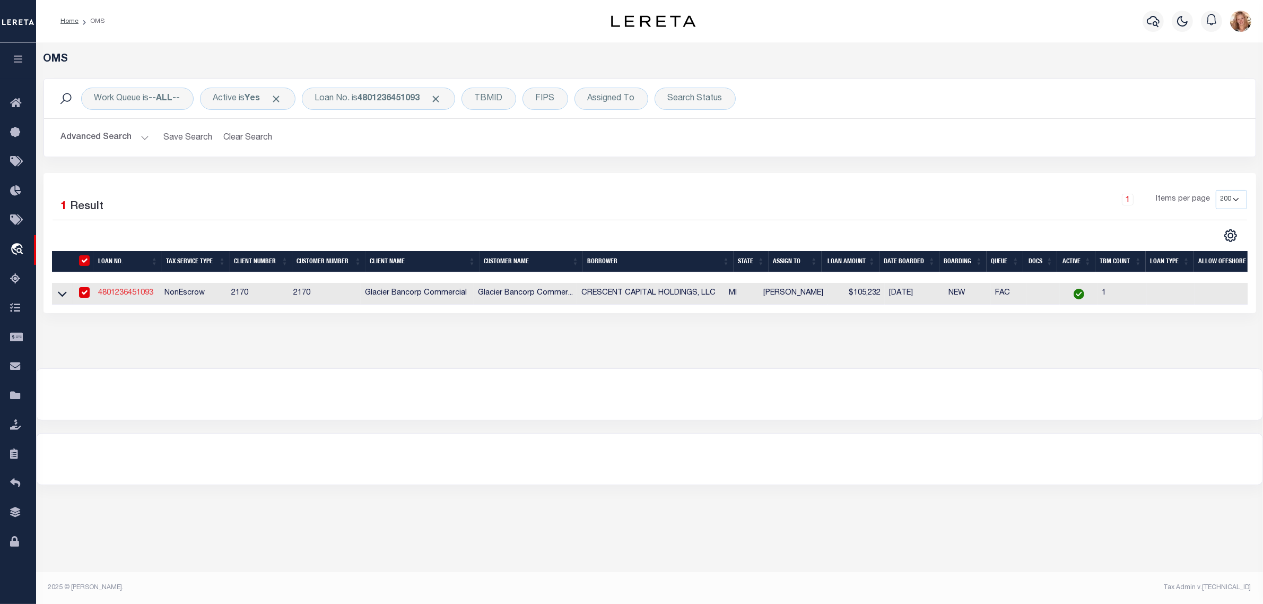
type input "[STREET_ADDRESS]"
type input "ENGLEWOOD CO 80112-1580"
select select "10"
select select "NonEscrow"
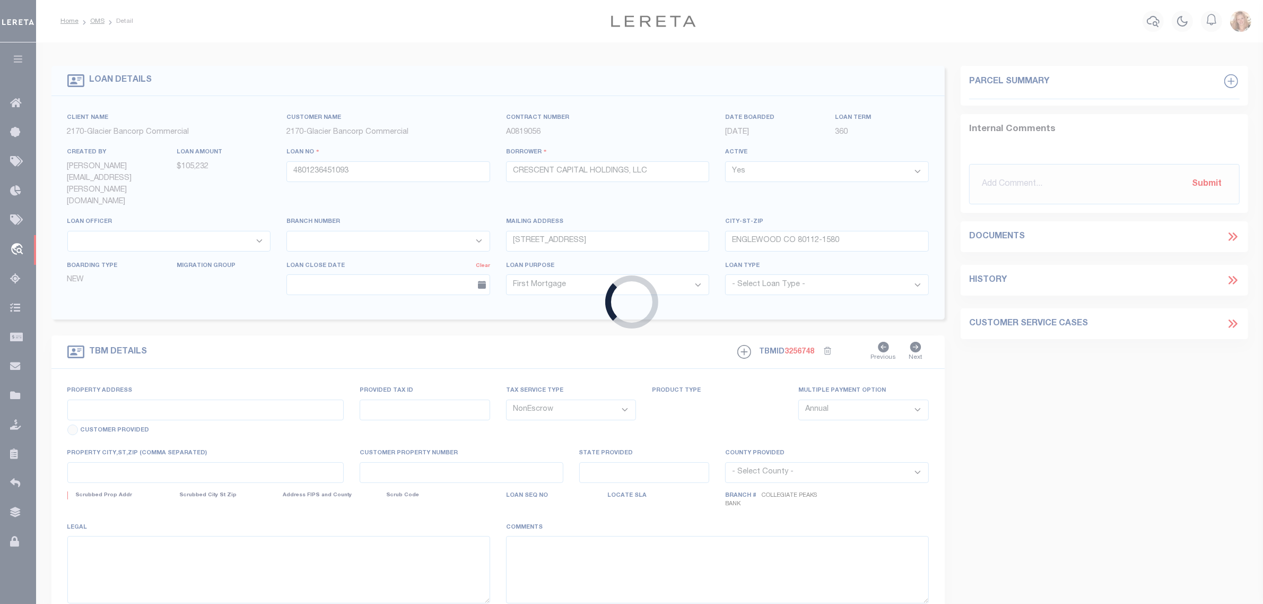
type input "24572 [PERSON_NAME]"
type input "EASTPOINTE MI 48021"
type input "MI"
select select
type textarea "THE LAND REFFERED TO IS SITUATED IN THE CITY OF [GEOGRAPHIC_DATA], COUNTY OF [G…"
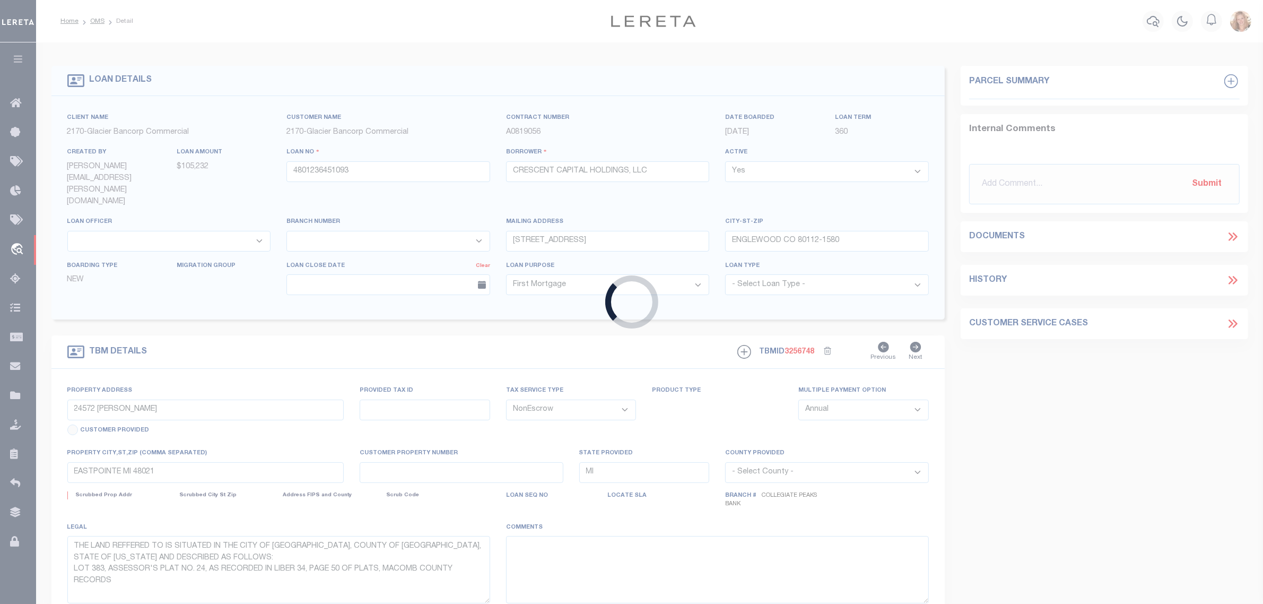
select select "4581"
select select
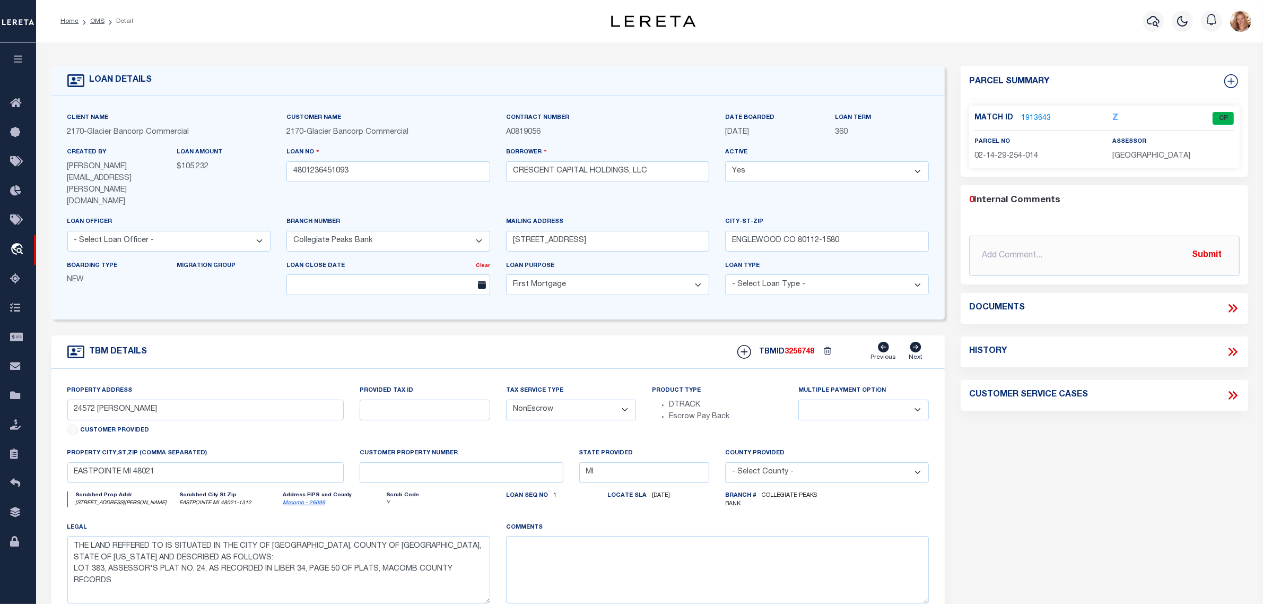
click at [1037, 115] on link "1913643" at bounding box center [1036, 118] width 30 height 11
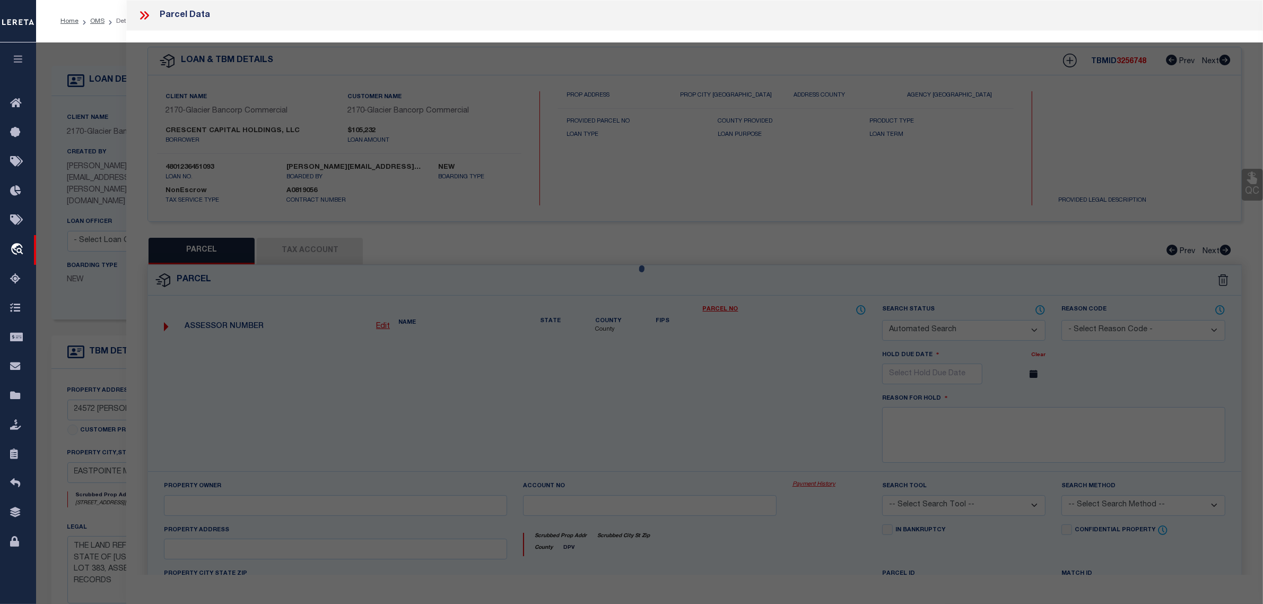
checkbox input "false"
select select "CP"
type input "CRESCENT PRIVATE EQUITIES RE2022A"
select select
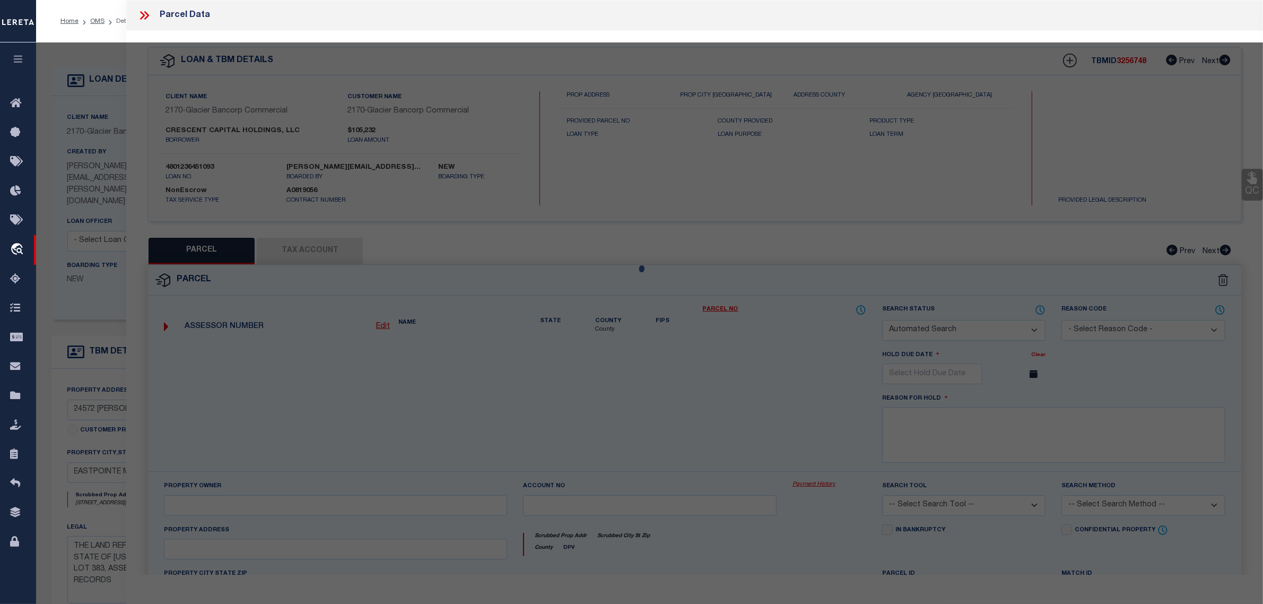
type input "24572 ROSALIND AVE"
checkbox input "false"
type input "EASTPOINTE MI 48021"
type textarea "ASSESSORS PLAT NO. 24 LOT 383 LIBER 34, PAGE 50"
type textarea "Completed based on given Text Legal."
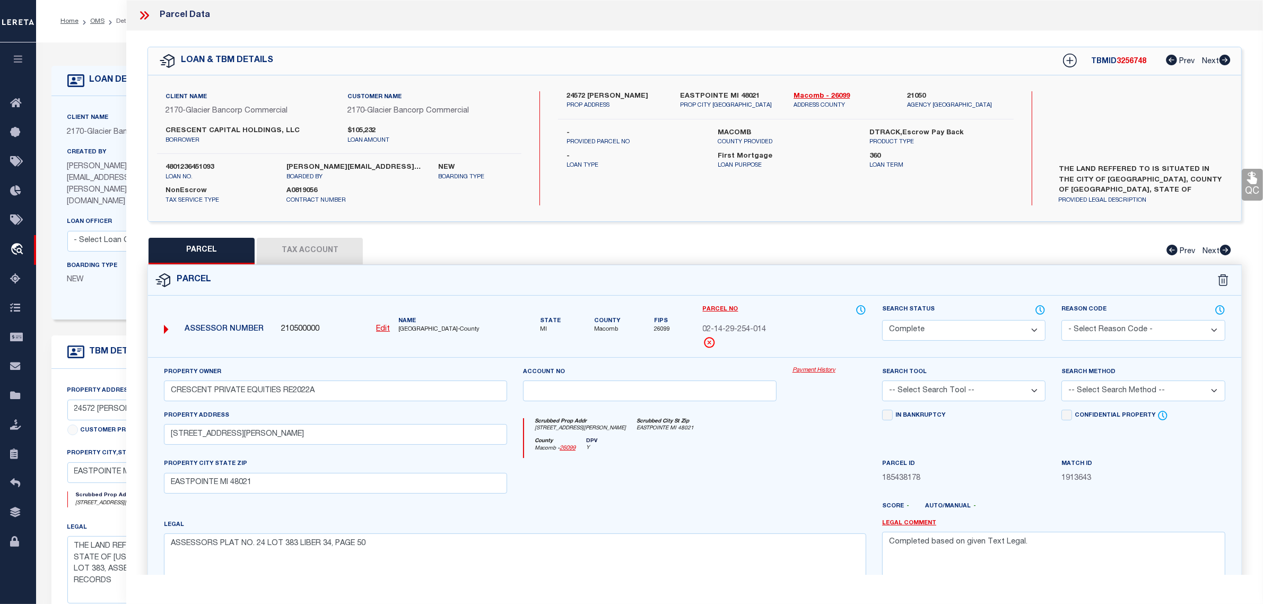
click at [820, 367] on link "Payment History" at bounding box center [830, 370] width 74 height 9
click at [309, 245] on button "Tax Account" at bounding box center [310, 251] width 106 height 27
select select "100"
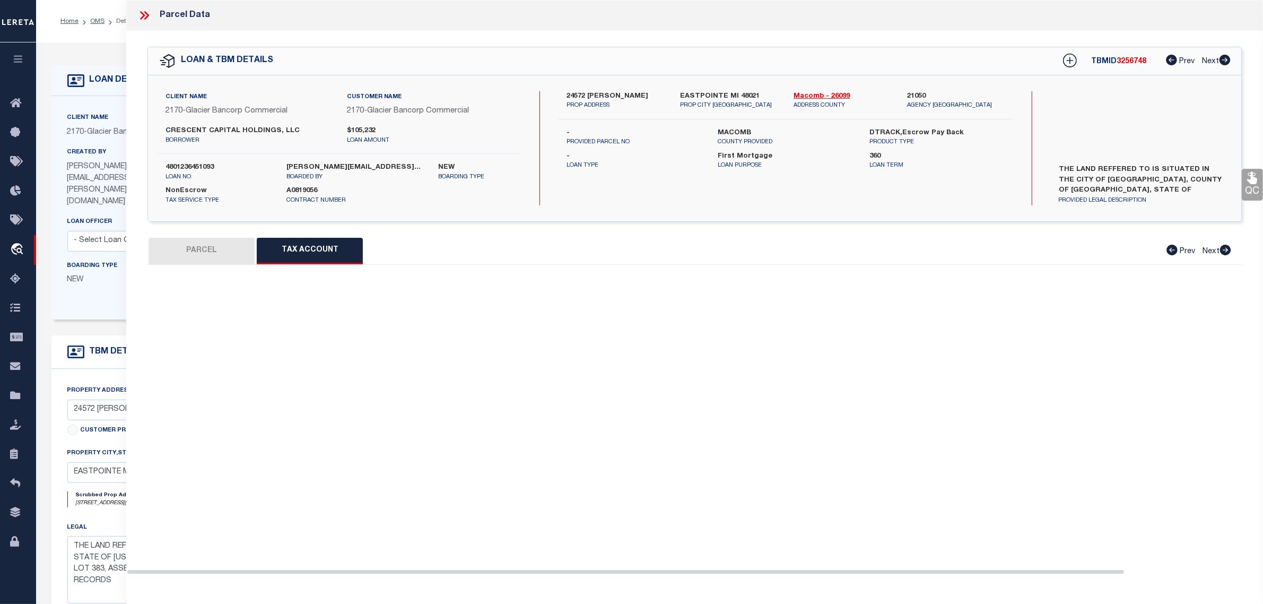
select select "100"
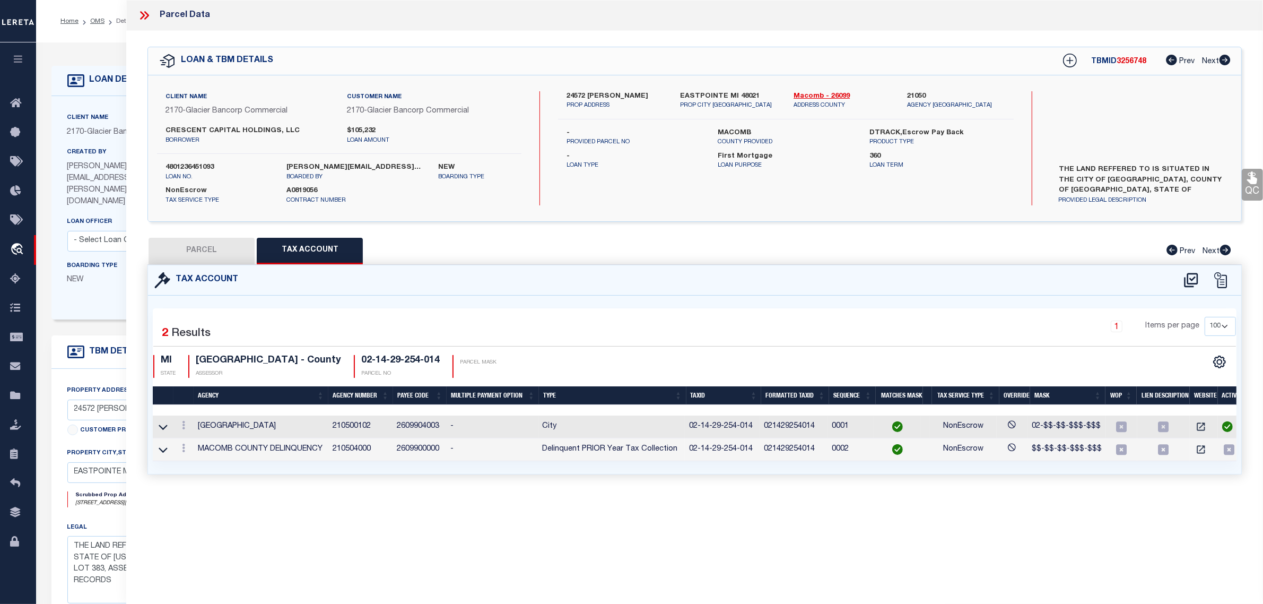
click at [200, 247] on button "PARCEL" at bounding box center [202, 251] width 106 height 27
select select "AS"
checkbox input "false"
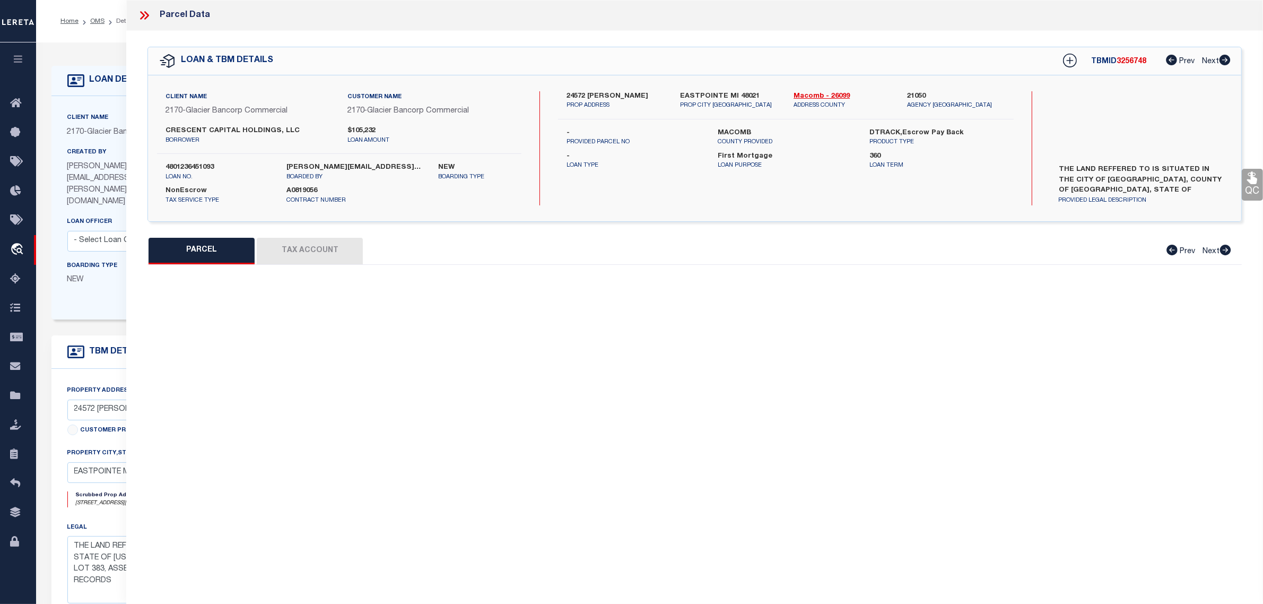
select select "CP"
type input "CRESCENT PRIVATE EQUITIES RE2022A"
select select
type input "24572 ROSALIND AVE"
checkbox input "false"
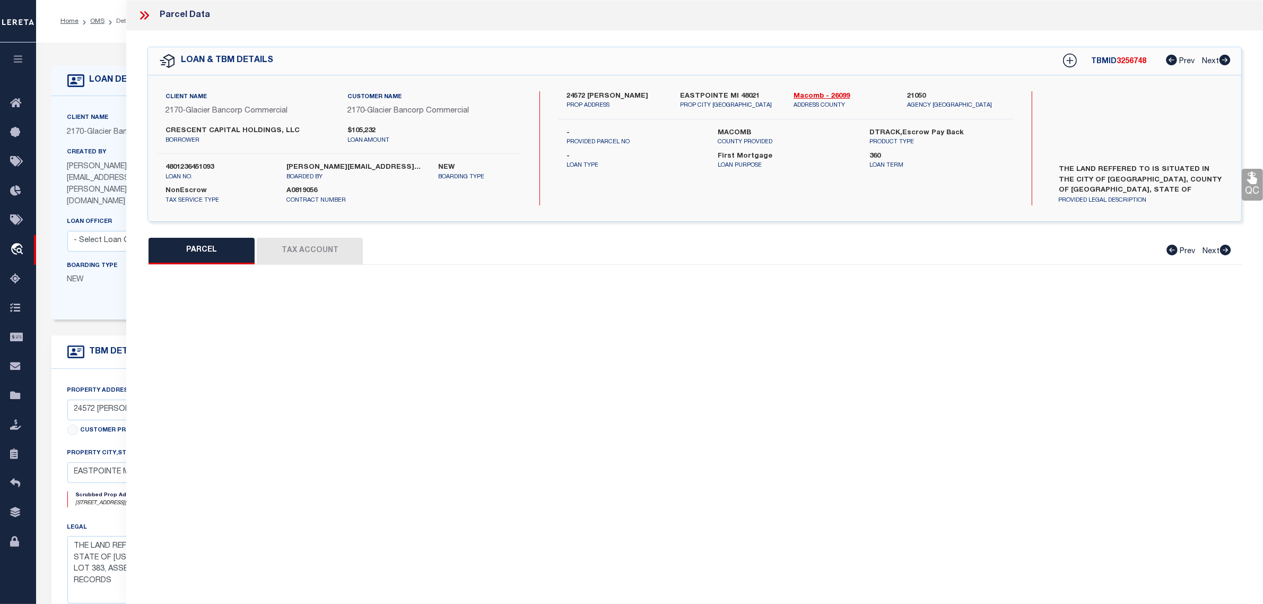
type input "EASTPOINTE MI 48021"
type textarea "ASSESSORS PLAT NO. 24 LOT 383 LIBER 34, PAGE 50"
type textarea "Completed based on given Text Legal."
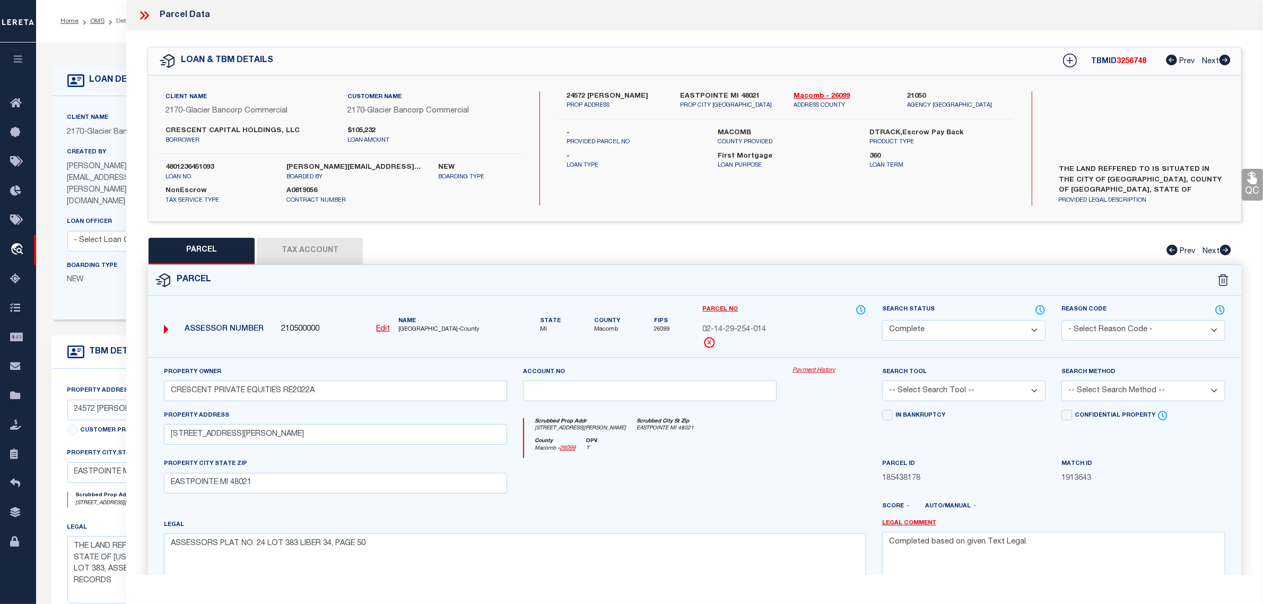
click at [800, 367] on link "Payment History" at bounding box center [830, 370] width 74 height 9
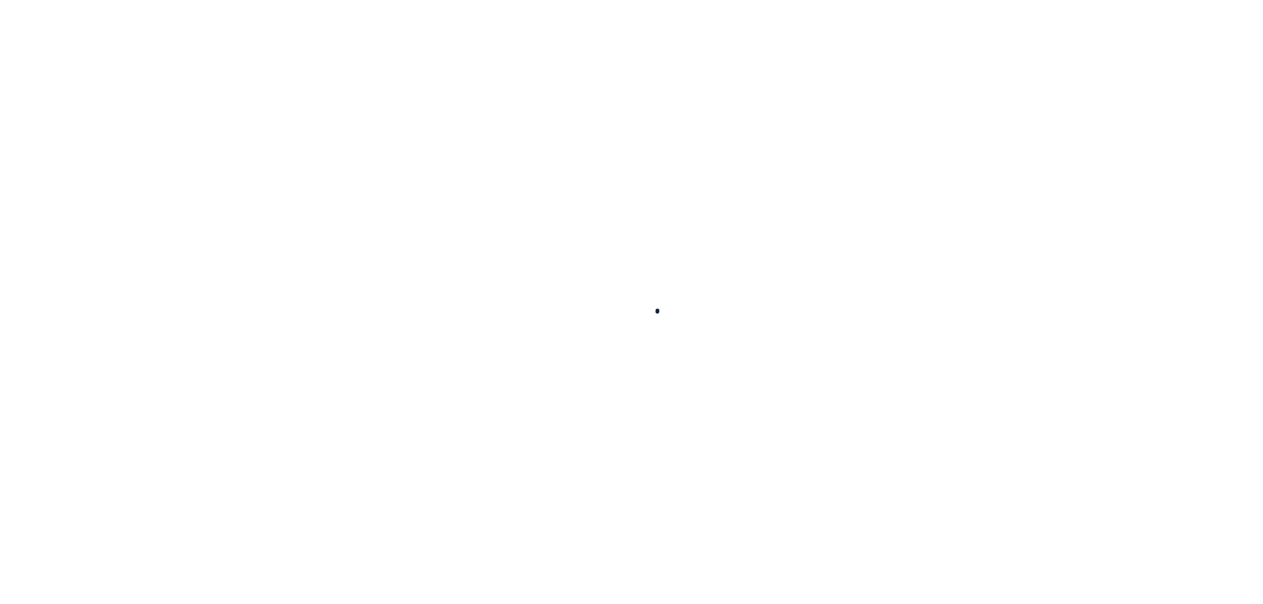
select select
